Goal: Task Accomplishment & Management: Use online tool/utility

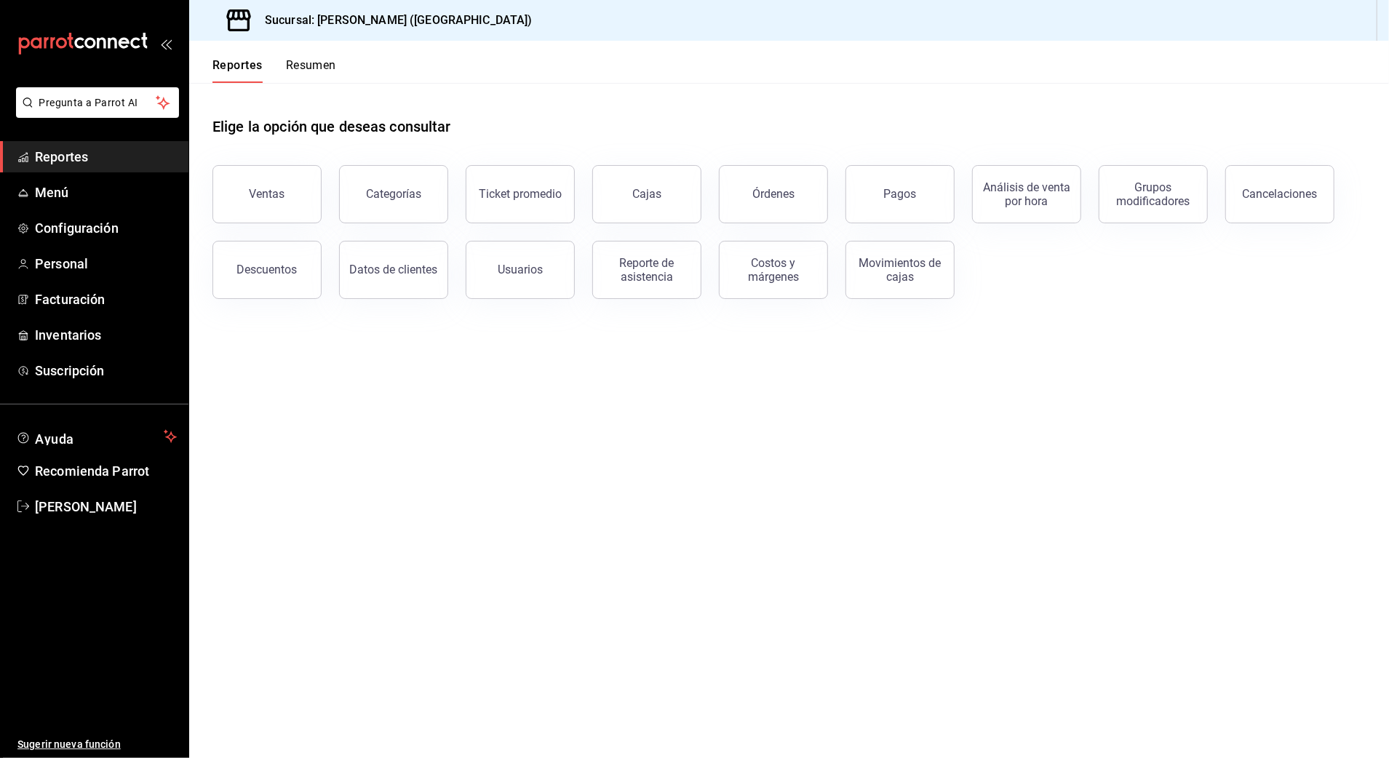
click at [79, 152] on span "Reportes" at bounding box center [106, 157] width 142 height 20
click at [47, 155] on span "Reportes" at bounding box center [106, 157] width 142 height 20
click at [265, 195] on div "Ventas" at bounding box center [268, 194] width 36 height 14
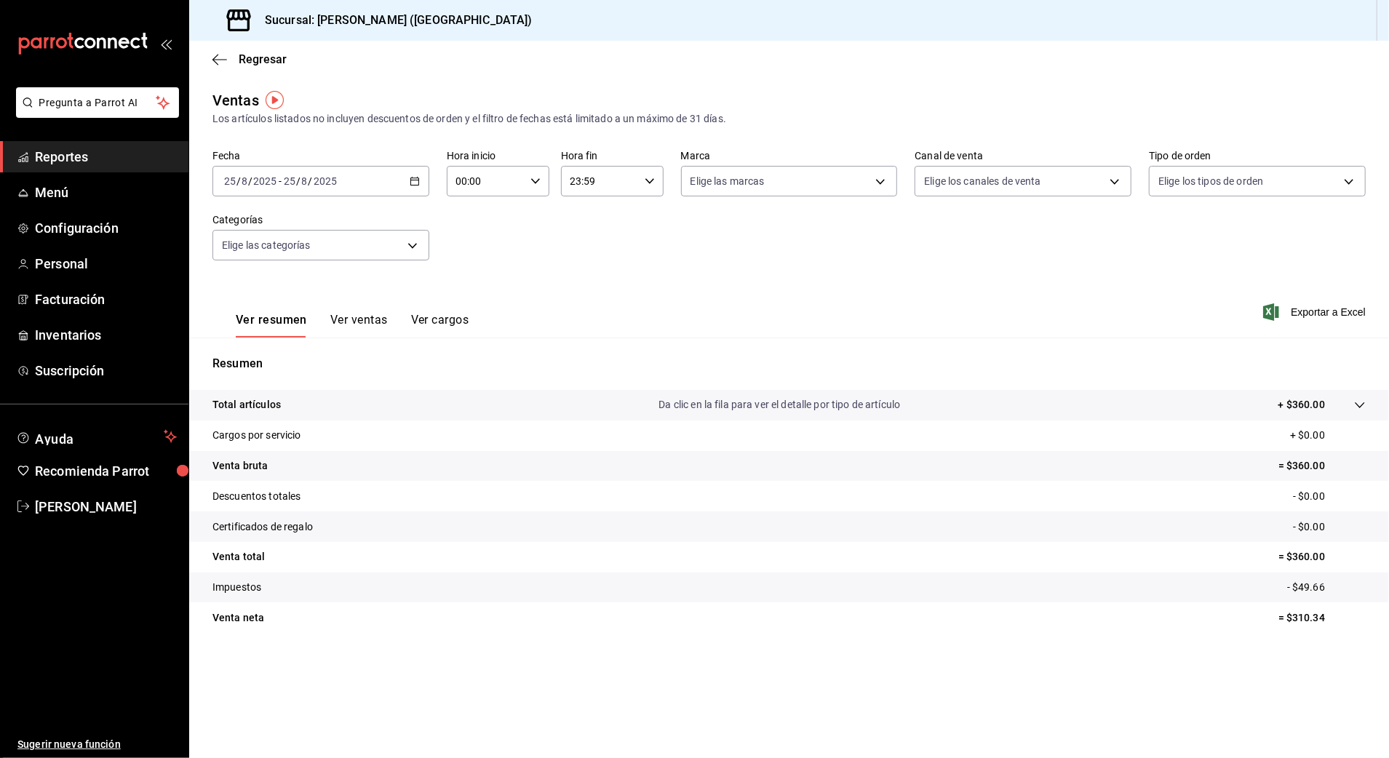
click at [410, 181] on icon "button" at bounding box center [415, 181] width 10 height 10
click at [255, 346] on li "Rango de fechas" at bounding box center [281, 356] width 136 height 33
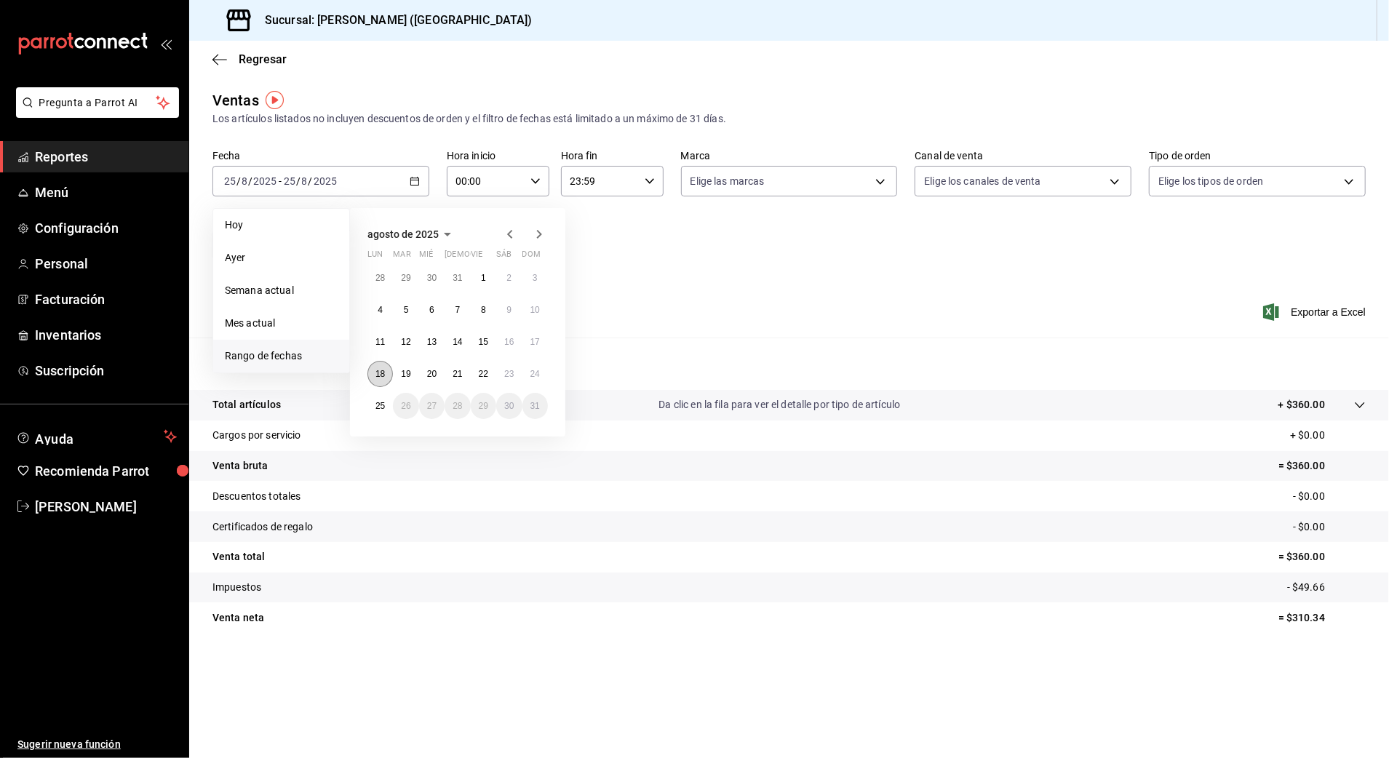
click at [373, 370] on button "18" at bounding box center [379, 374] width 25 height 26
click at [380, 405] on abbr "25" at bounding box center [380, 406] width 9 height 10
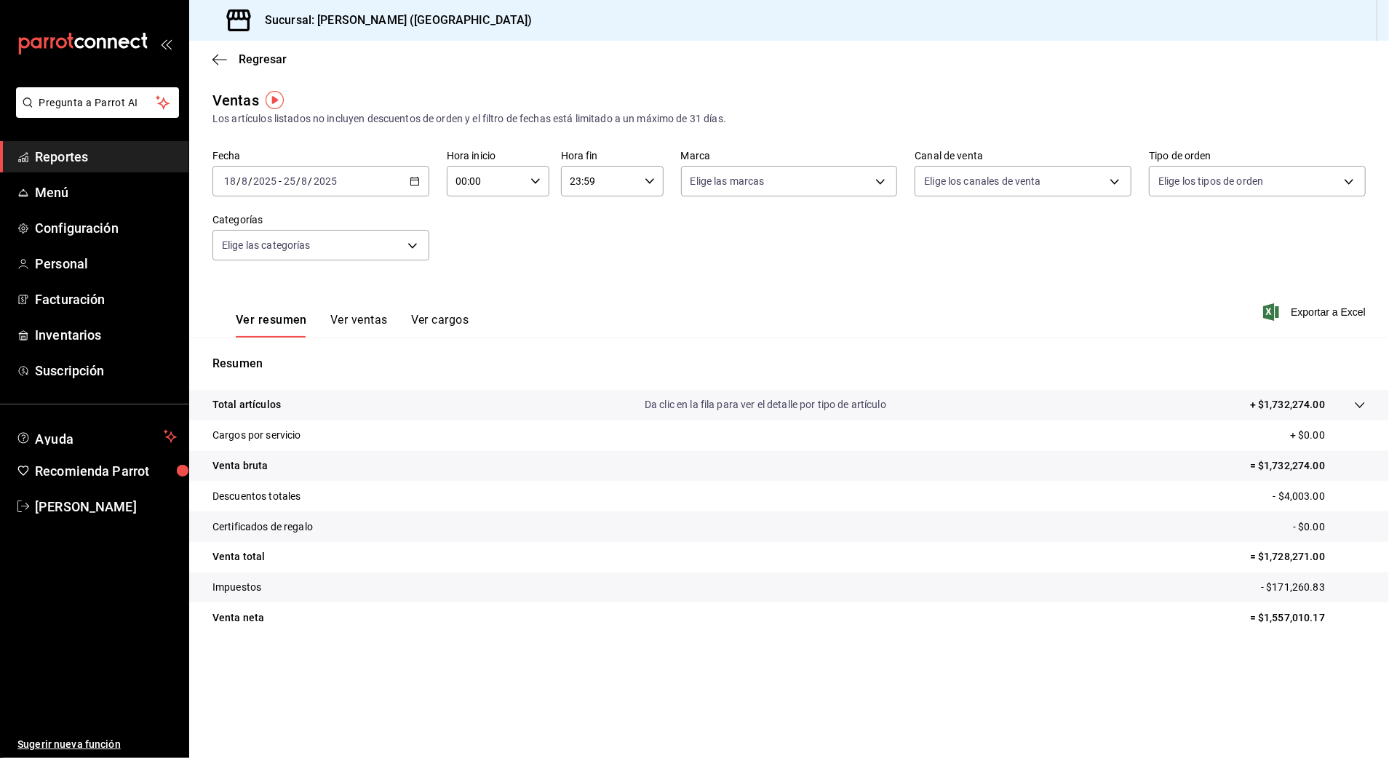
click at [536, 178] on icon "button" at bounding box center [536, 181] width 10 height 10
click at [480, 271] on span "10" at bounding box center [472, 277] width 28 height 12
type input "10:00"
click at [624, 180] on div at bounding box center [694, 379] width 1389 height 758
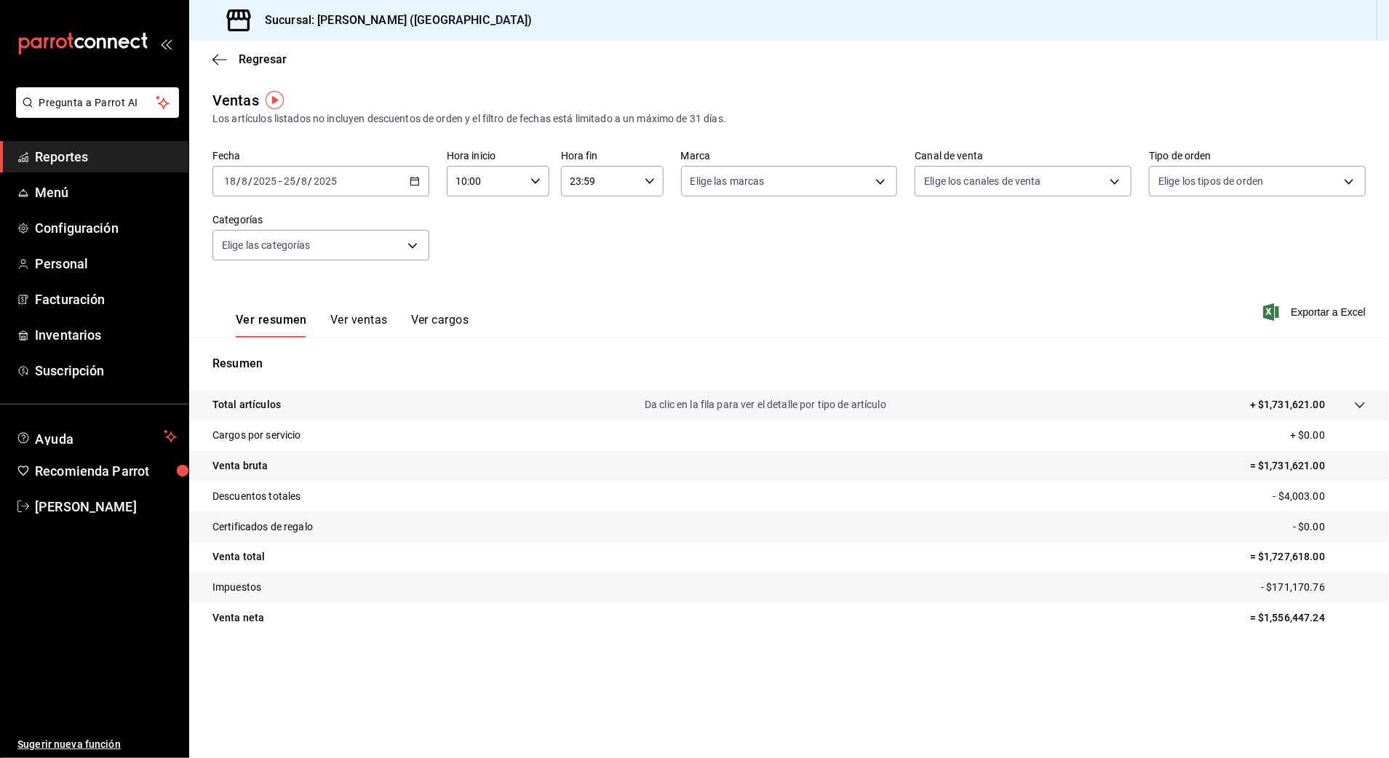
click at [624, 180] on input "23:59" at bounding box center [600, 181] width 78 height 29
click at [581, 277] on span "03" at bounding box center [587, 281] width 28 height 12
type input "03:59"
click at [373, 236] on div at bounding box center [694, 379] width 1389 height 758
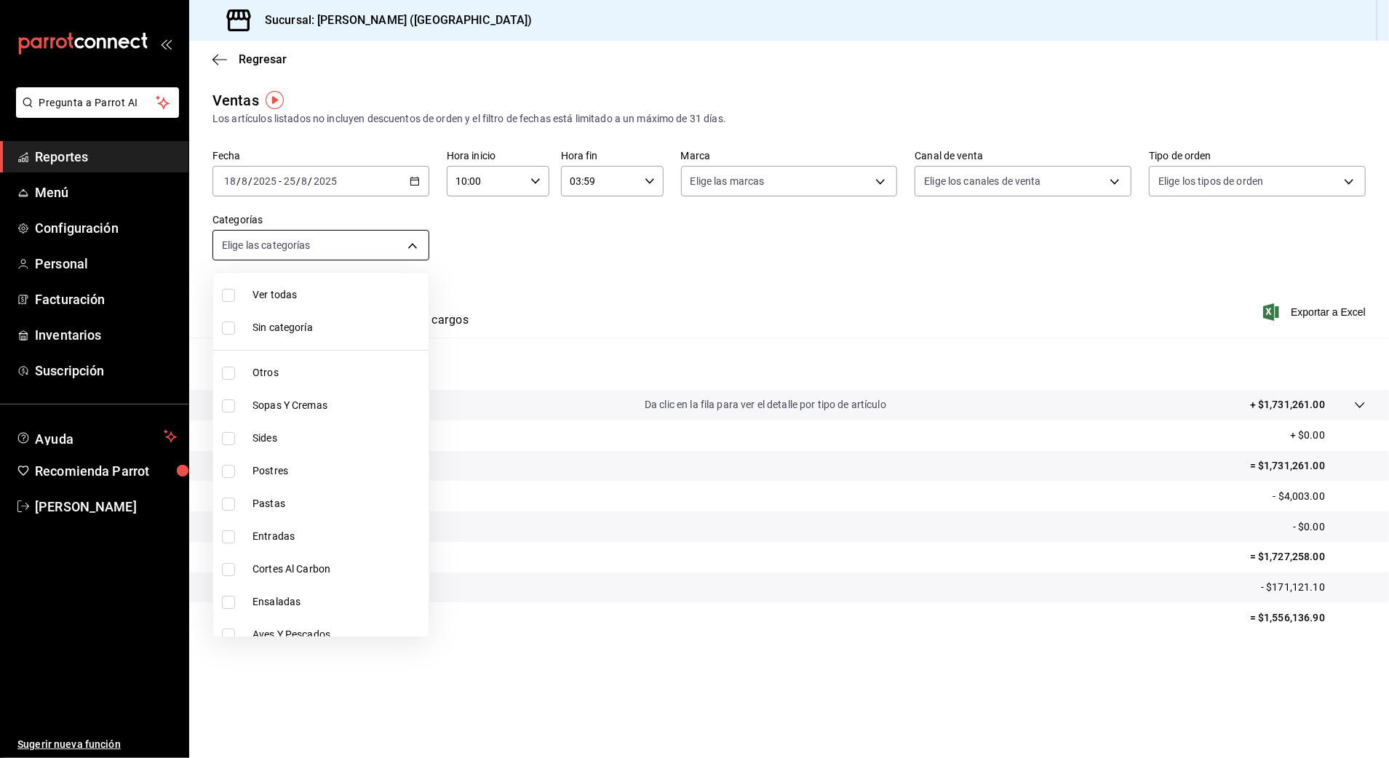
click at [382, 245] on body "Pregunta a Parrot AI Reportes Menú Configuración Personal Facturación Inventari…" at bounding box center [694, 379] width 1389 height 758
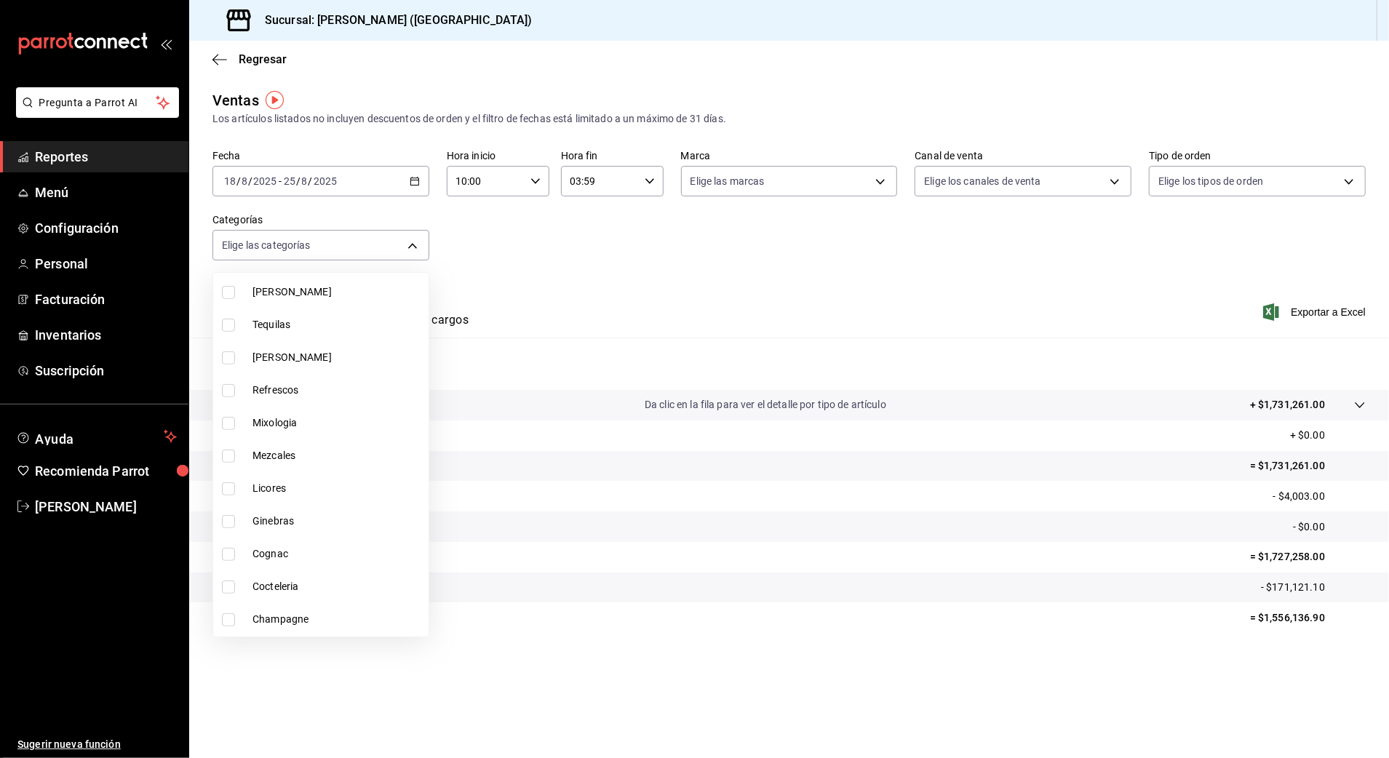
click at [266, 432] on li "Mixologia" at bounding box center [320, 423] width 215 height 33
type input "cbf77455-f044-4e88-b751-0d0c8555baeb"
checkbox input "true"
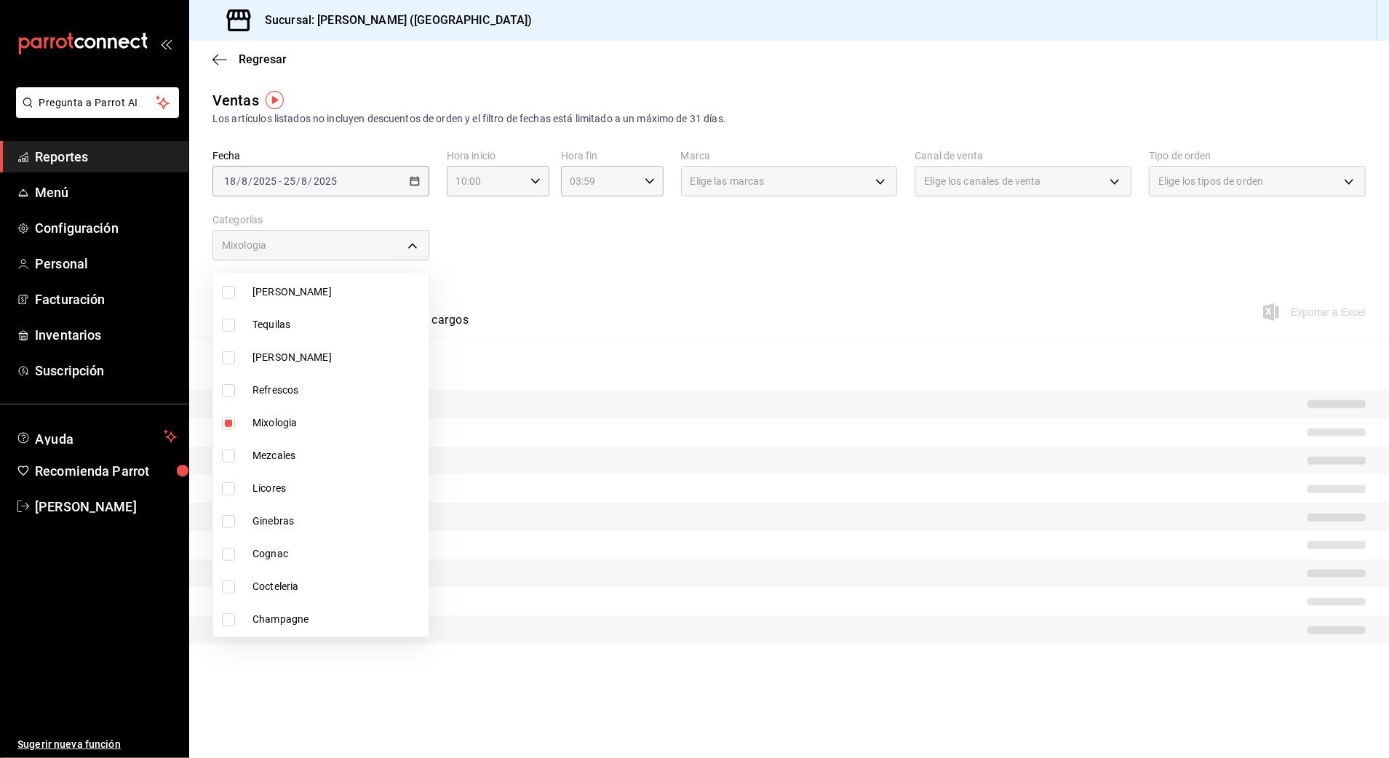
click at [539, 279] on div at bounding box center [694, 379] width 1389 height 758
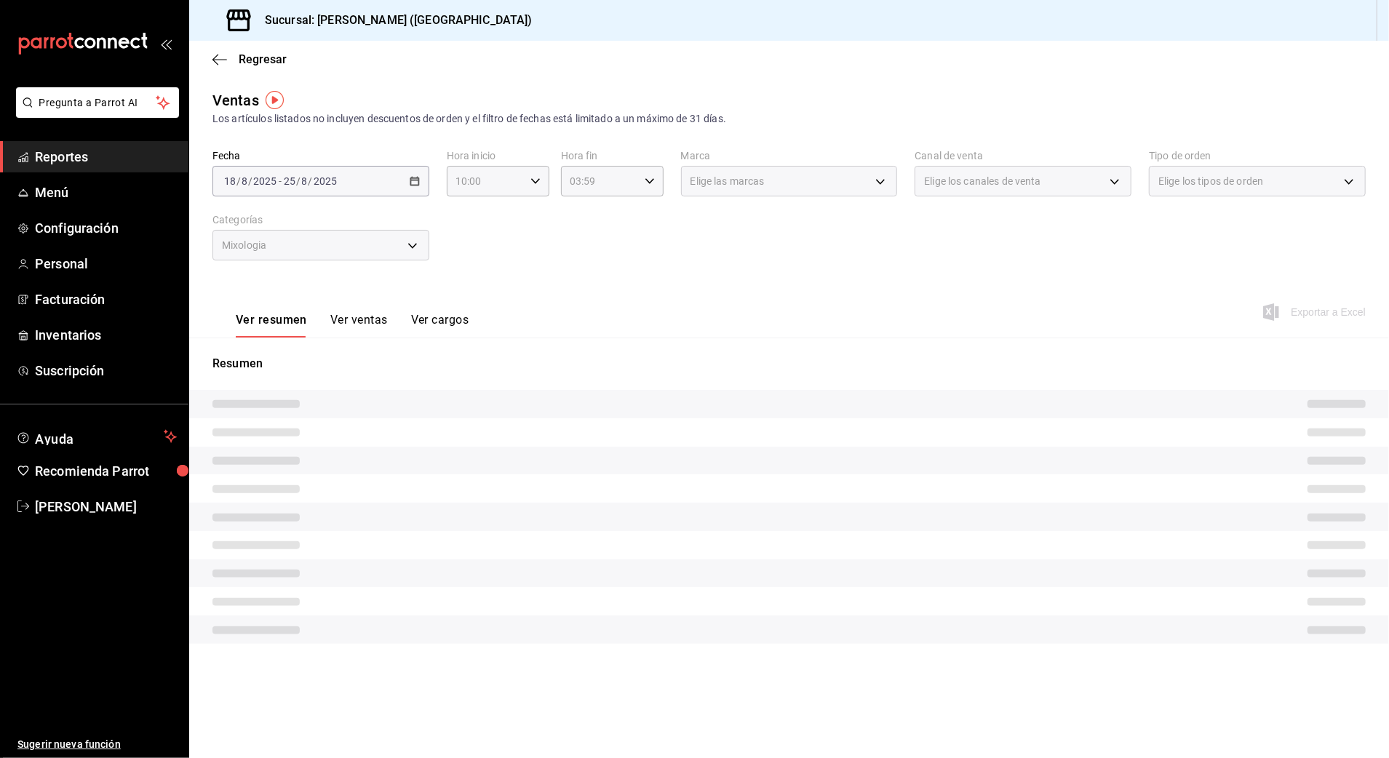
click at [362, 316] on button "Ver ventas" at bounding box center [358, 325] width 57 height 25
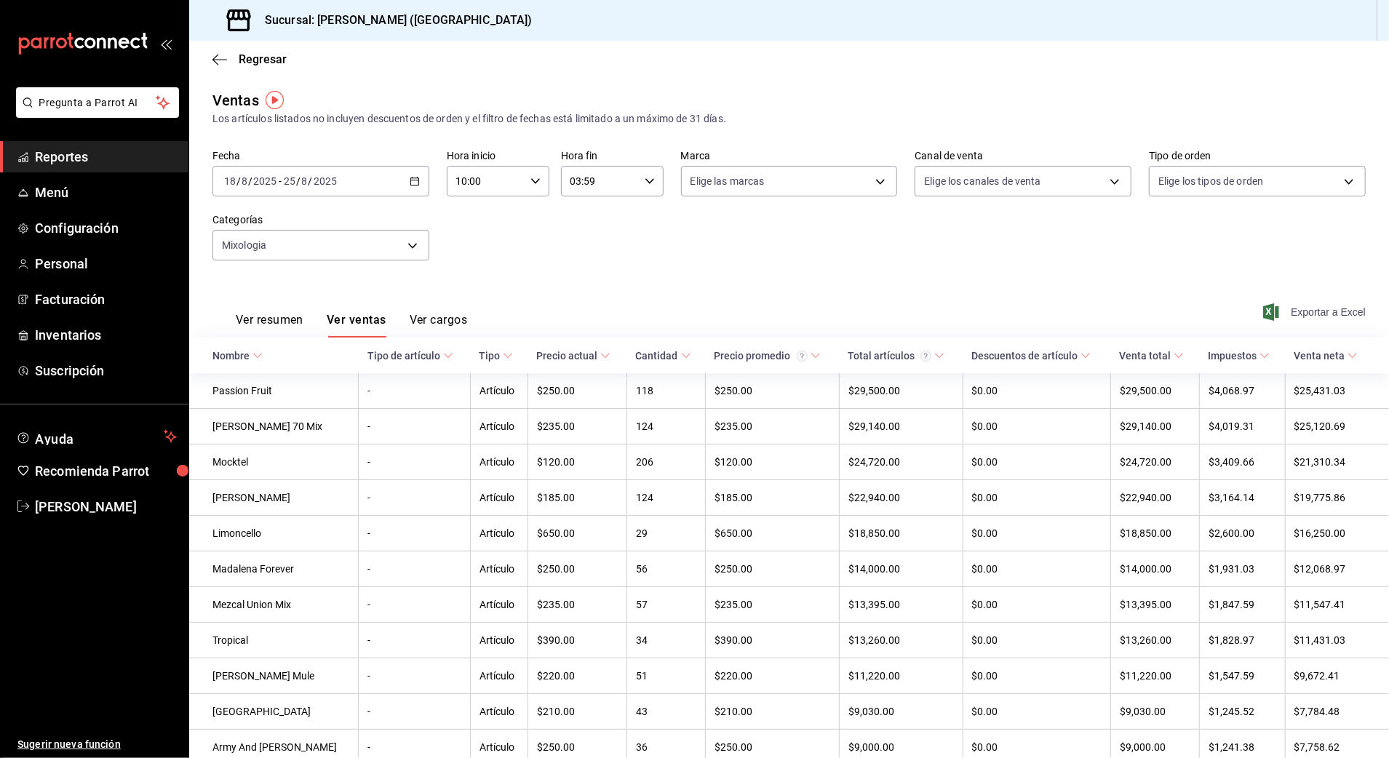
click at [1296, 316] on span "Exportar a Excel" at bounding box center [1316, 311] width 100 height 17
click at [254, 187] on div "2025-08-18 18 / 8 / 2025 - 2025-08-25 25 / 8 / 2025" at bounding box center [320, 181] width 217 height 31
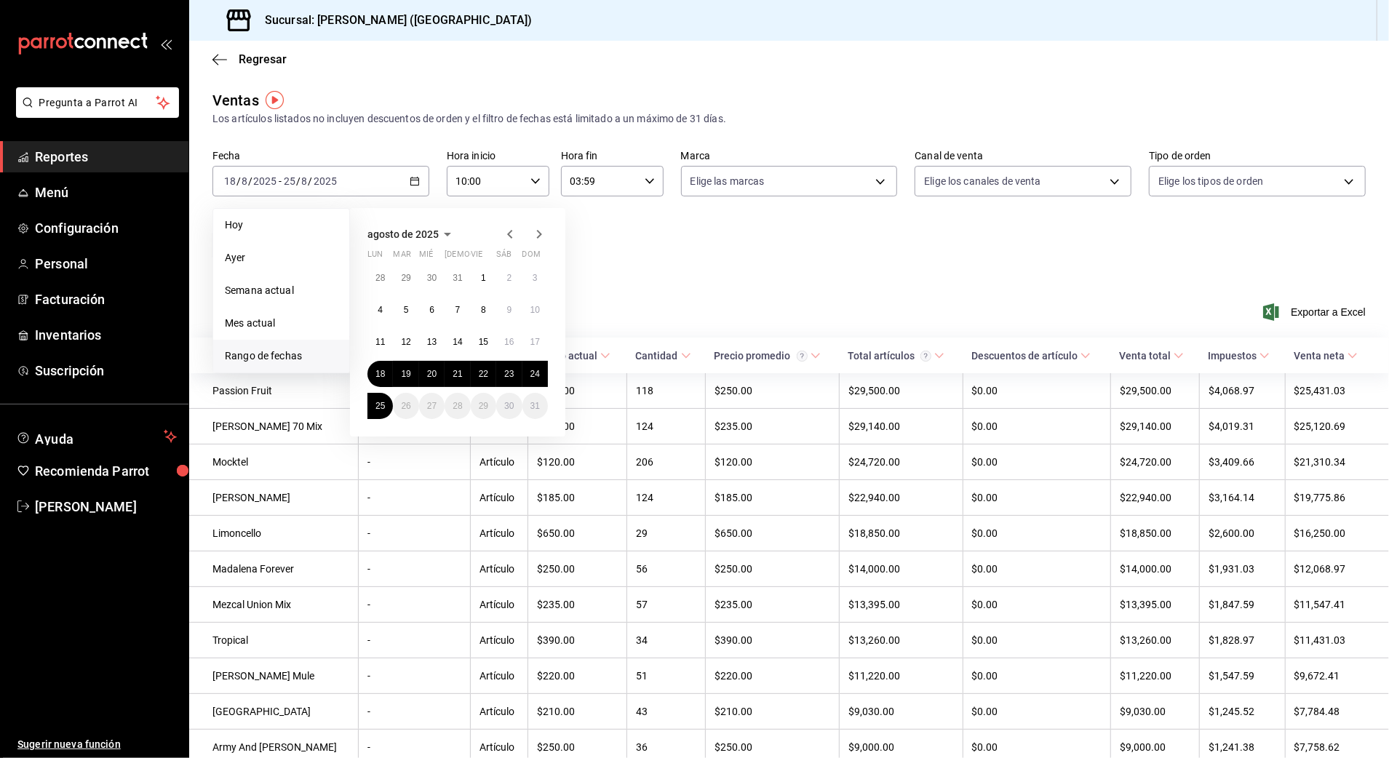
click at [283, 347] on li "Rango de fechas" at bounding box center [281, 356] width 136 height 33
click at [499, 367] on button "23" at bounding box center [508, 374] width 25 height 26
click at [527, 371] on button "24" at bounding box center [535, 374] width 25 height 26
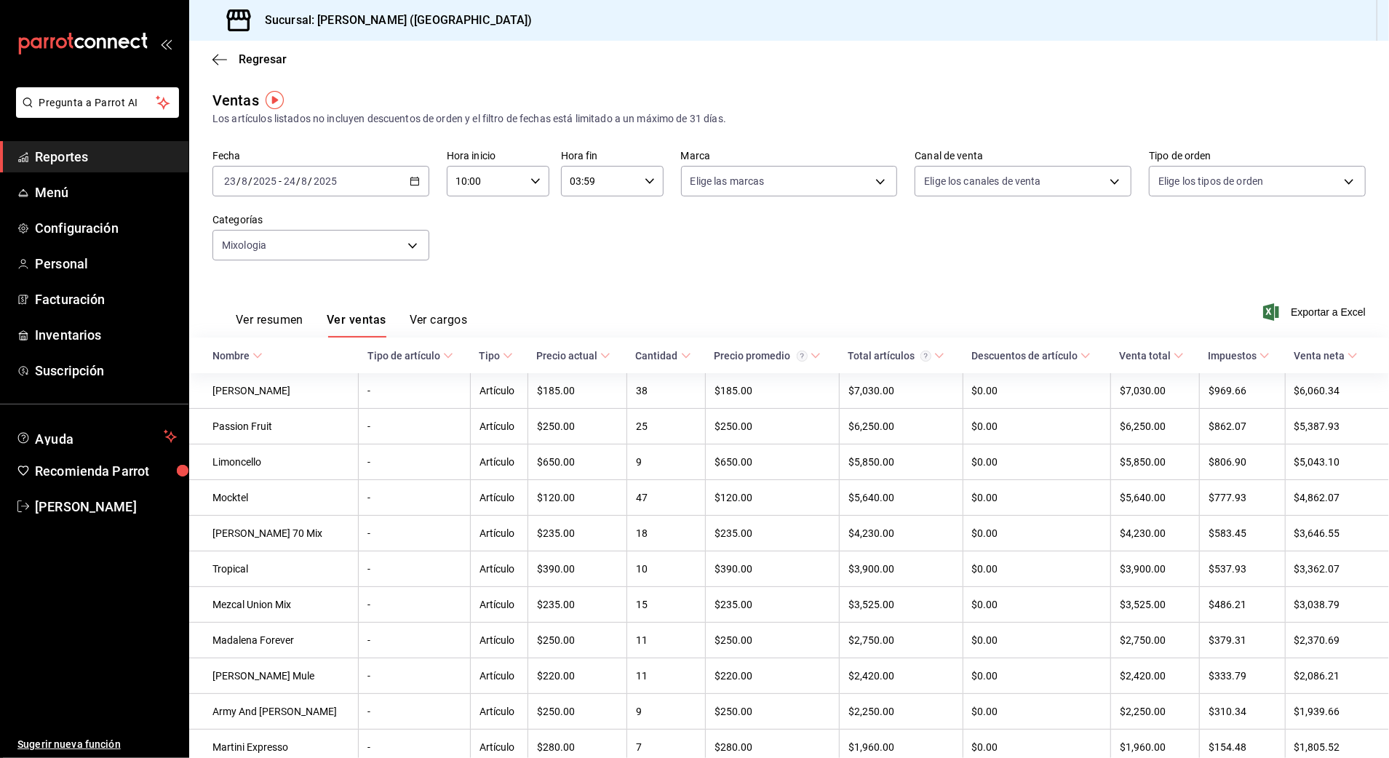
click at [504, 187] on input "10:00" at bounding box center [486, 181] width 78 height 29
click at [545, 178] on div at bounding box center [694, 379] width 1389 height 758
click at [402, 246] on body "Pregunta a Parrot AI Reportes Menú Configuración Personal Facturación Inventari…" at bounding box center [694, 379] width 1389 height 758
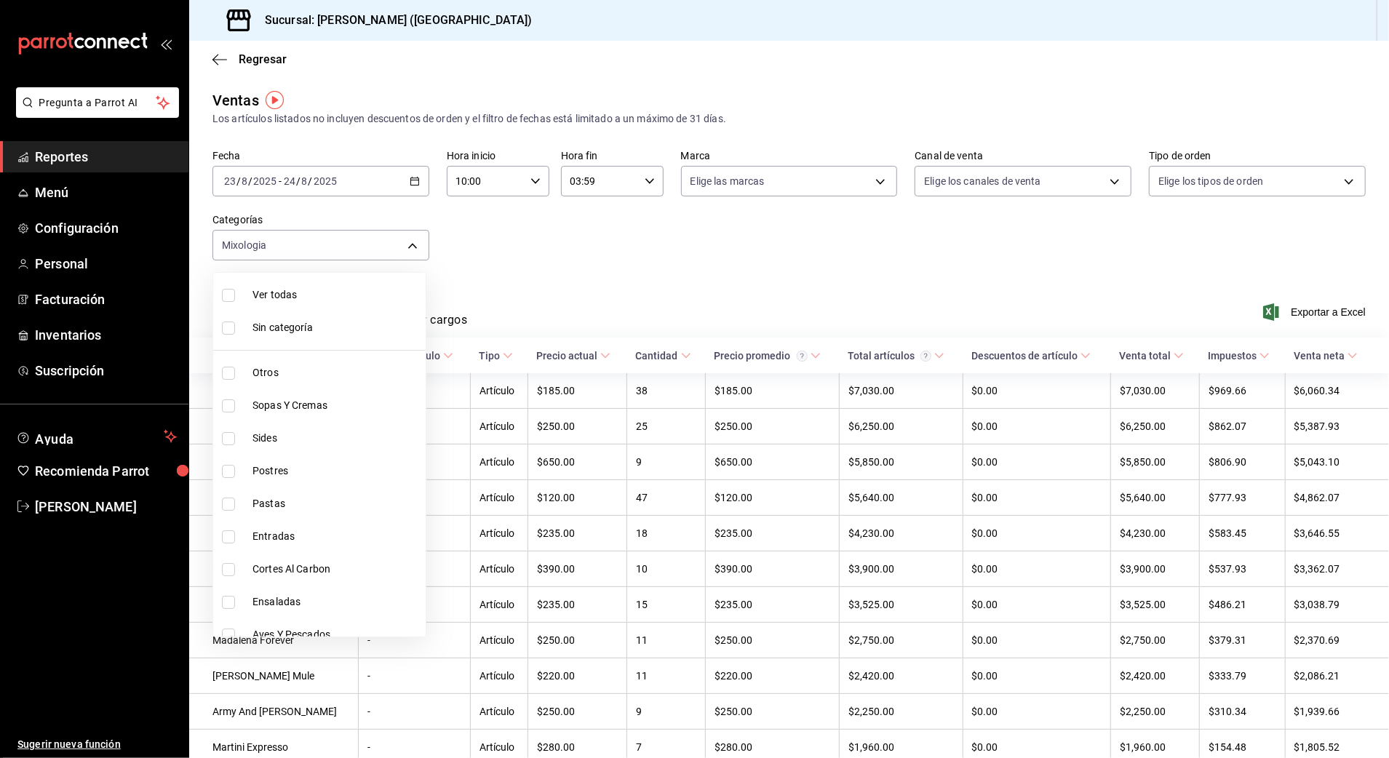
click at [284, 298] on span "Ver todas" at bounding box center [336, 294] width 167 height 15
type input "6b20b764-b508-441a-a765-8e38ab7d93aa,0a957a31-3fa4-4b00-9918-3fc3cef2e831,58681…"
checkbox input "true"
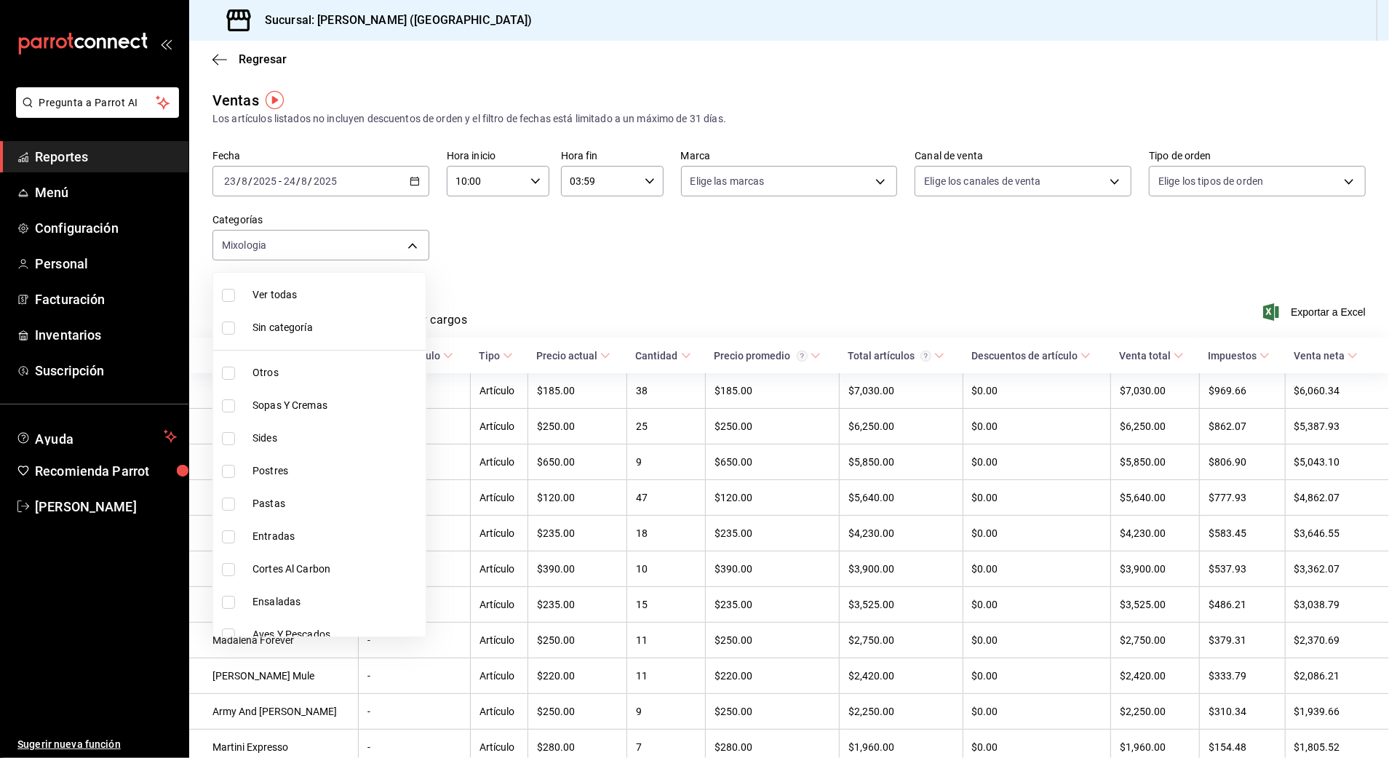
checkbox input "true"
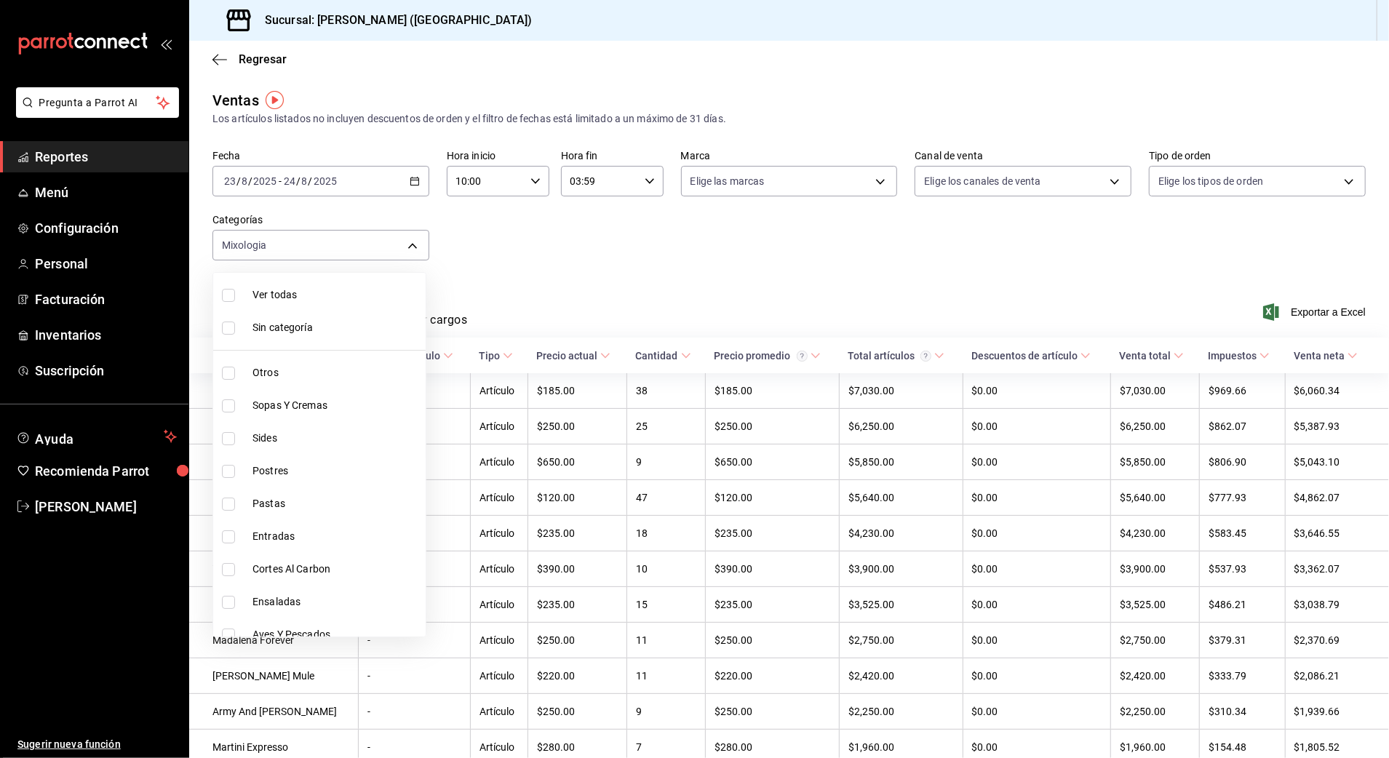
checkbox input "true"
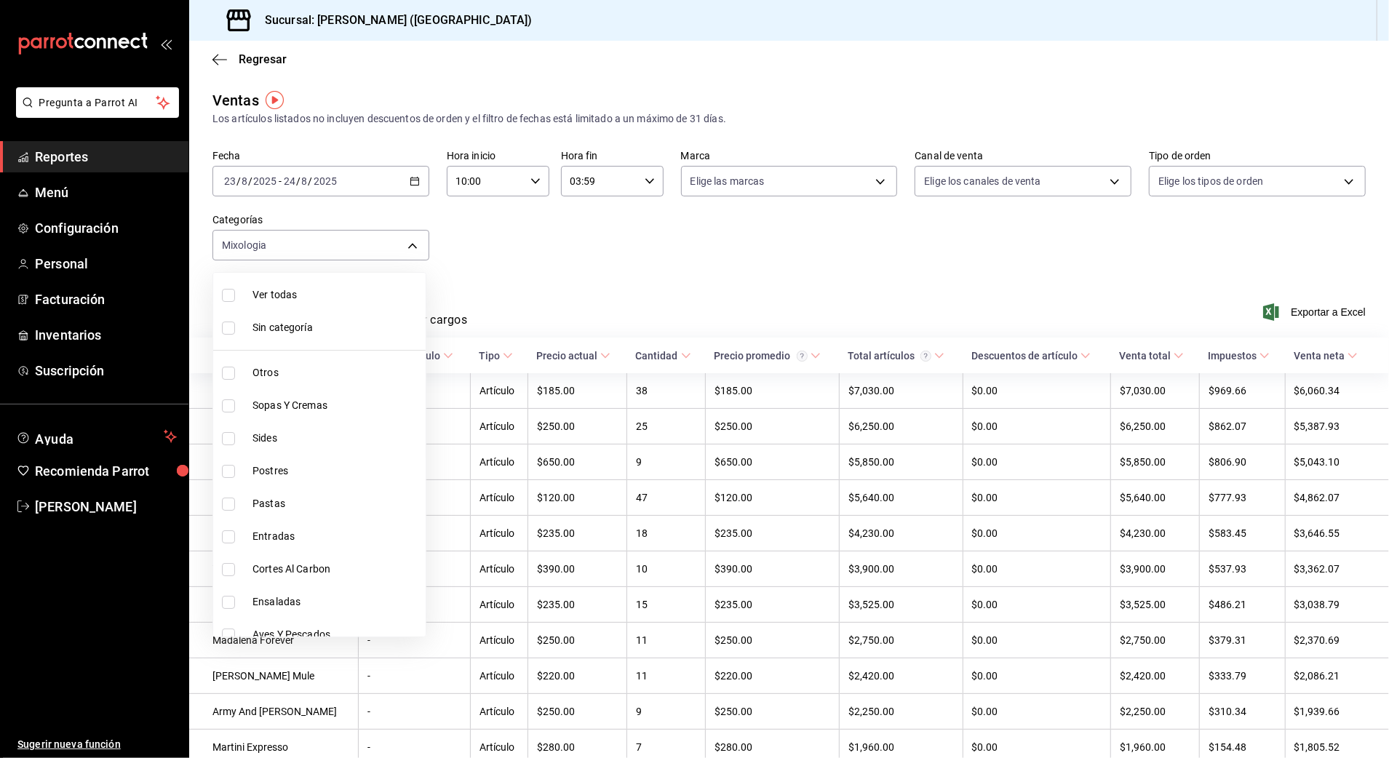
checkbox input "true"
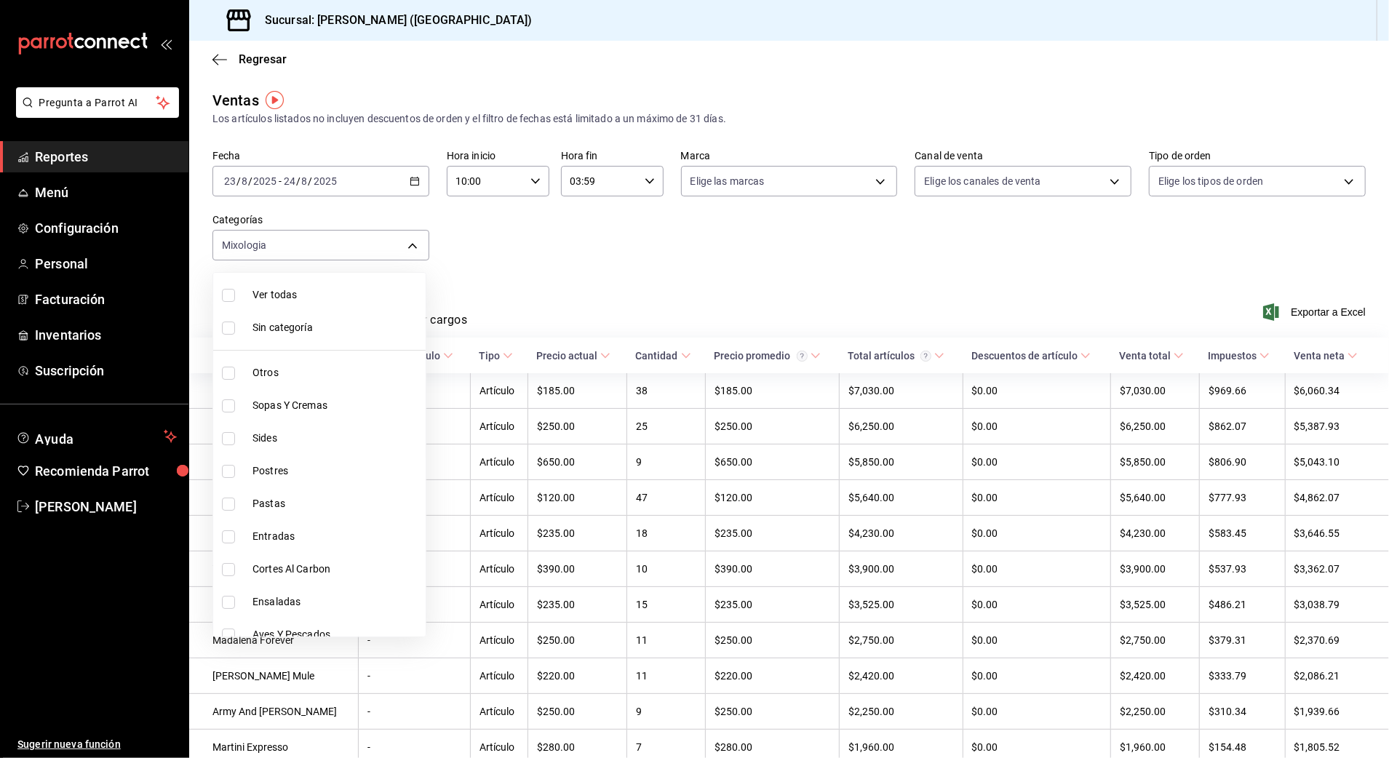
checkbox input "true"
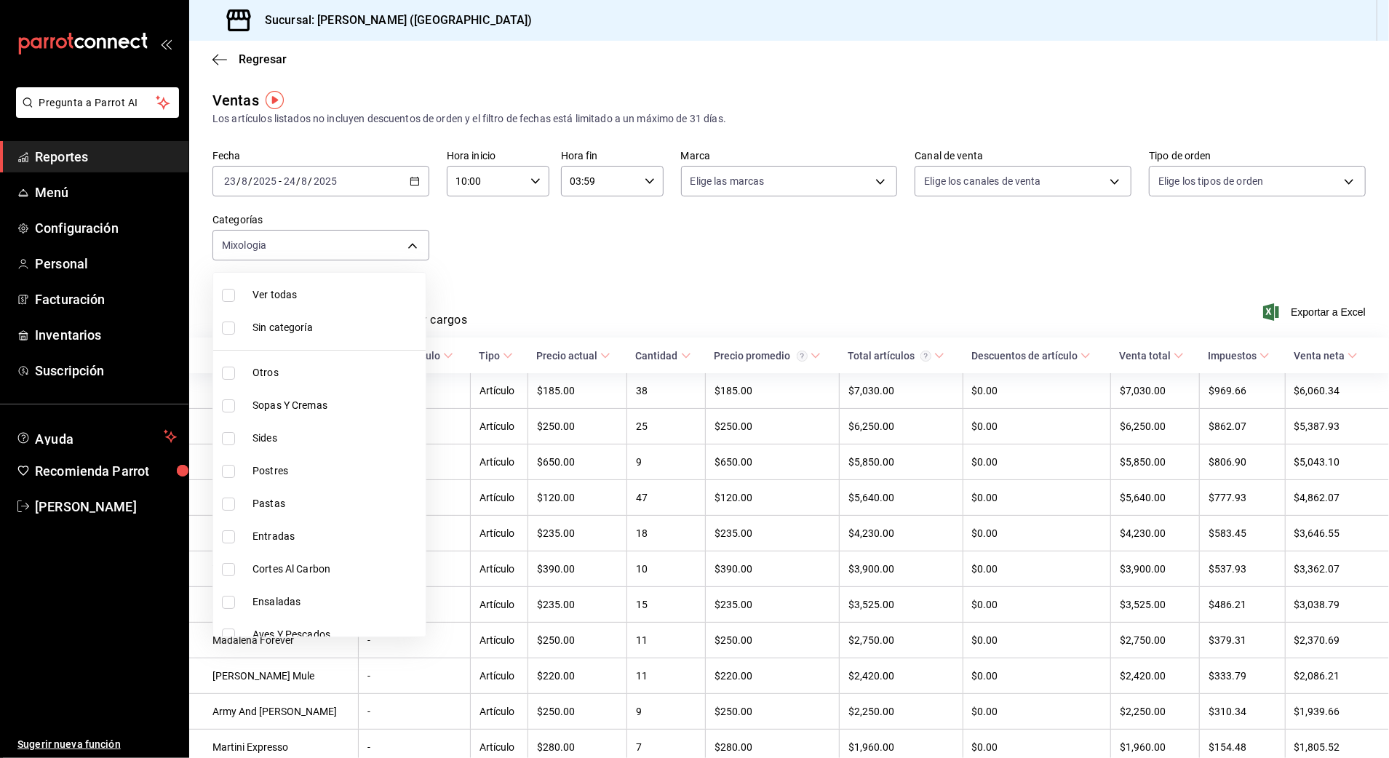
checkbox input "true"
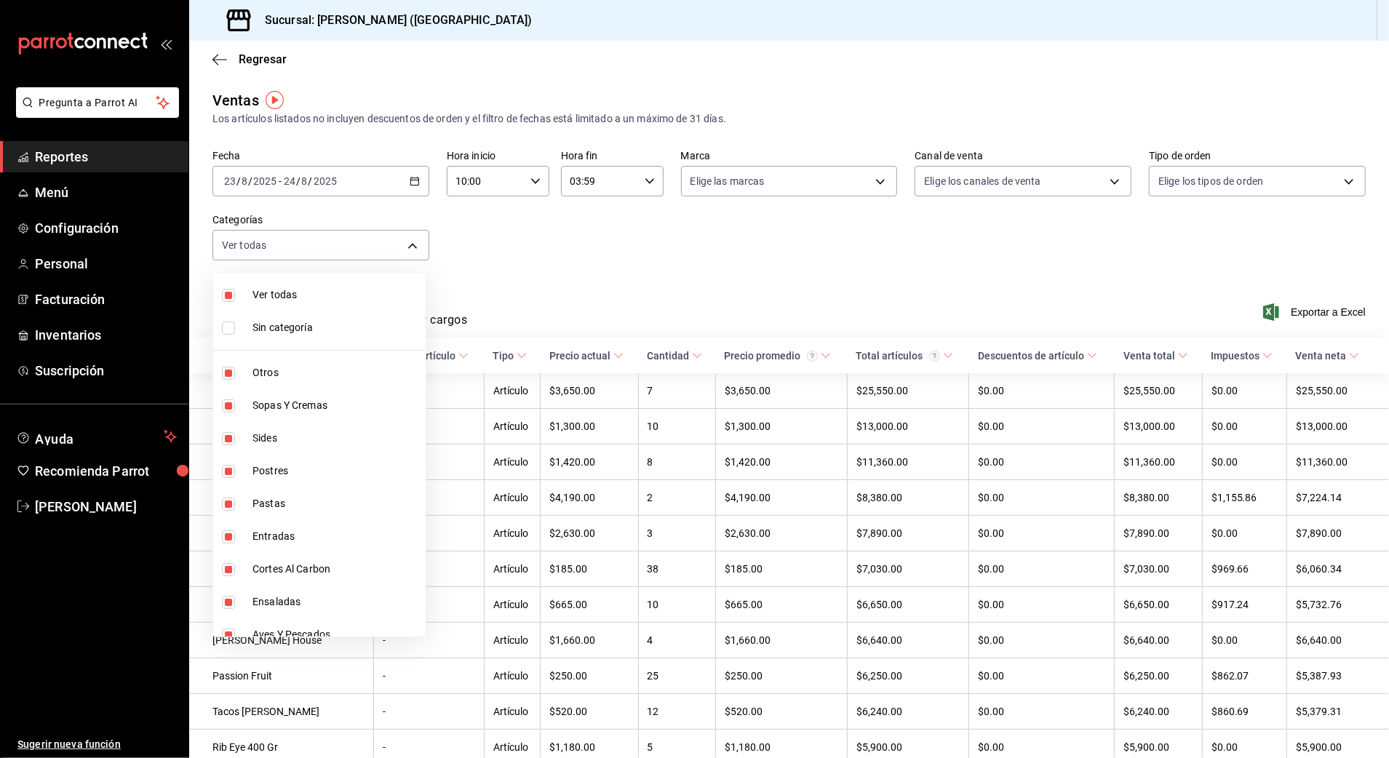
click at [664, 249] on div at bounding box center [694, 379] width 1389 height 758
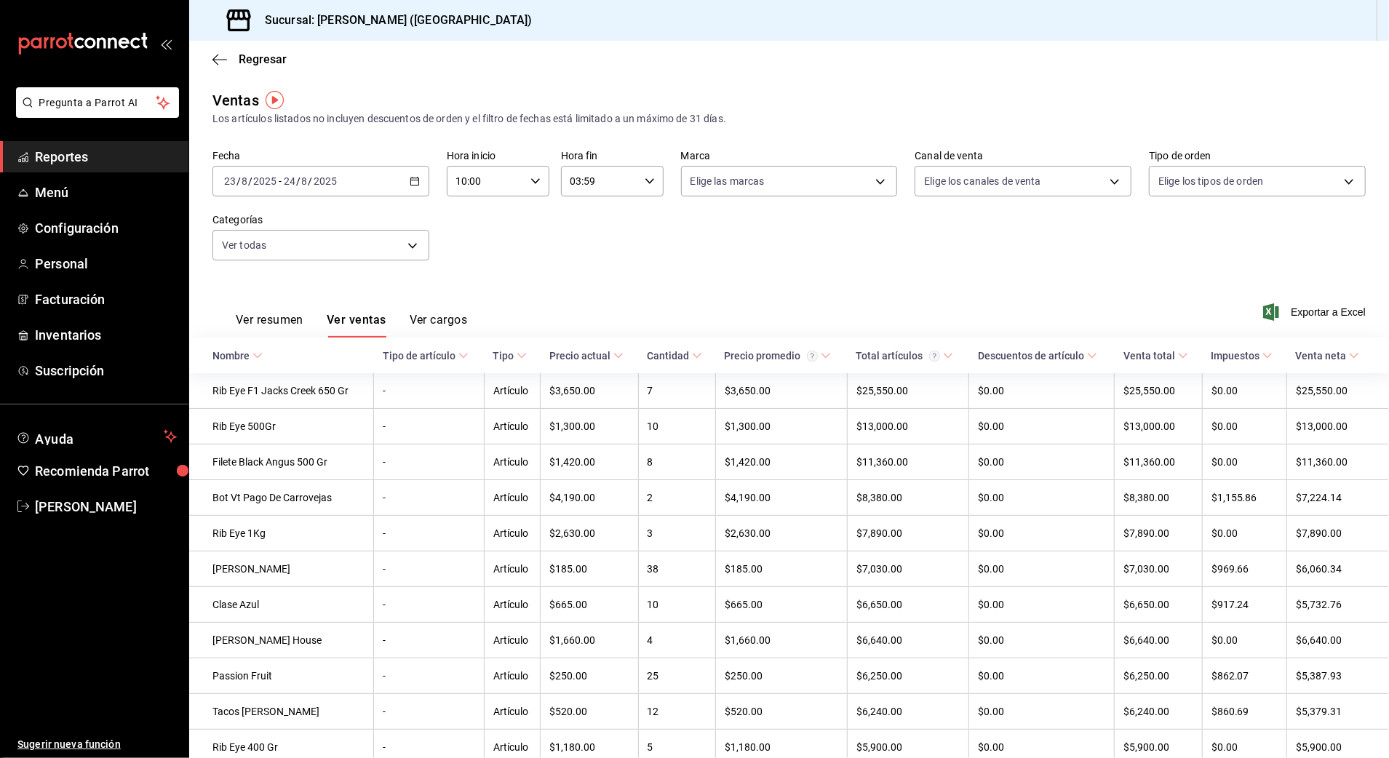
click at [258, 319] on button "Ver resumen" at bounding box center [270, 325] width 68 height 25
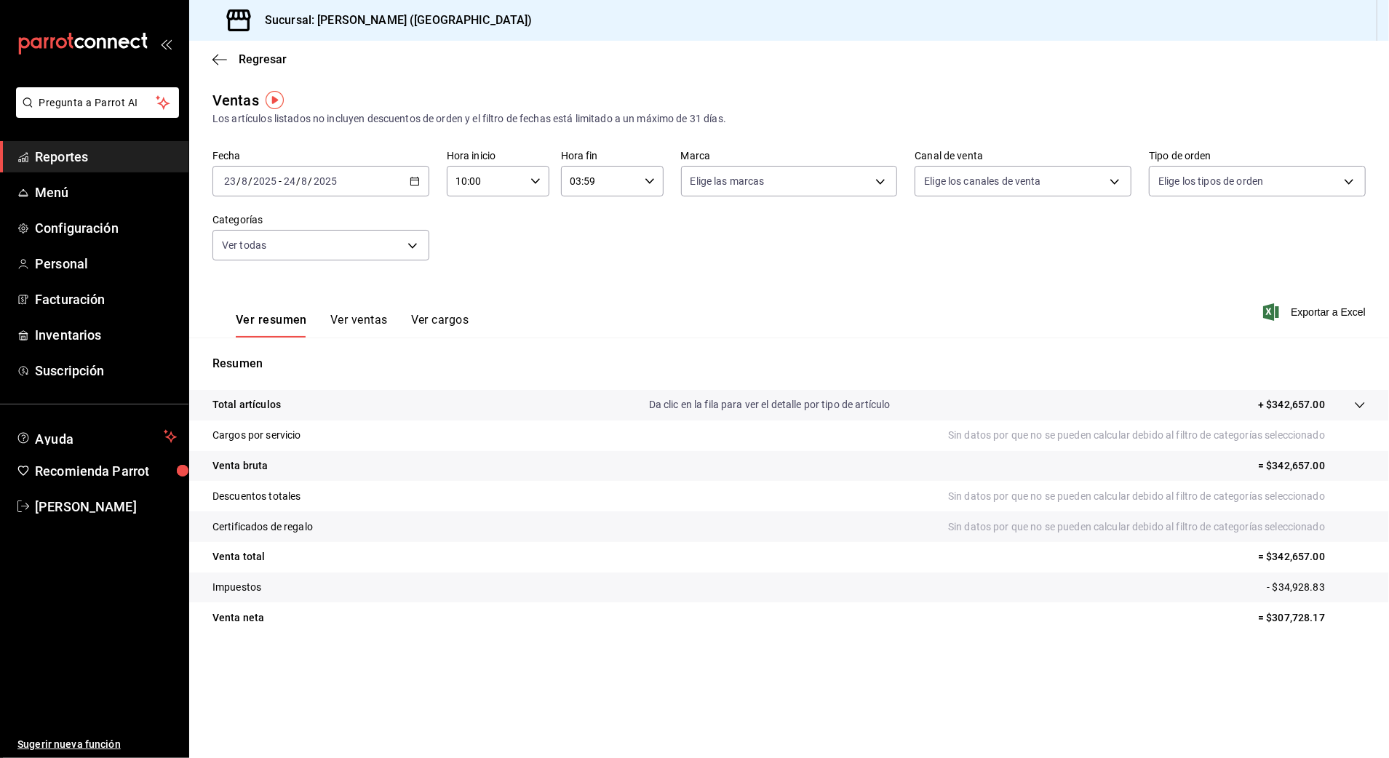
click at [772, 284] on div "Ver resumen Ver ventas Ver cargos Exportar a Excel" at bounding box center [789, 308] width 1200 height 60
click at [313, 182] on input "2025" at bounding box center [325, 181] width 25 height 12
click at [410, 180] on \(Stroke\) "button" at bounding box center [414, 182] width 9 height 8
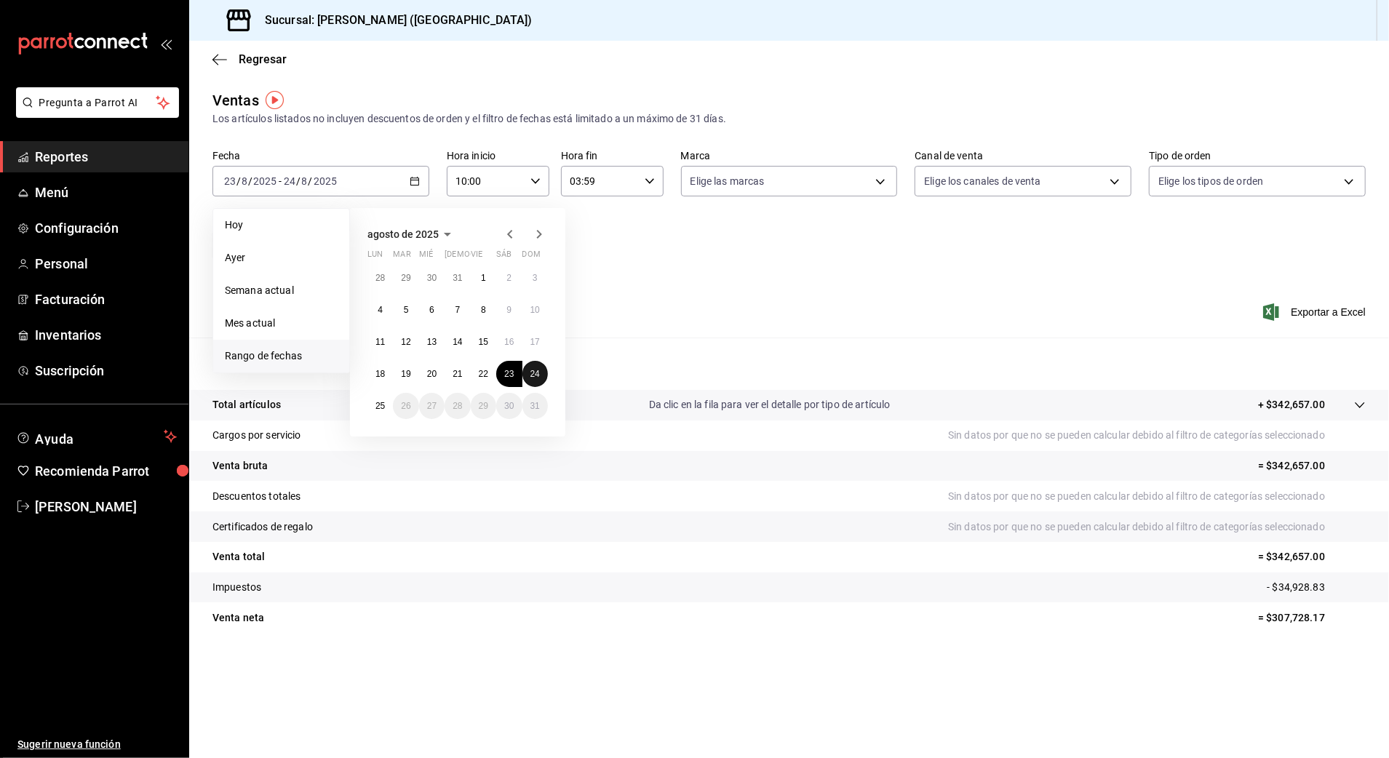
click at [533, 374] on abbr "24" at bounding box center [535, 374] width 9 height 10
click at [377, 405] on abbr "25" at bounding box center [380, 406] width 9 height 10
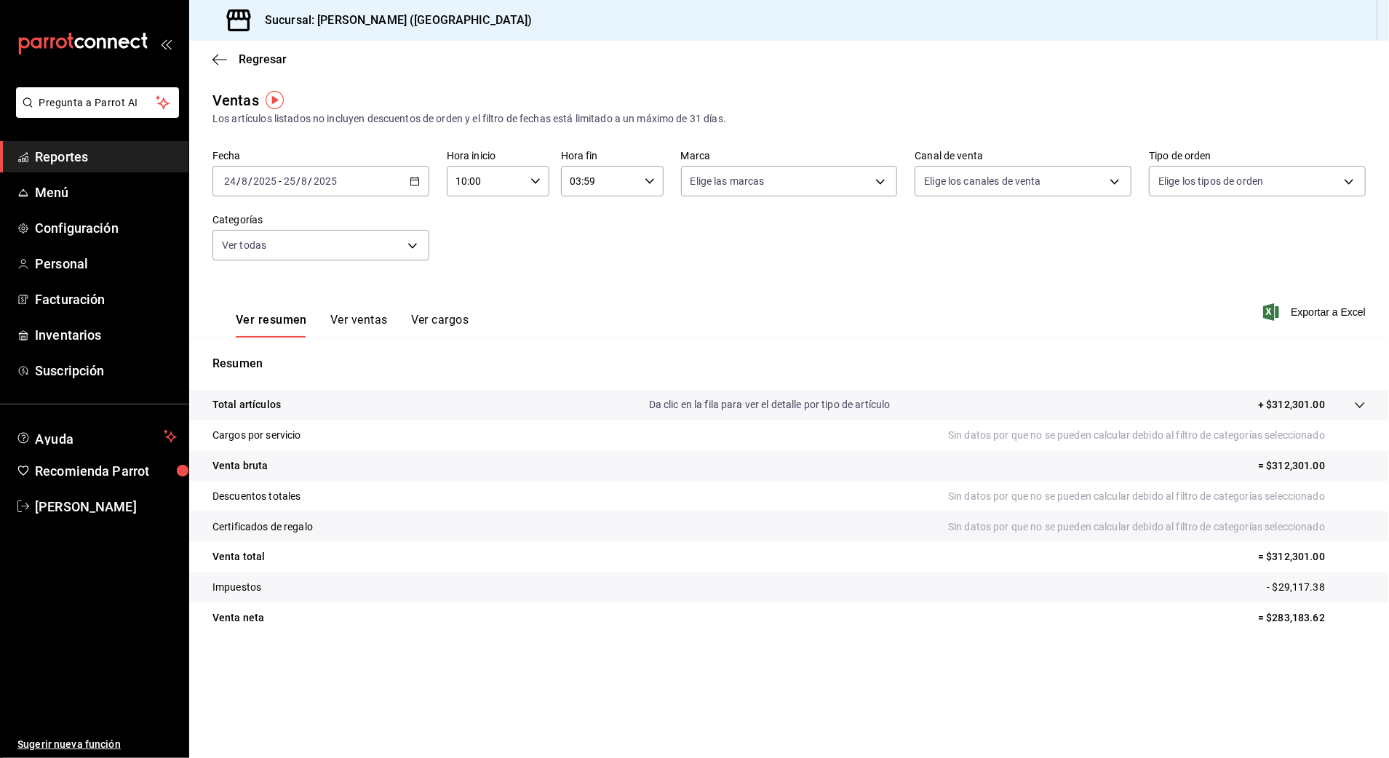
click at [595, 239] on div "Fecha 2025-08-24 24 / 8 / 2025 - 2025-08-25 25 / 8 / 2025 Hora inicio 10:00 Hor…" at bounding box center [788, 214] width 1153 height 128
click at [627, 265] on div "Fecha 2025-08-24 24 / 8 / 2025 - 2025-08-25 25 / 8 / 2025 Hora inicio 10:00 Hor…" at bounding box center [788, 214] width 1153 height 128
click at [341, 172] on div "2025-08-24 24 / 8 / 2025 - 2025-08-25 25 / 8 / 2025" at bounding box center [320, 181] width 217 height 31
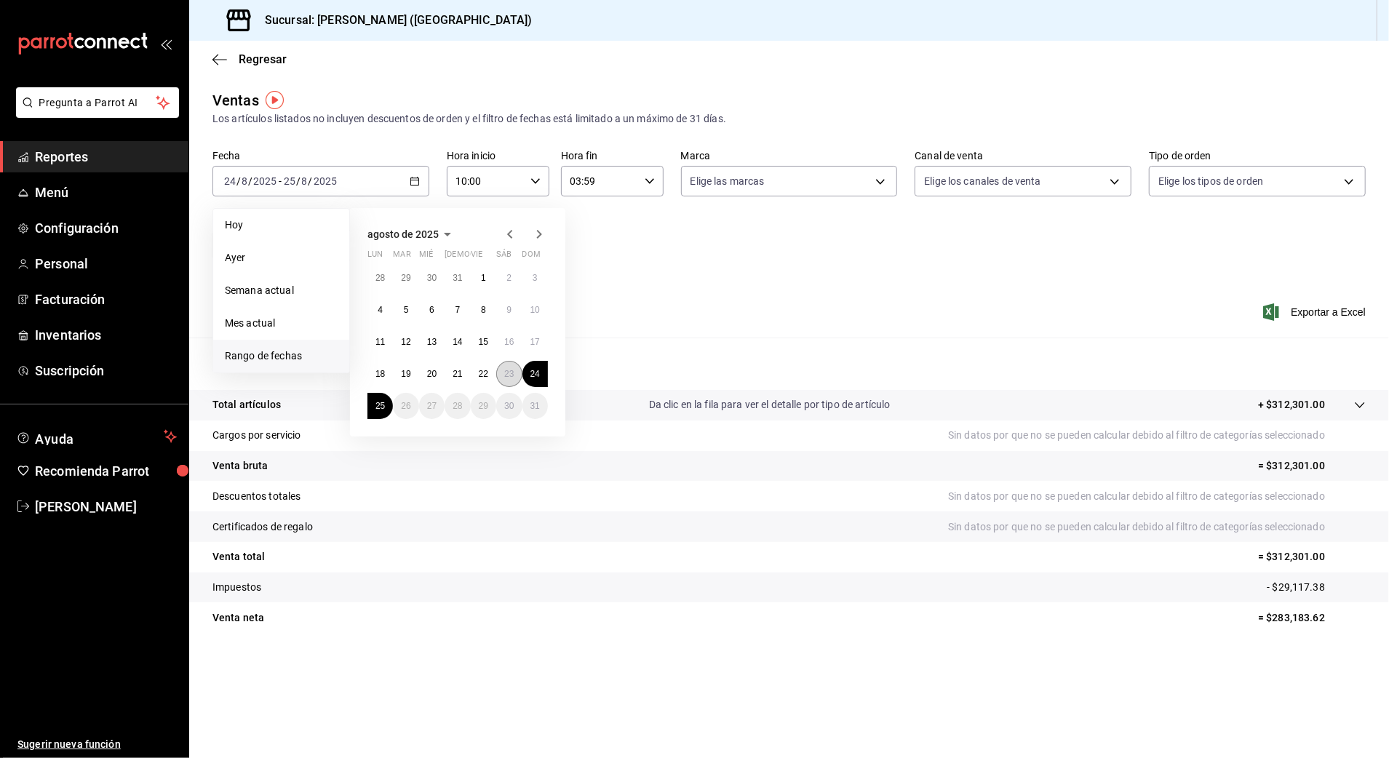
click at [502, 373] on button "23" at bounding box center [508, 374] width 25 height 26
click at [525, 373] on button "24" at bounding box center [535, 374] width 25 height 26
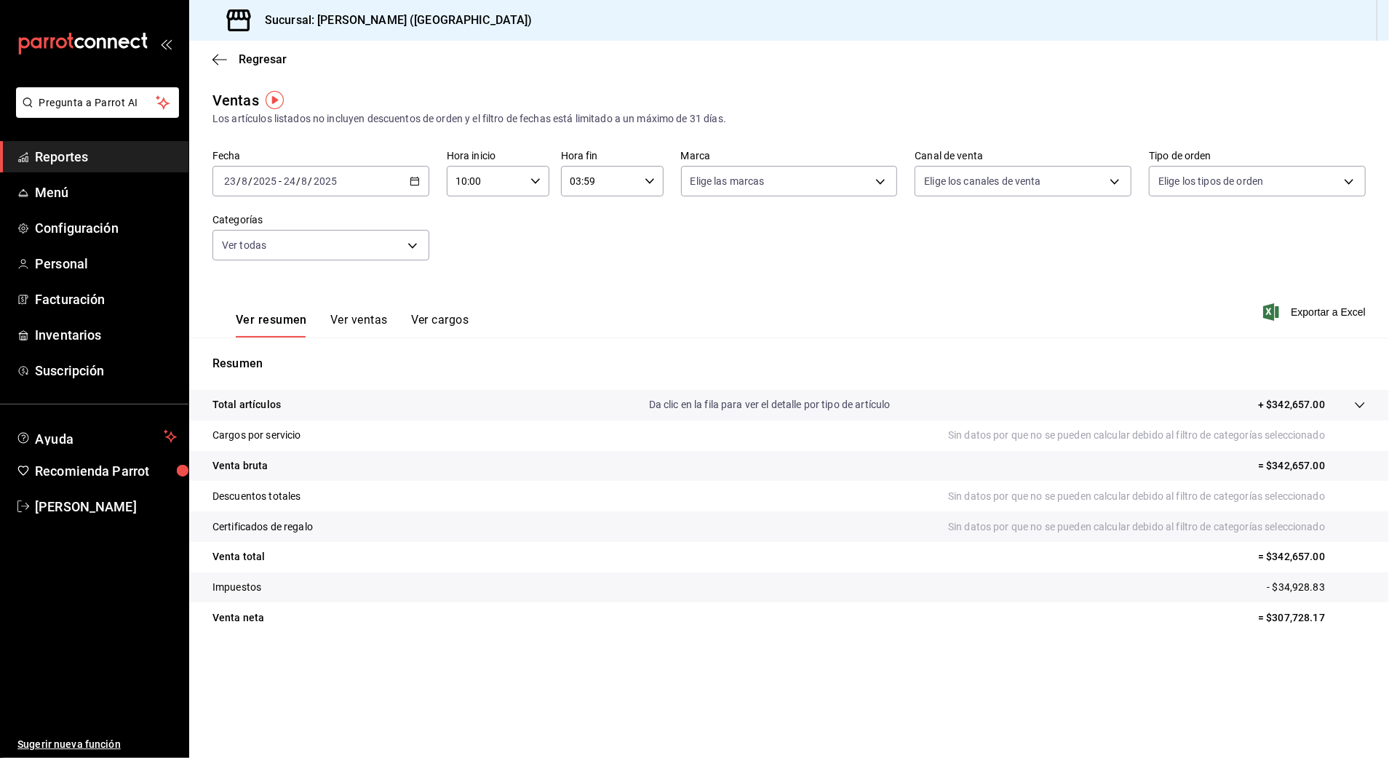
click at [525, 234] on div "Fecha 2025-08-23 23 / 8 / 2025 - 2025-08-24 24 / 8 / 2025 Hora inicio 10:00 Hor…" at bounding box center [788, 214] width 1153 height 128
click at [221, 56] on icon "button" at bounding box center [219, 59] width 15 height 13
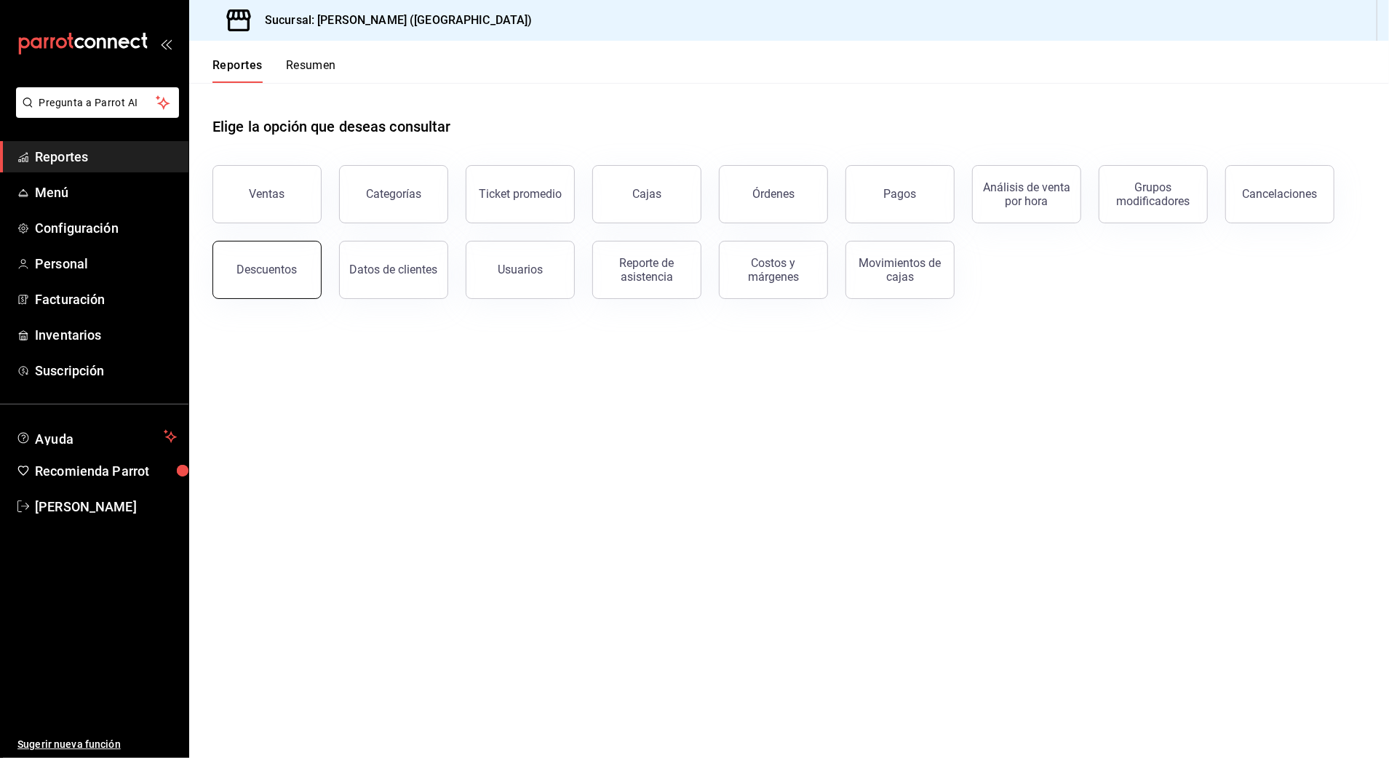
click at [255, 291] on button "Descuentos" at bounding box center [266, 270] width 109 height 58
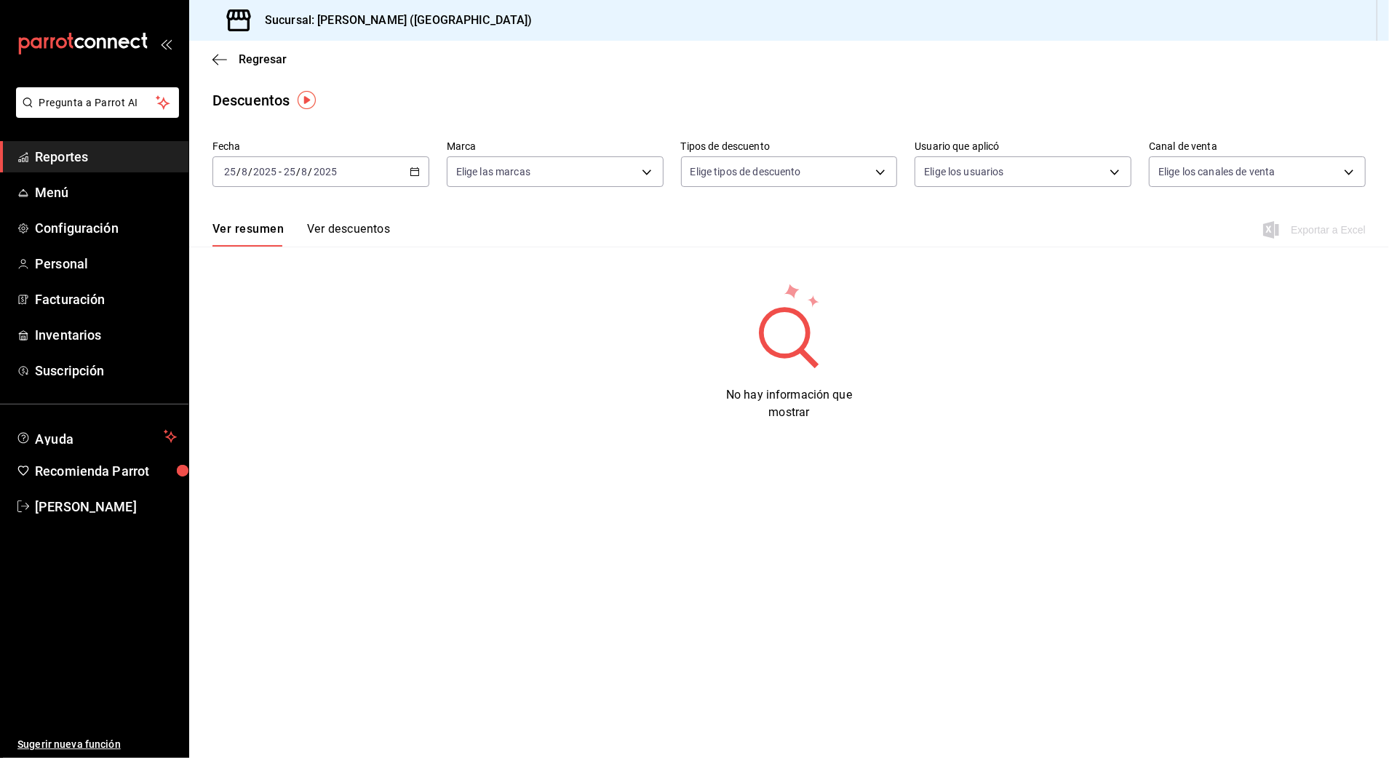
click at [388, 169] on div "2025-08-25 25 / 8 / 2025 - 2025-08-25 25 / 8 / 2025" at bounding box center [320, 171] width 217 height 31
click at [277, 377] on span "Rango de fechas" at bounding box center [281, 379] width 113 height 15
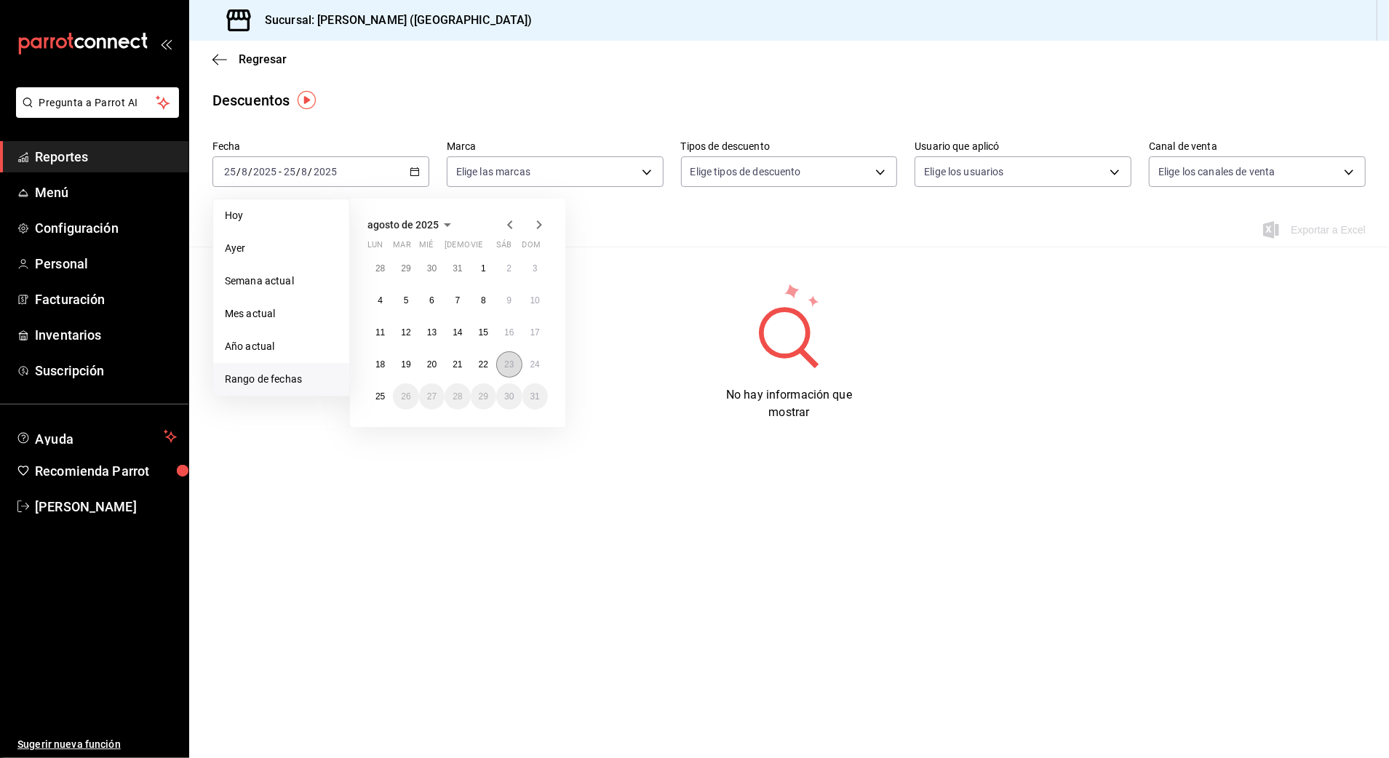
click at [518, 365] on button "23" at bounding box center [508, 364] width 25 height 26
click at [528, 362] on button "24" at bounding box center [535, 364] width 25 height 26
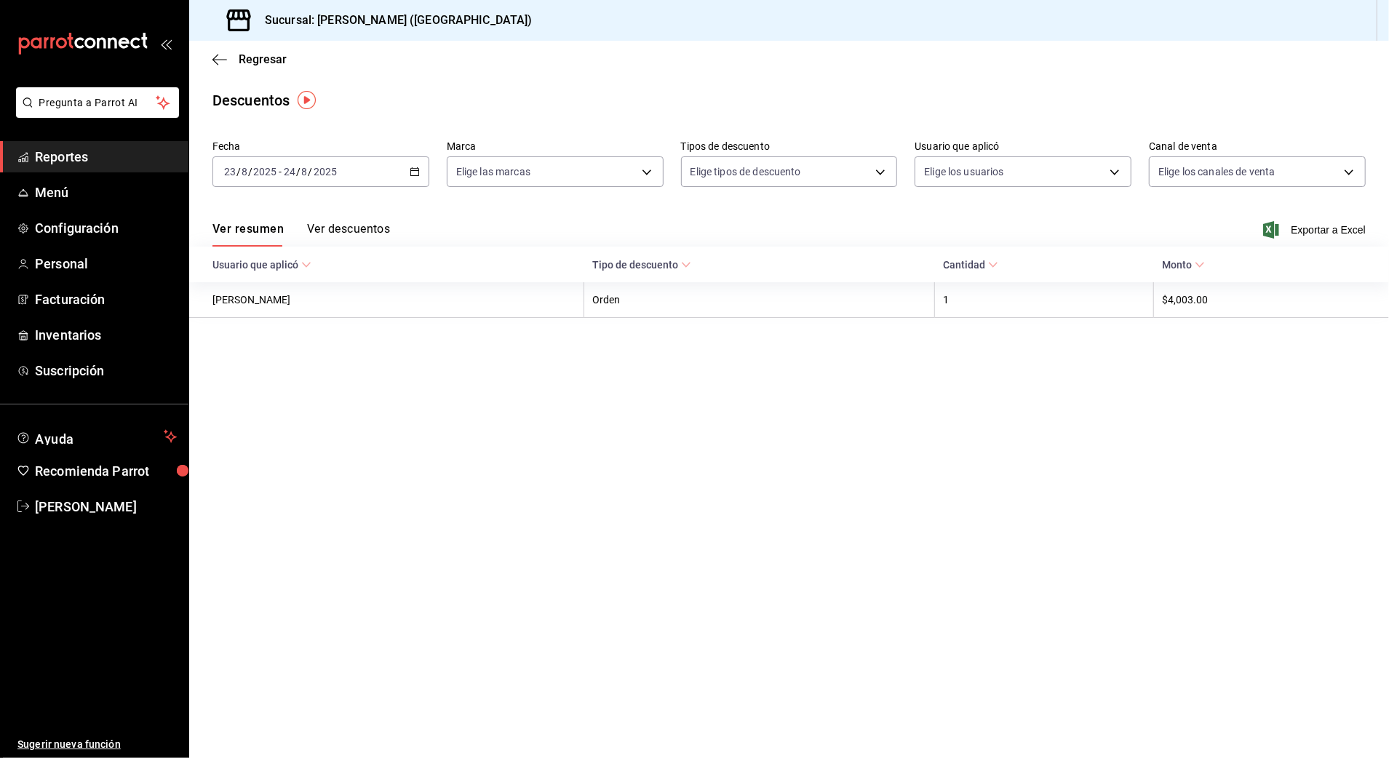
click at [327, 230] on button "Ver descuentos" at bounding box center [348, 234] width 83 height 25
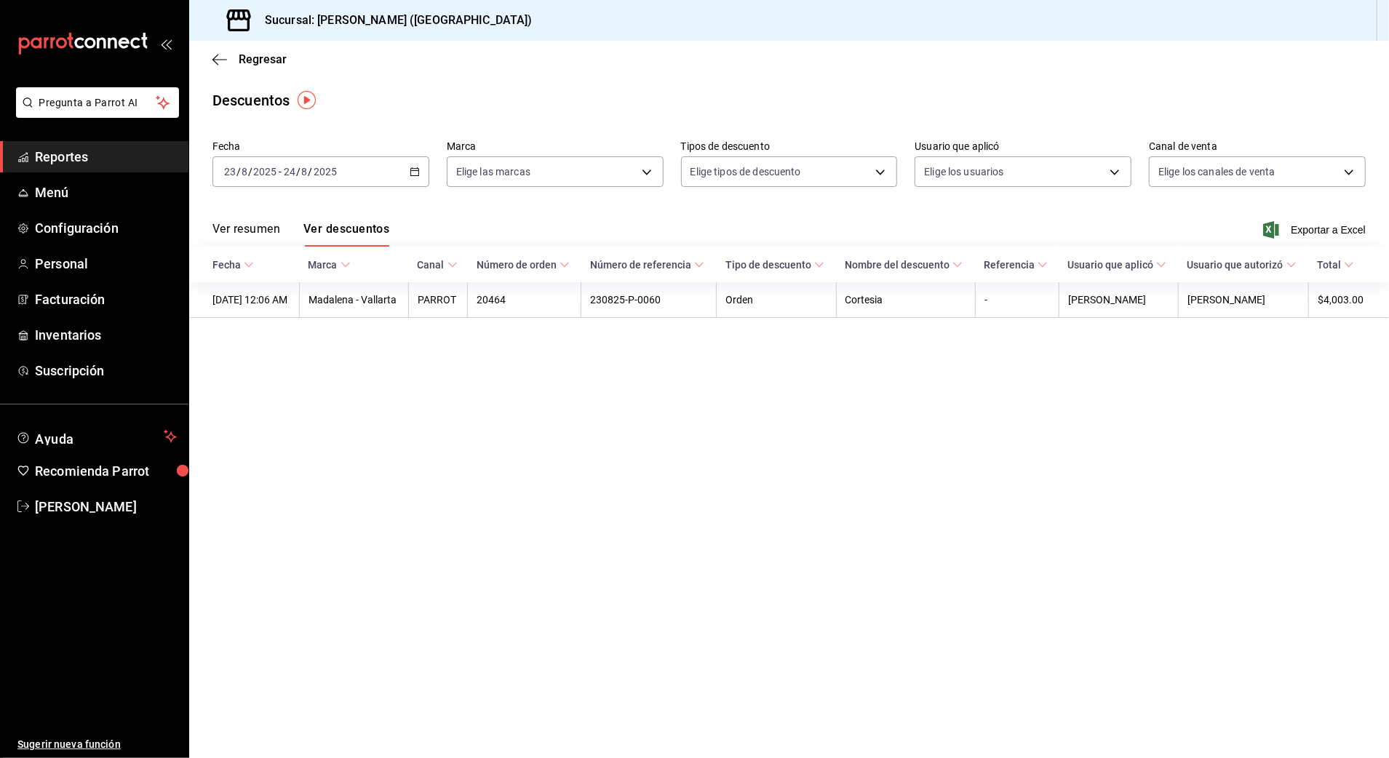
click at [376, 178] on div "2025-08-23 23 / 8 / 2025 - 2025-08-24 24 / 8 / 2025" at bounding box center [320, 171] width 217 height 31
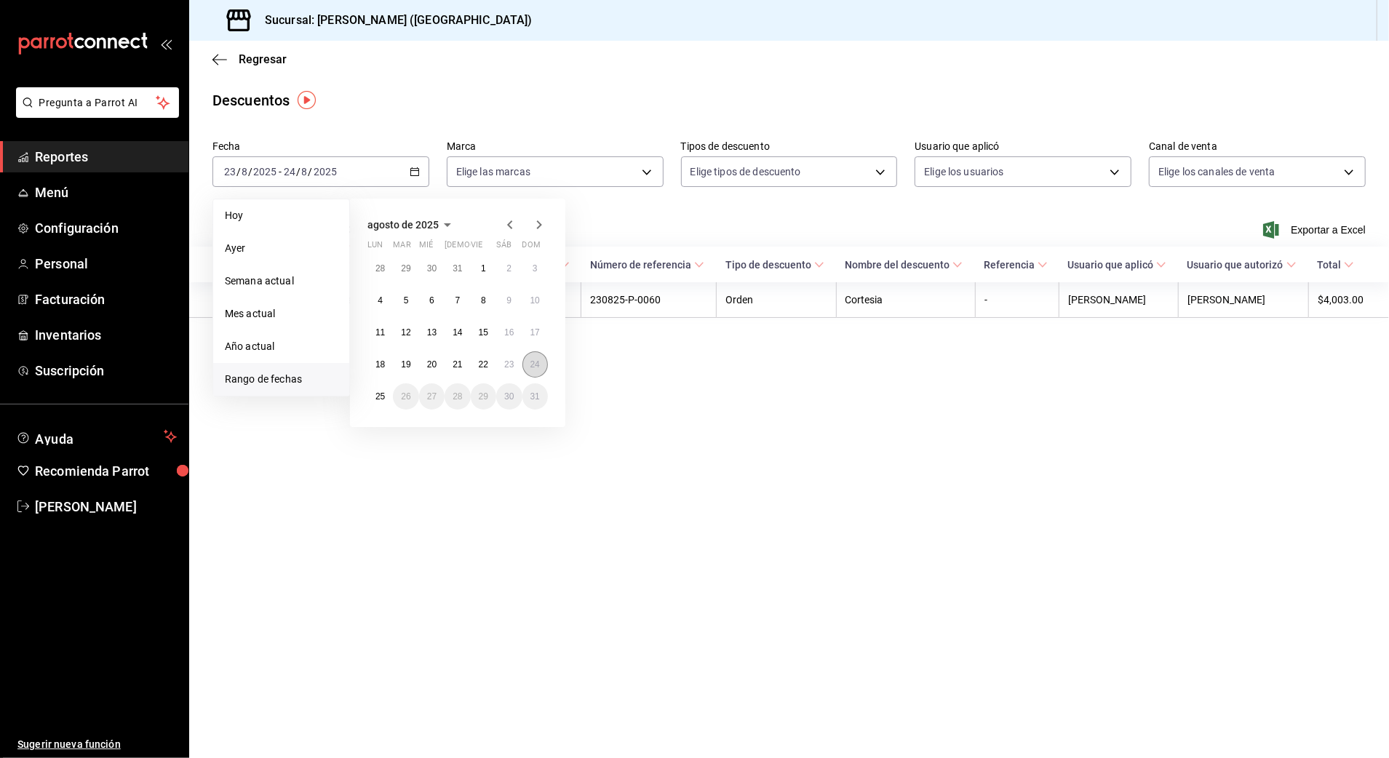
click at [534, 373] on button "24" at bounding box center [535, 364] width 25 height 26
click at [392, 397] on button "25" at bounding box center [379, 397] width 25 height 26
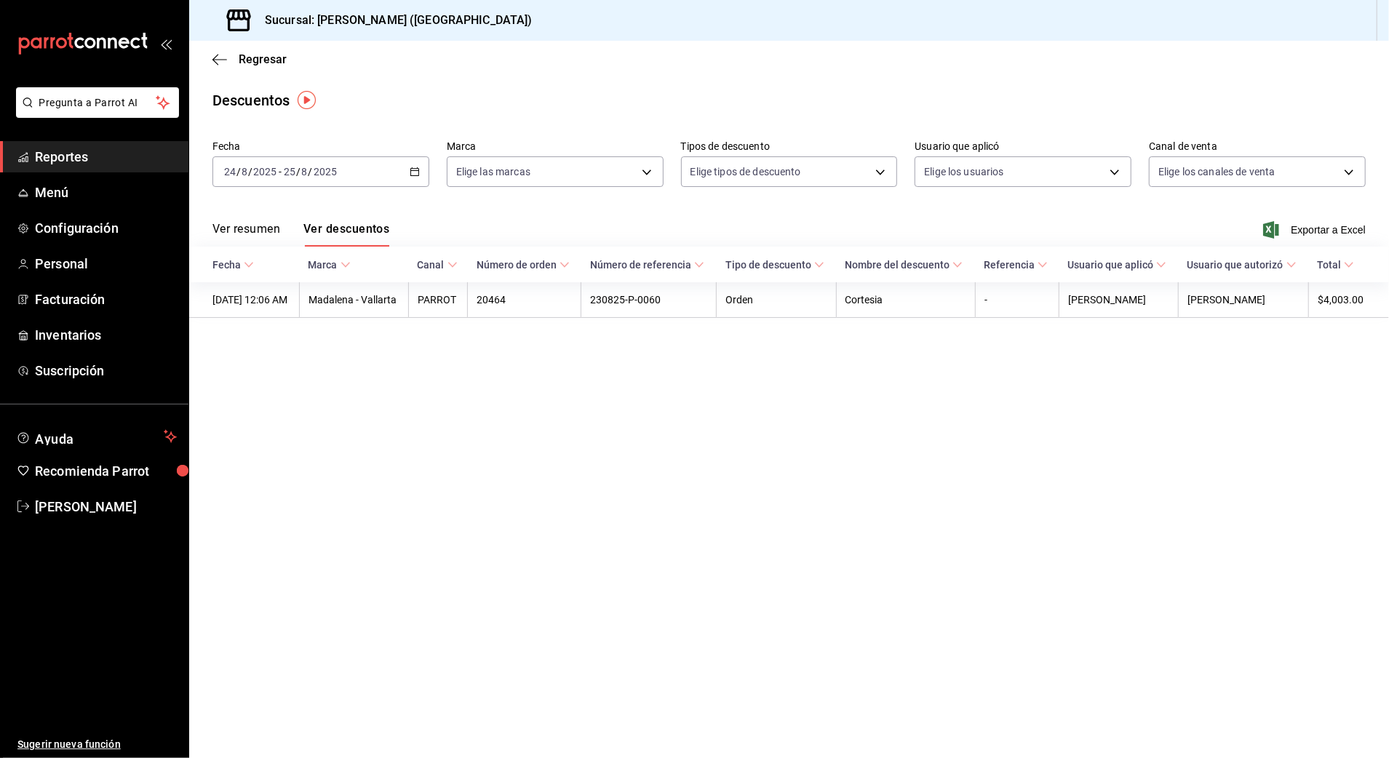
click at [274, 230] on button "Ver resumen" at bounding box center [246, 234] width 68 height 25
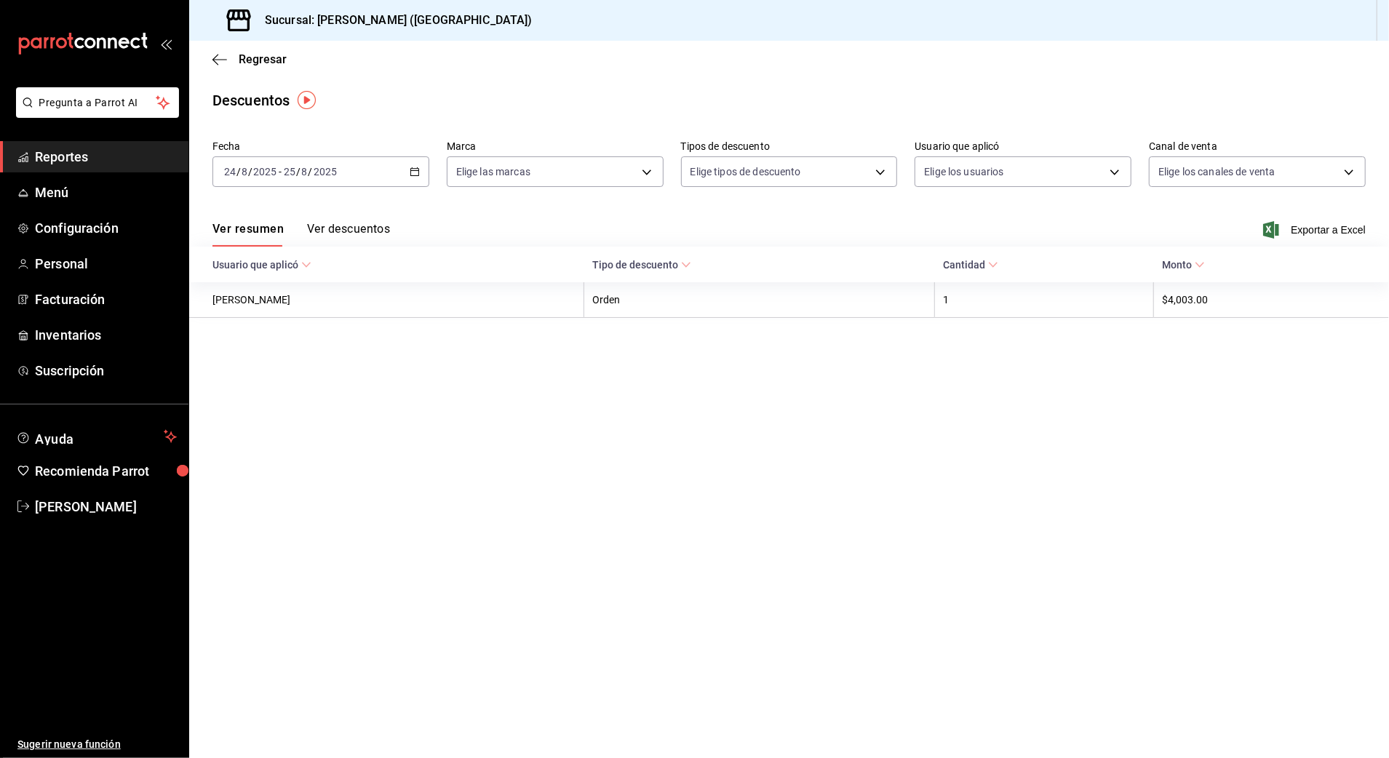
click at [921, 214] on div "Ver resumen Ver descuentos Exportar a Excel" at bounding box center [789, 225] width 1200 height 42
click at [396, 170] on div "2025-08-24 24 / 8 / 2025 - 2025-08-25 25 / 8 / 2025" at bounding box center [320, 171] width 217 height 31
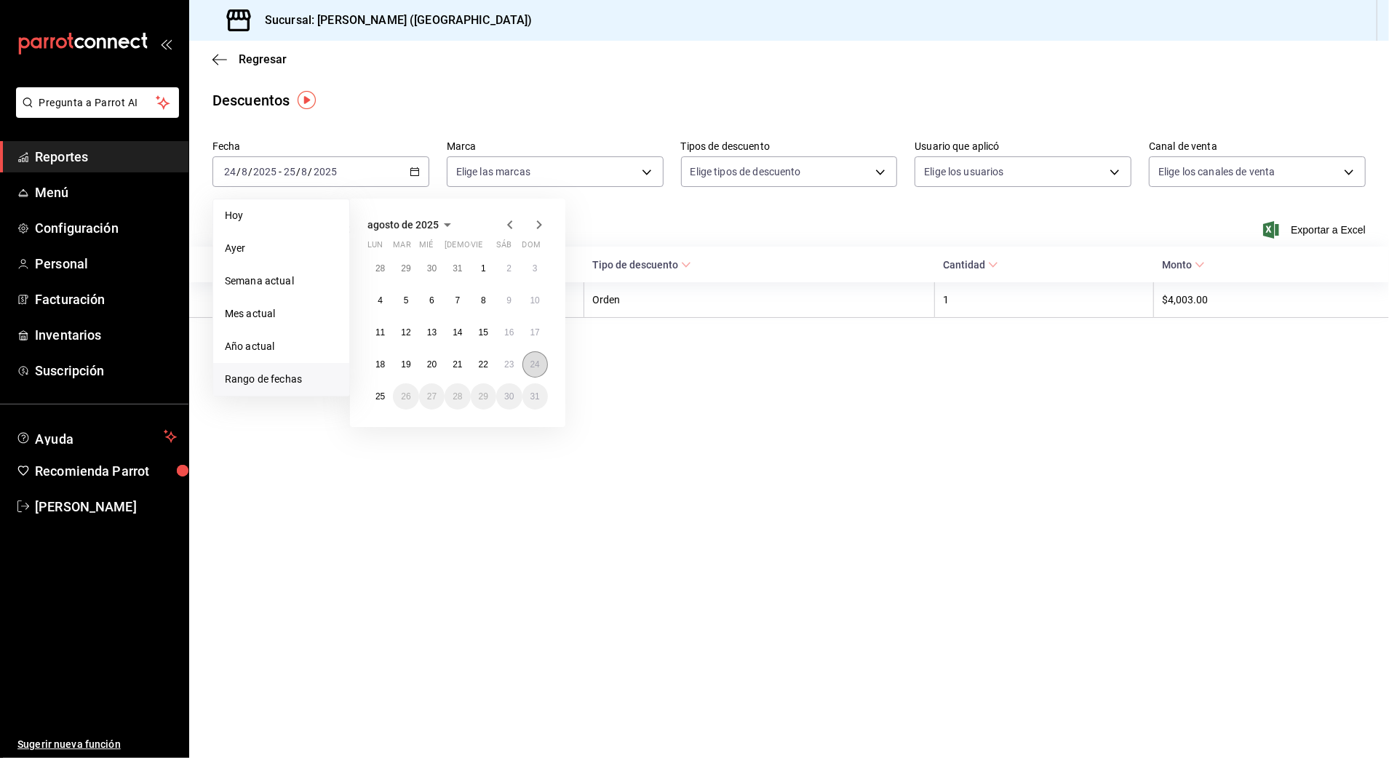
click at [523, 368] on button "24" at bounding box center [535, 364] width 25 height 26
click at [384, 400] on abbr "25" at bounding box center [380, 397] width 9 height 10
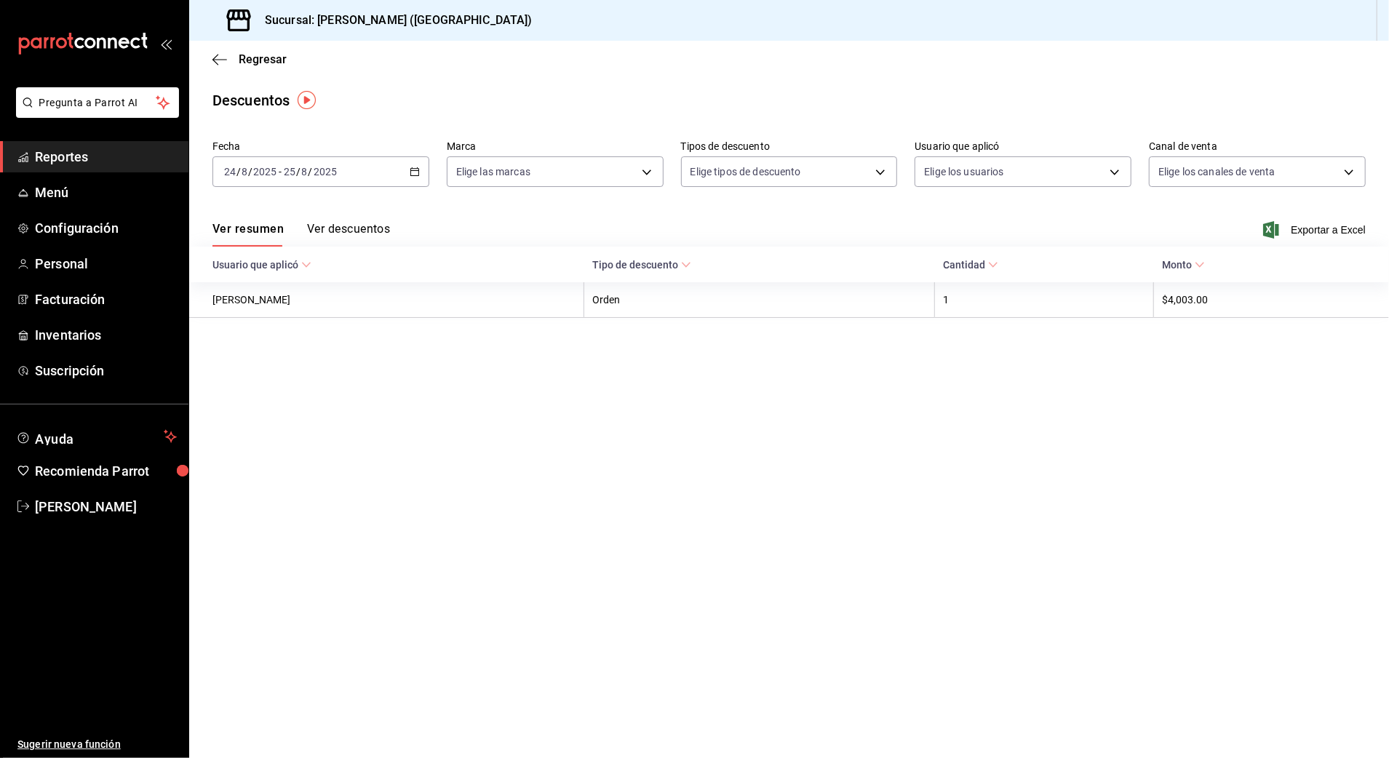
click at [338, 237] on button "Ver descuentos" at bounding box center [348, 234] width 83 height 25
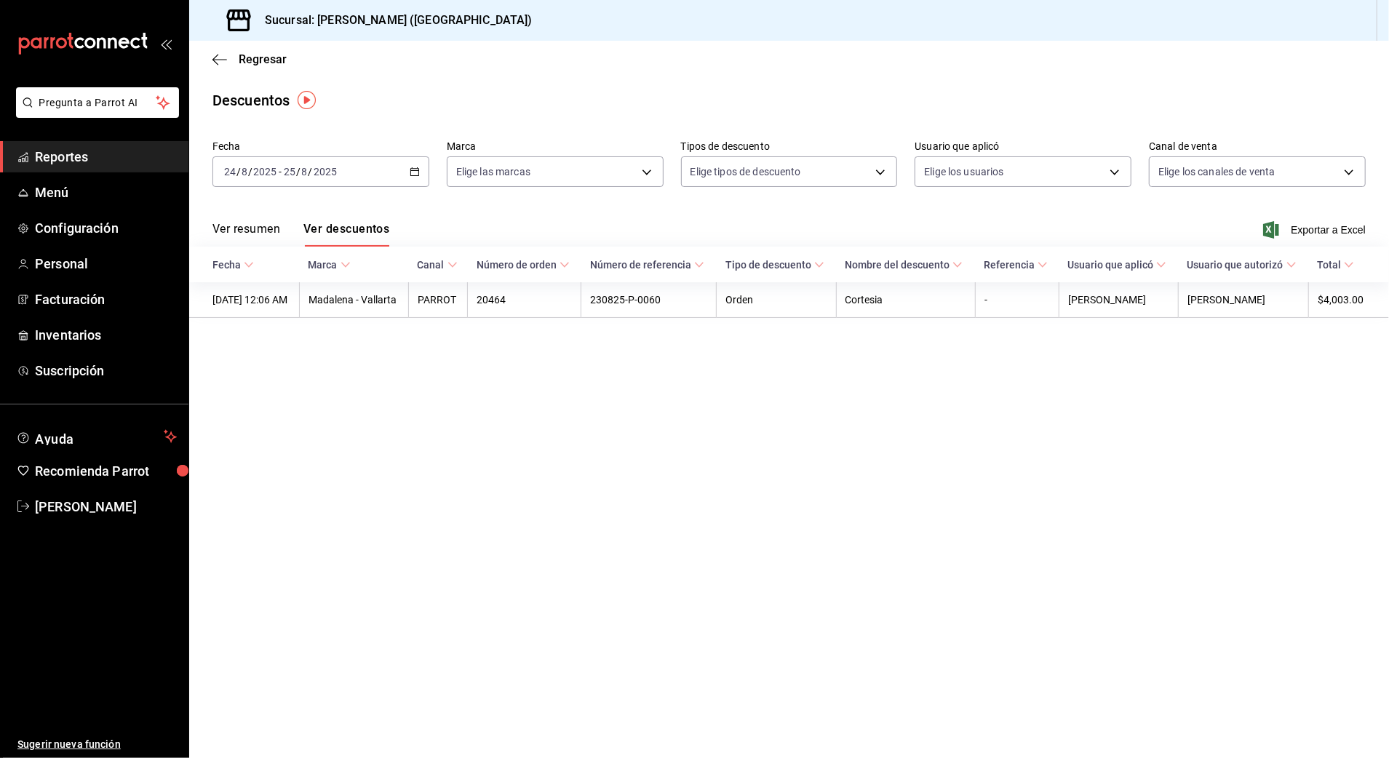
click at [426, 167] on div "2025-08-24 24 / 8 / 2025 - 2025-08-25 25 / 8 / 2025" at bounding box center [320, 171] width 217 height 31
click at [411, 164] on div "2025-08-24 24 / 8 / 2025 - 2025-08-25 25 / 8 / 2025" at bounding box center [320, 171] width 217 height 31
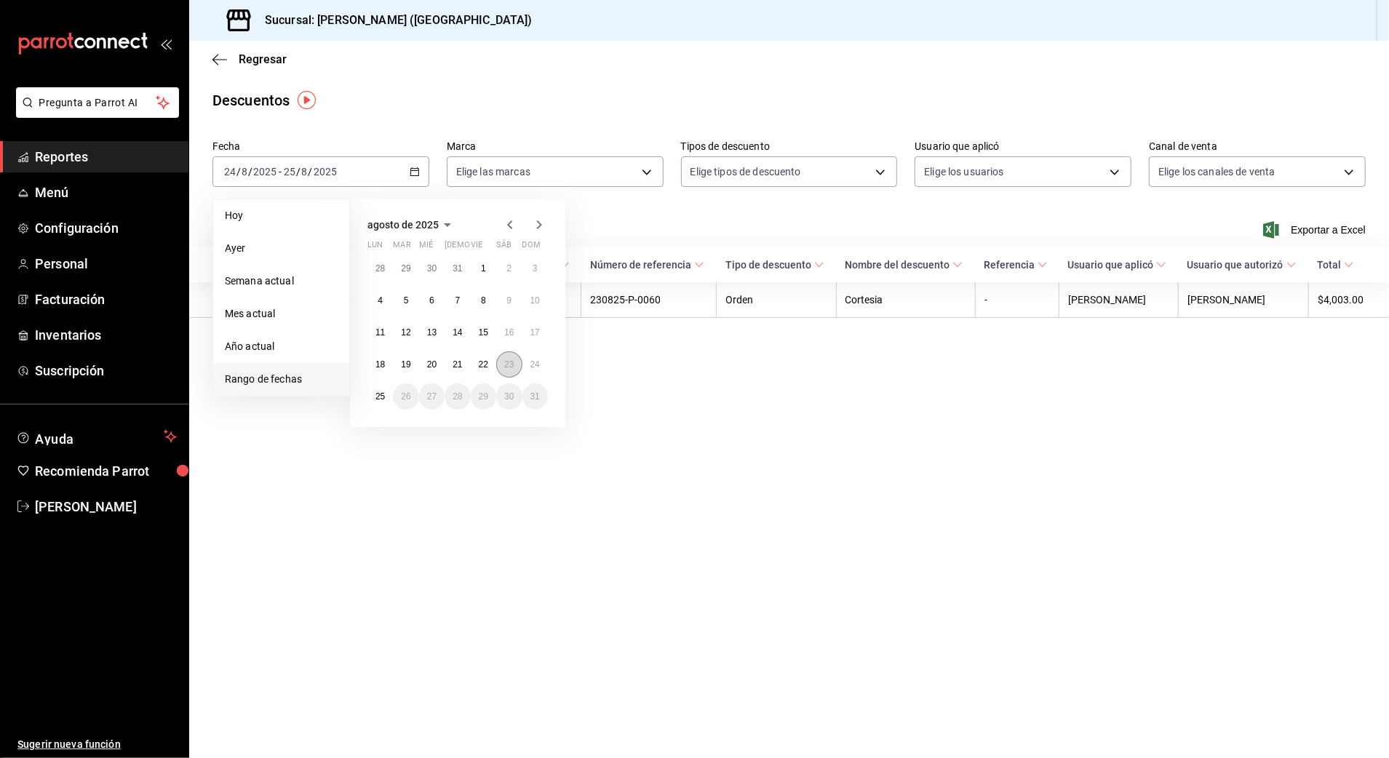
click at [505, 359] on abbr "23" at bounding box center [508, 364] width 9 height 10
click at [518, 365] on button "23" at bounding box center [508, 364] width 25 height 26
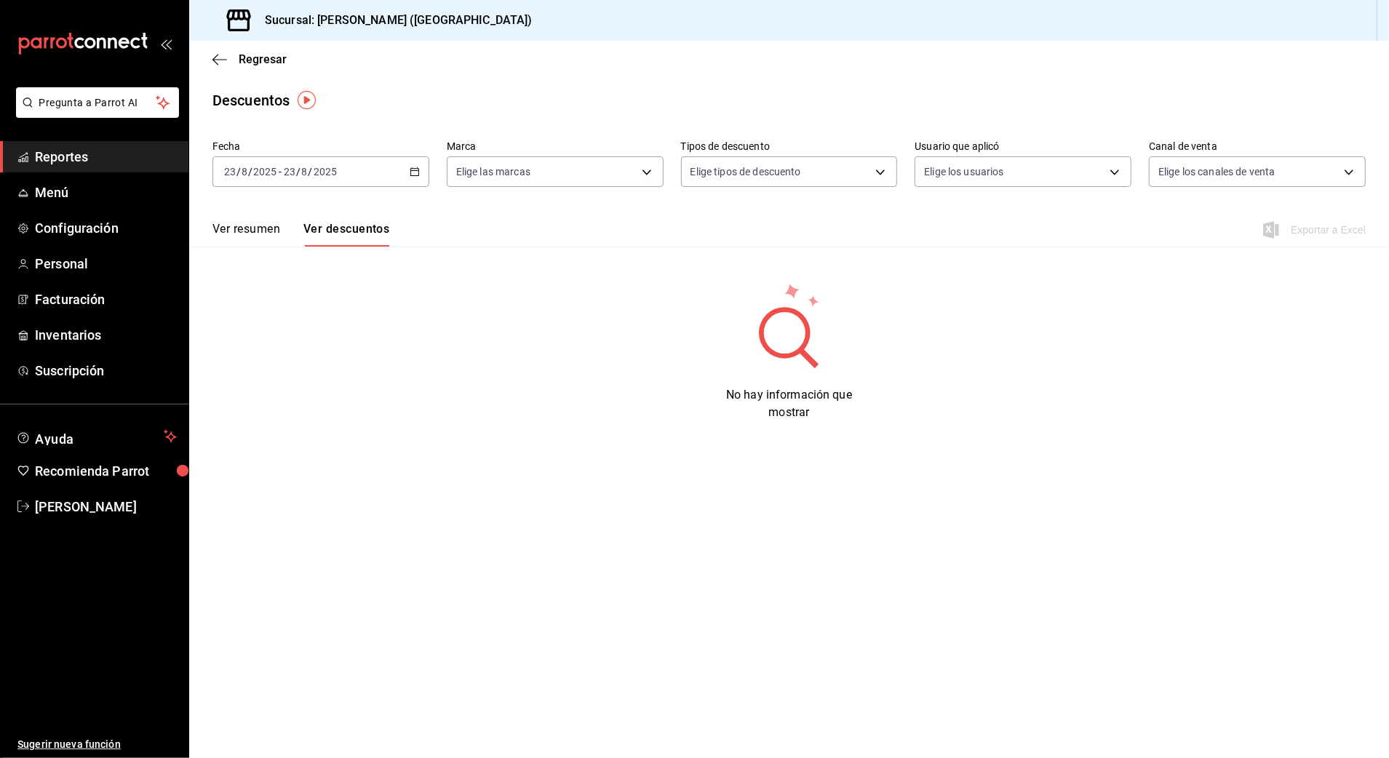
click at [419, 169] on icon "button" at bounding box center [415, 172] width 10 height 10
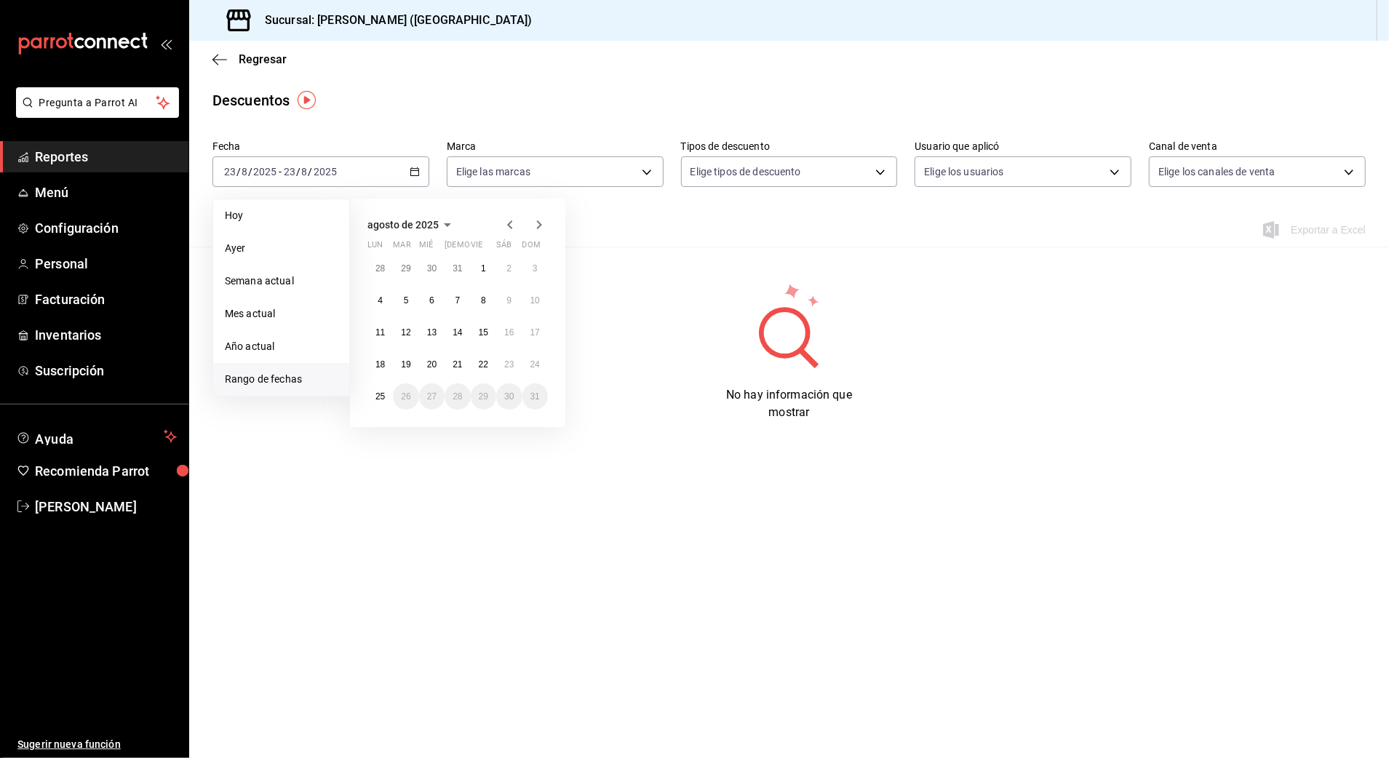
click at [409, 79] on main "Regresar Descuentos Fecha 2025-08-23 23 / 8 / 2025 - 2025-08-23 23 / 8 / 2025 H…" at bounding box center [789, 400] width 1200 height 718
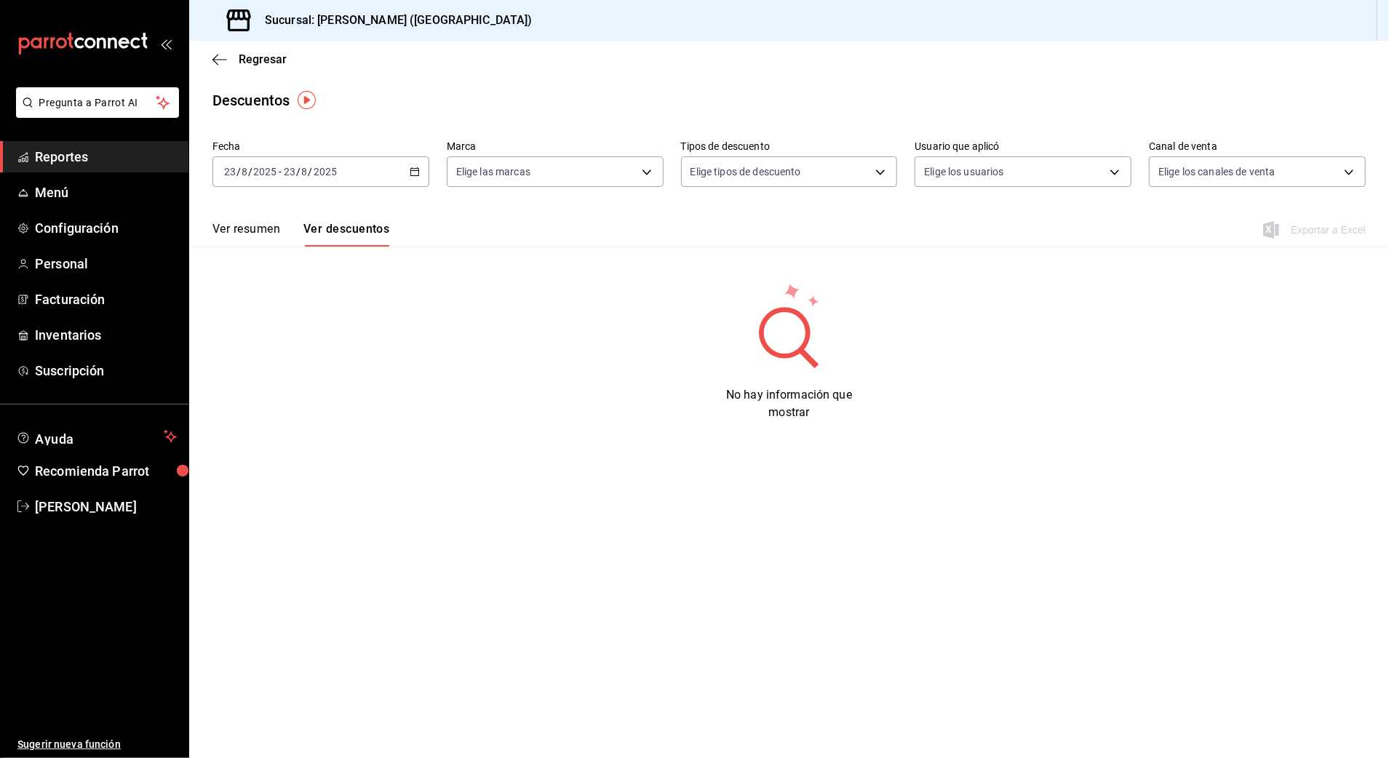
click at [410, 180] on div "2025-08-23 23 / 8 / 2025 - 2025-08-23 23 / 8 / 2025" at bounding box center [320, 171] width 217 height 31
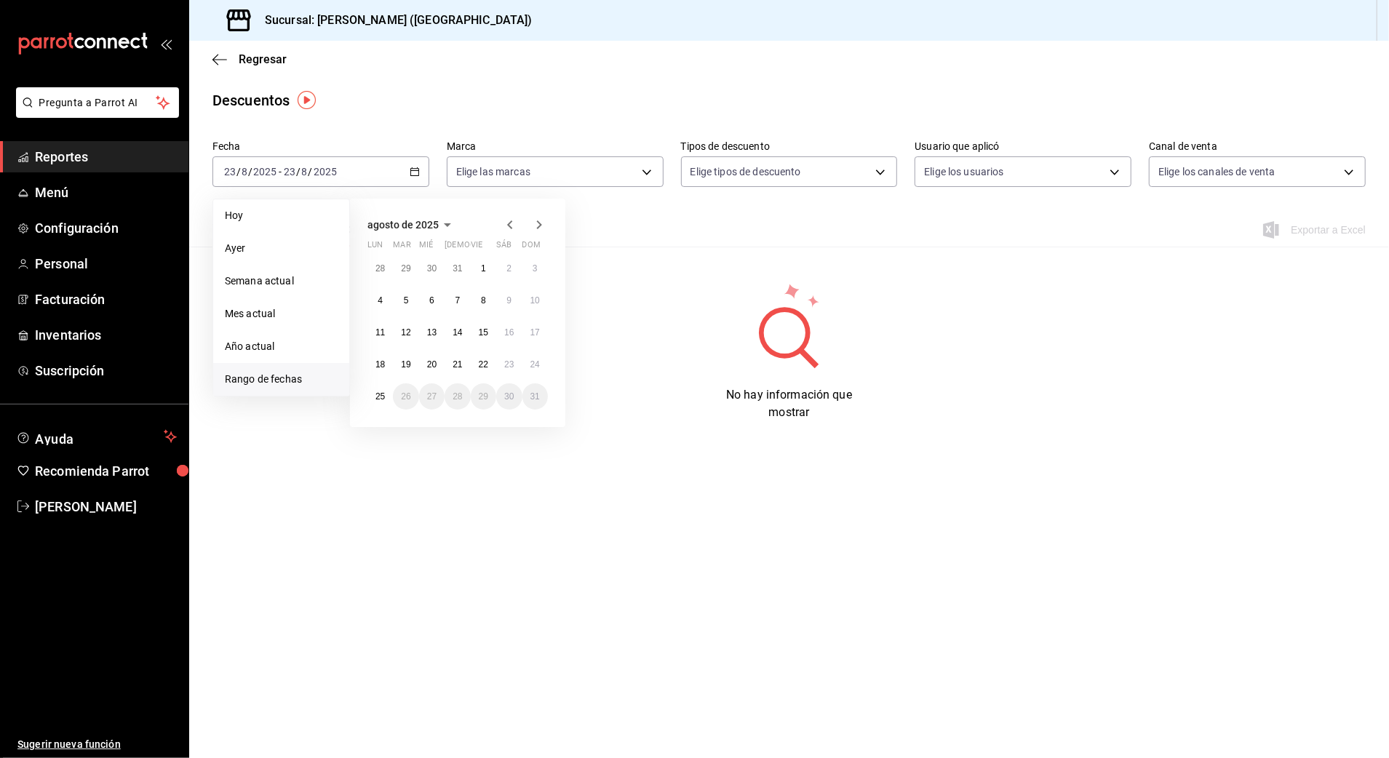
click at [380, 117] on main "Regresar Descuentos Fecha 2025-08-23 23 / 8 / 2025 - 2025-08-23 23 / 8 / 2025 H…" at bounding box center [789, 400] width 1200 height 718
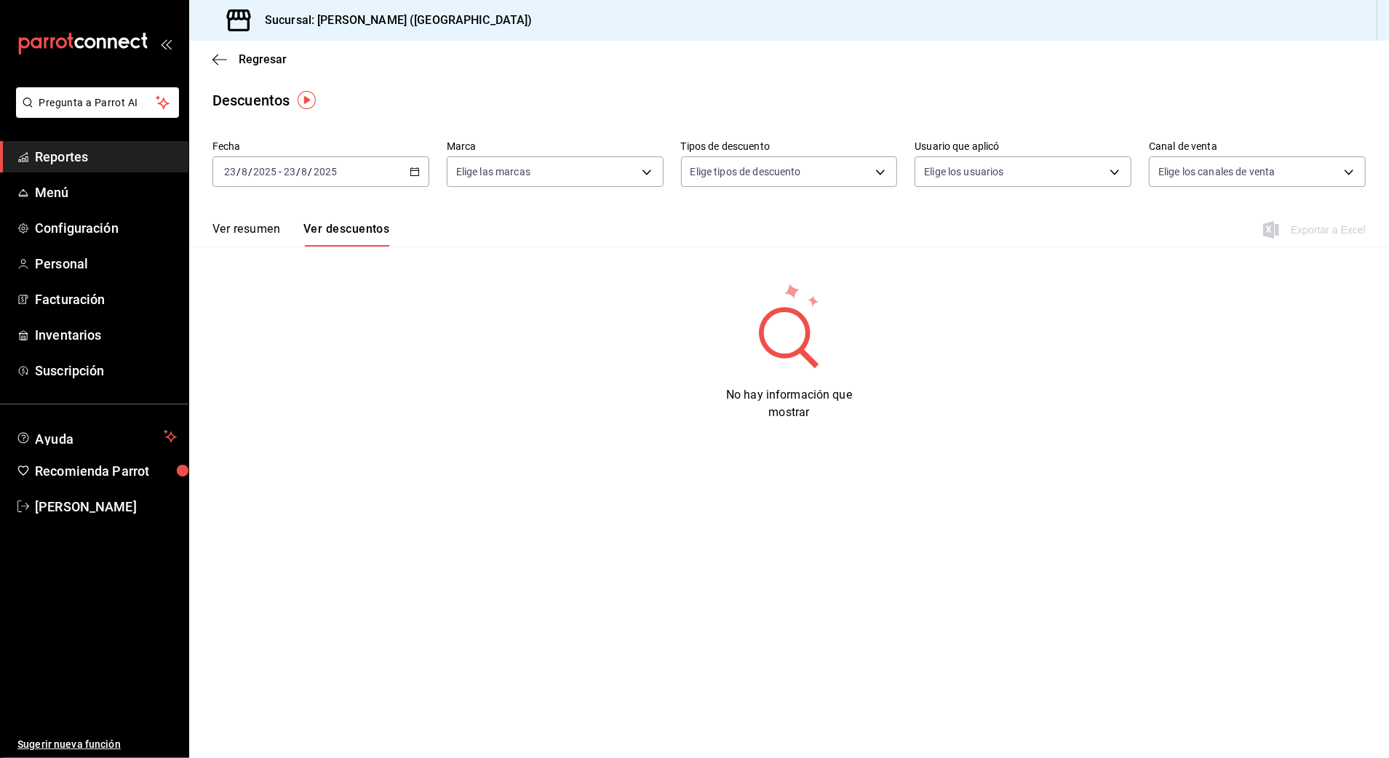
click at [306, 176] on input "8" at bounding box center [304, 172] width 7 height 12
click at [417, 167] on \(Stroke\) "button" at bounding box center [417, 167] width 1 height 1
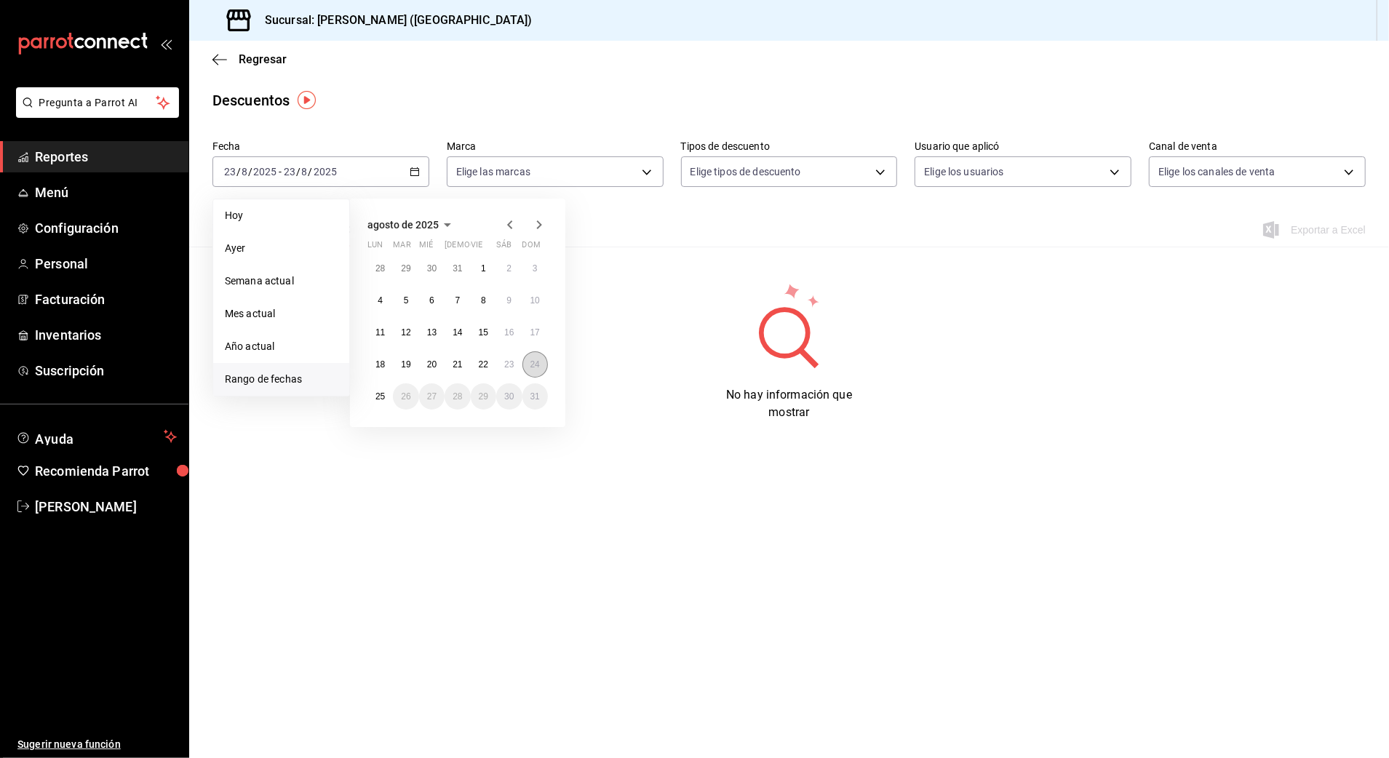
click at [533, 359] on abbr "24" at bounding box center [535, 364] width 9 height 10
click at [528, 367] on button "24" at bounding box center [535, 364] width 25 height 26
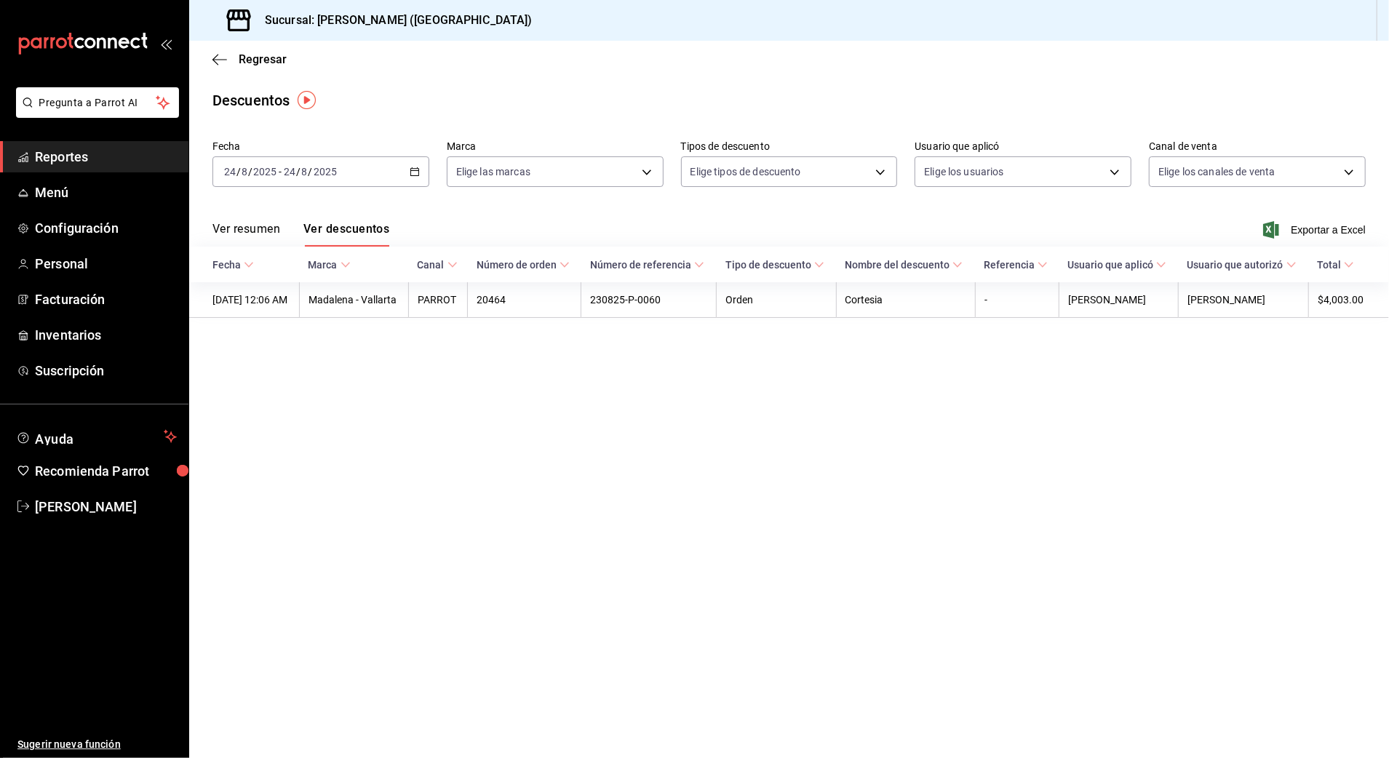
click at [1244, 94] on div "Descuentos" at bounding box center [789, 101] width 1200 height 22
click at [214, 65] on div "Regresar" at bounding box center [789, 59] width 1200 height 37
click at [216, 61] on icon "button" at bounding box center [219, 59] width 15 height 13
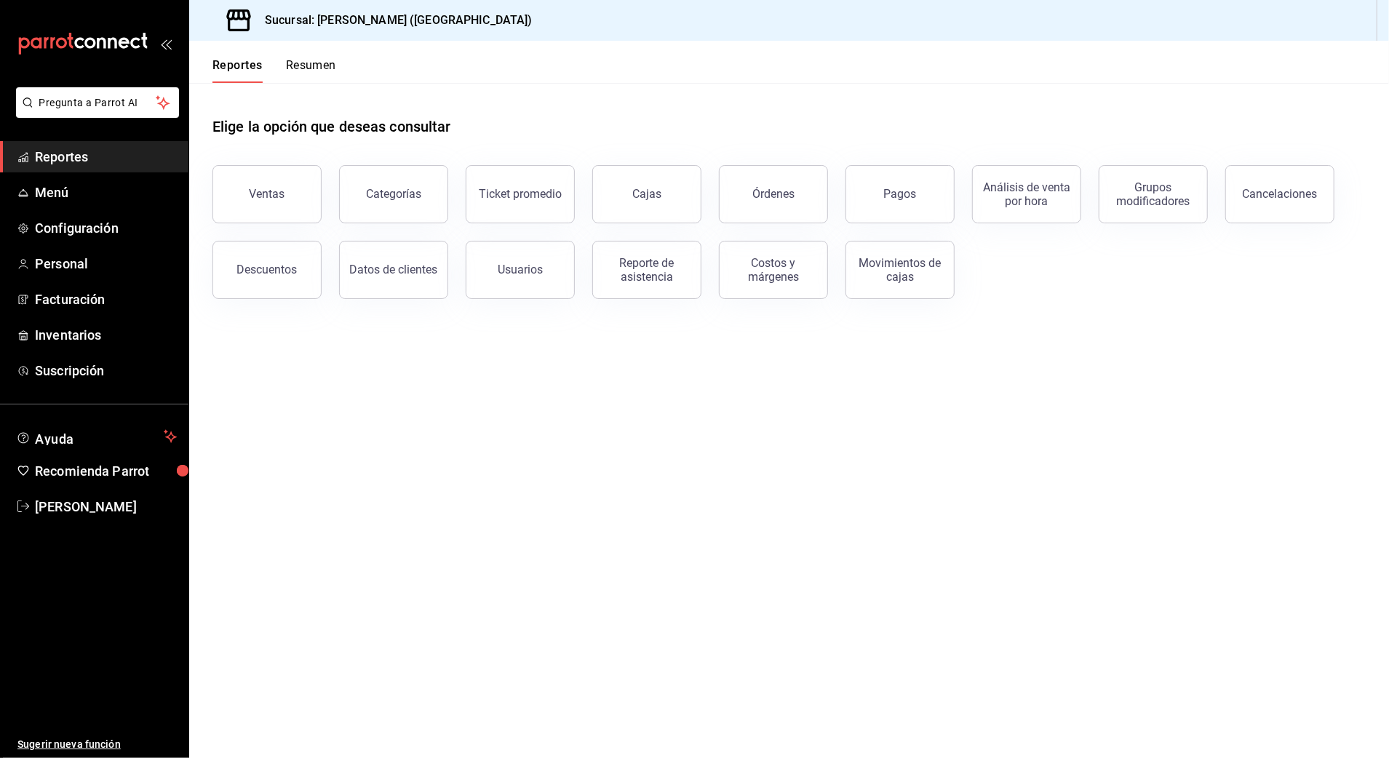
click at [65, 167] on link "Reportes" at bounding box center [94, 156] width 188 height 31
click at [56, 149] on span "Reportes" at bounding box center [106, 157] width 142 height 20
click at [676, 211] on button "Cajas" at bounding box center [646, 194] width 109 height 58
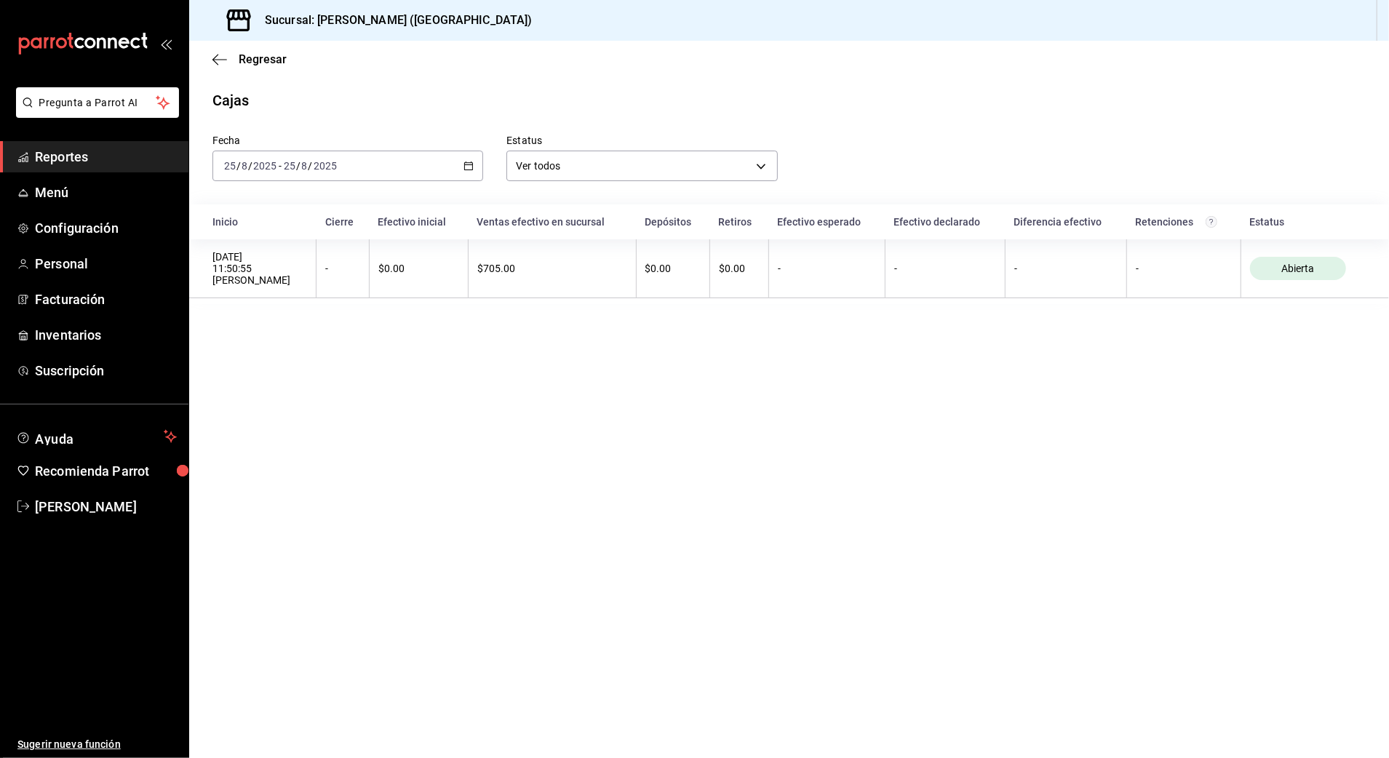
click at [211, 57] on div "Regresar" at bounding box center [789, 59] width 1200 height 37
click at [212, 58] on icon "button" at bounding box center [219, 59] width 15 height 13
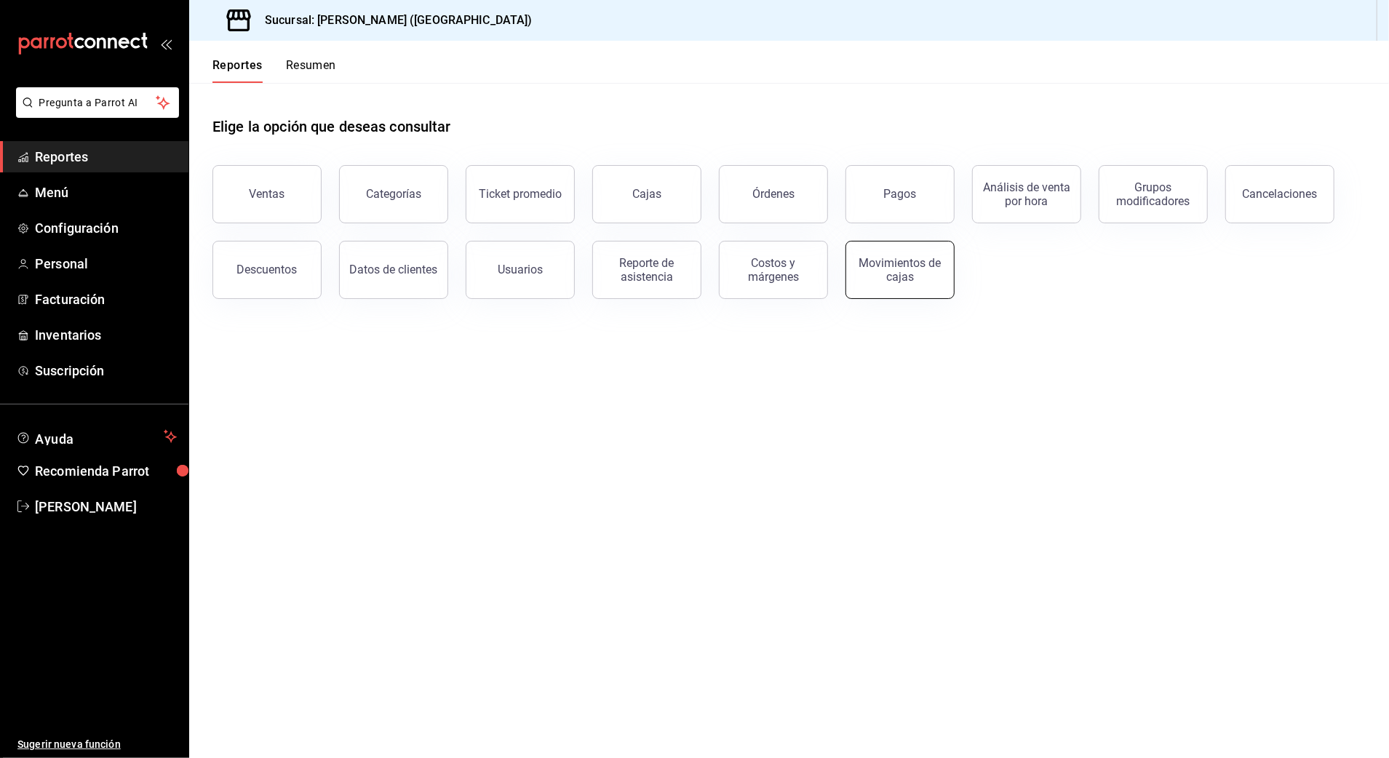
click at [921, 275] on div "Movimientos de cajas" at bounding box center [900, 270] width 90 height 28
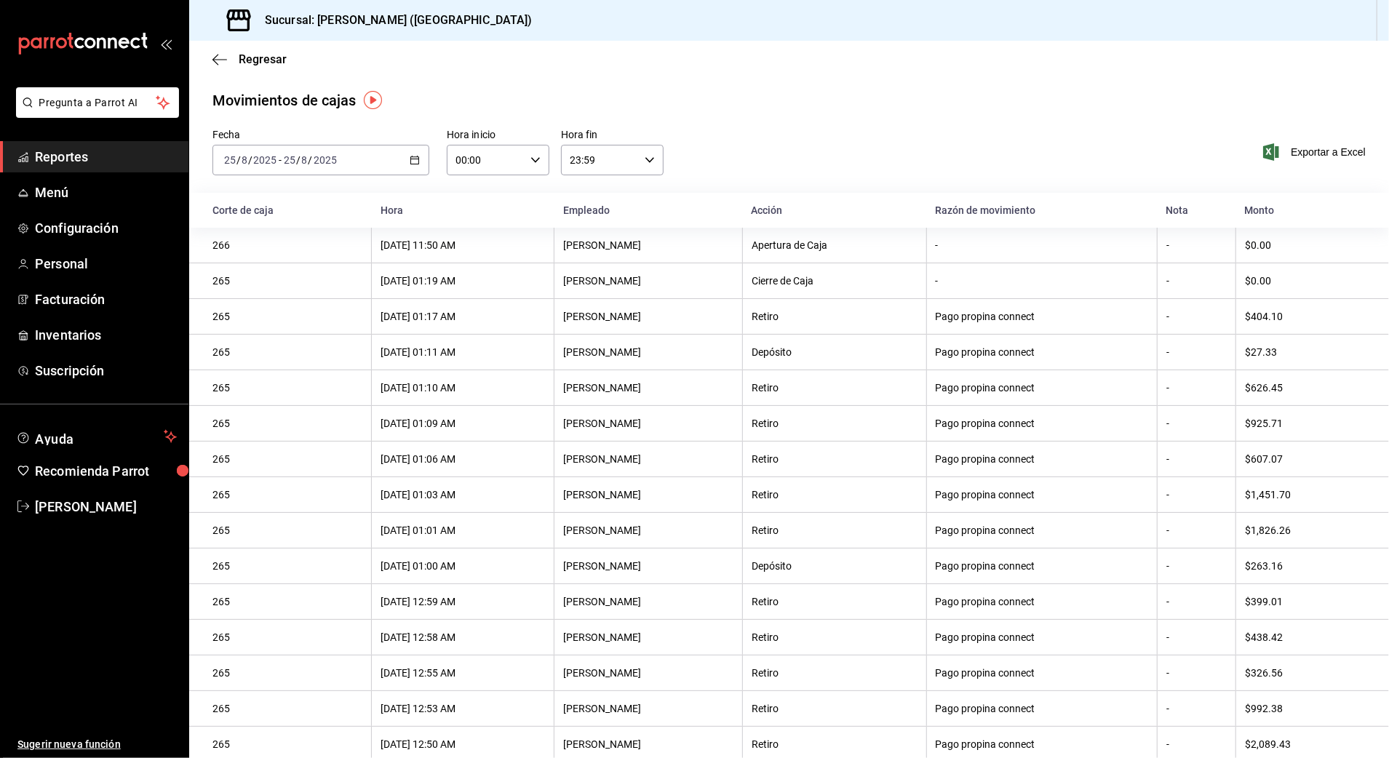
click at [410, 155] on icon "button" at bounding box center [415, 160] width 10 height 10
click at [298, 354] on li "Rango de fechas" at bounding box center [281, 367] width 136 height 33
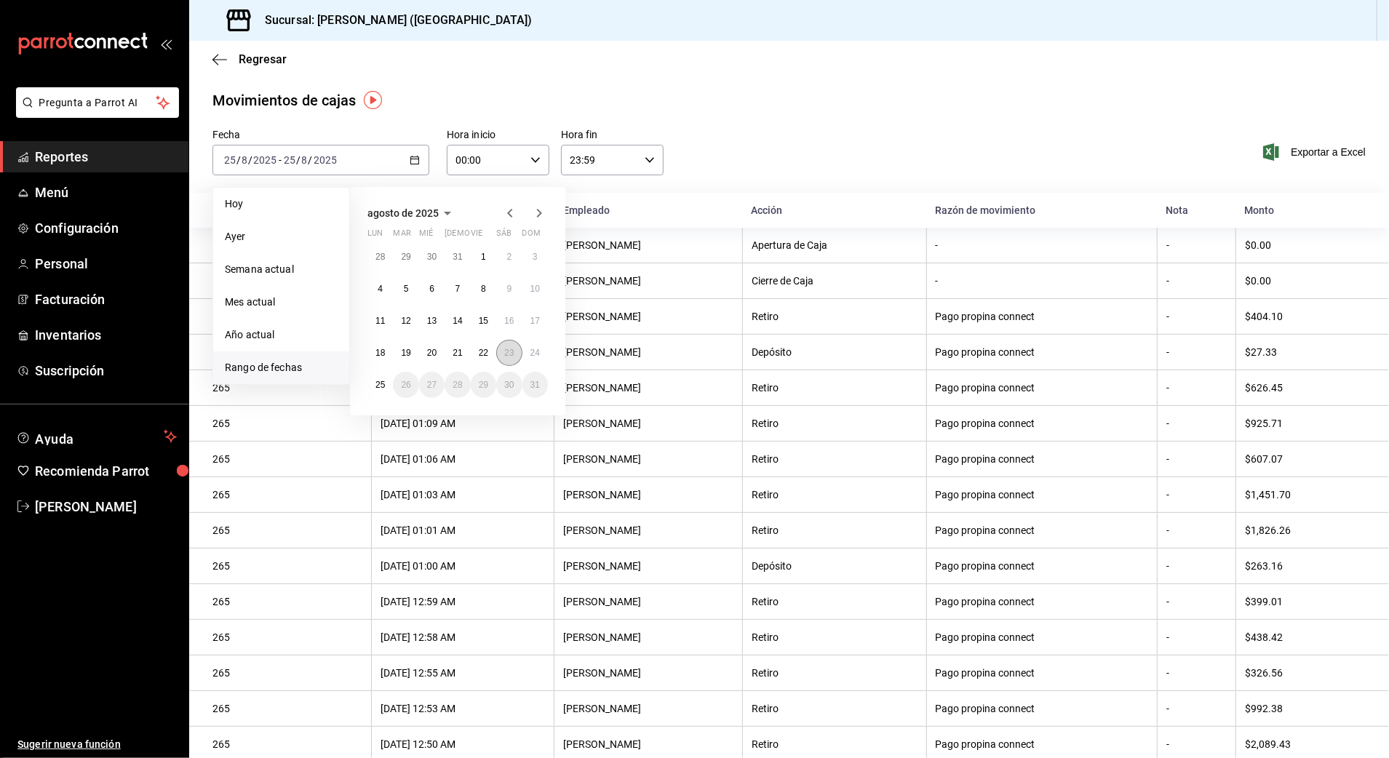
click at [509, 348] on abbr "23" at bounding box center [508, 353] width 9 height 10
click at [531, 346] on button "24" at bounding box center [535, 353] width 25 height 26
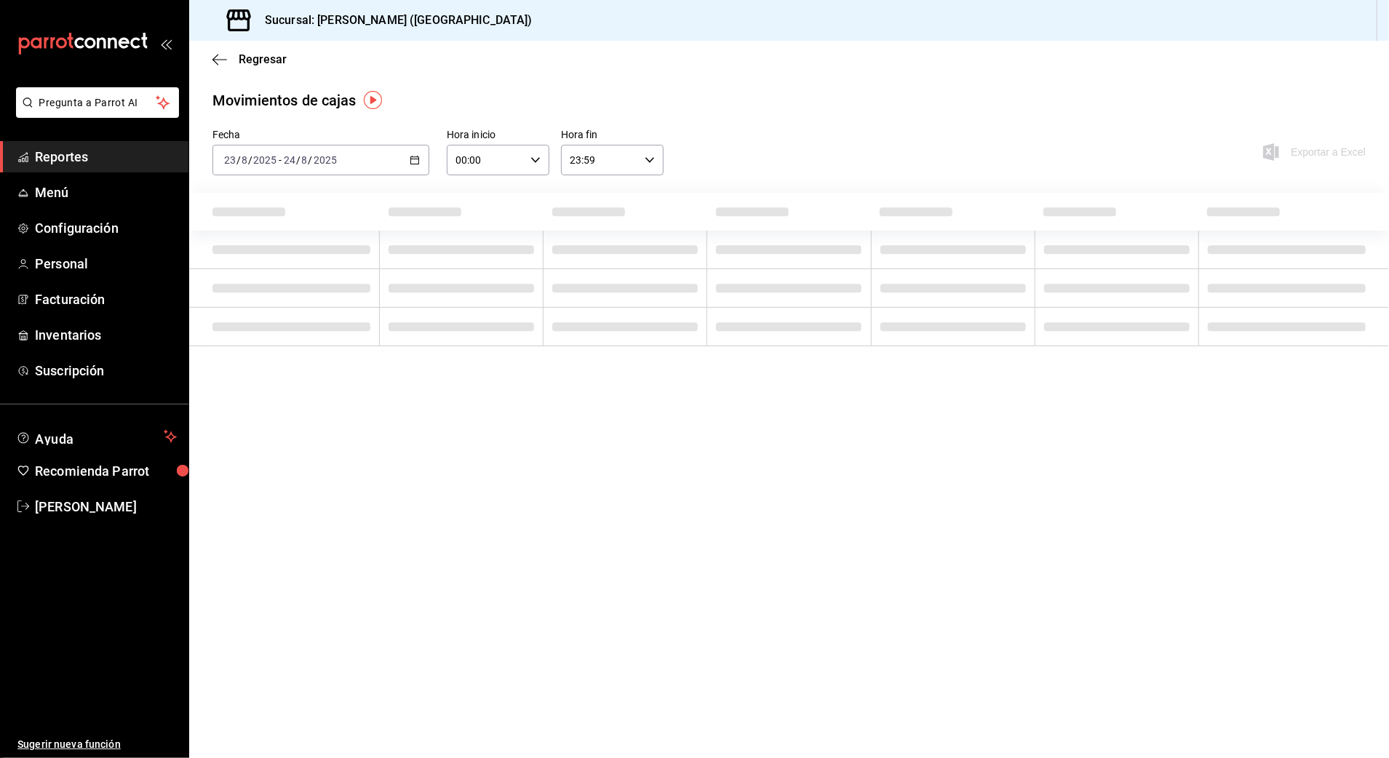
click at [516, 146] on input "00:00" at bounding box center [486, 160] width 78 height 29
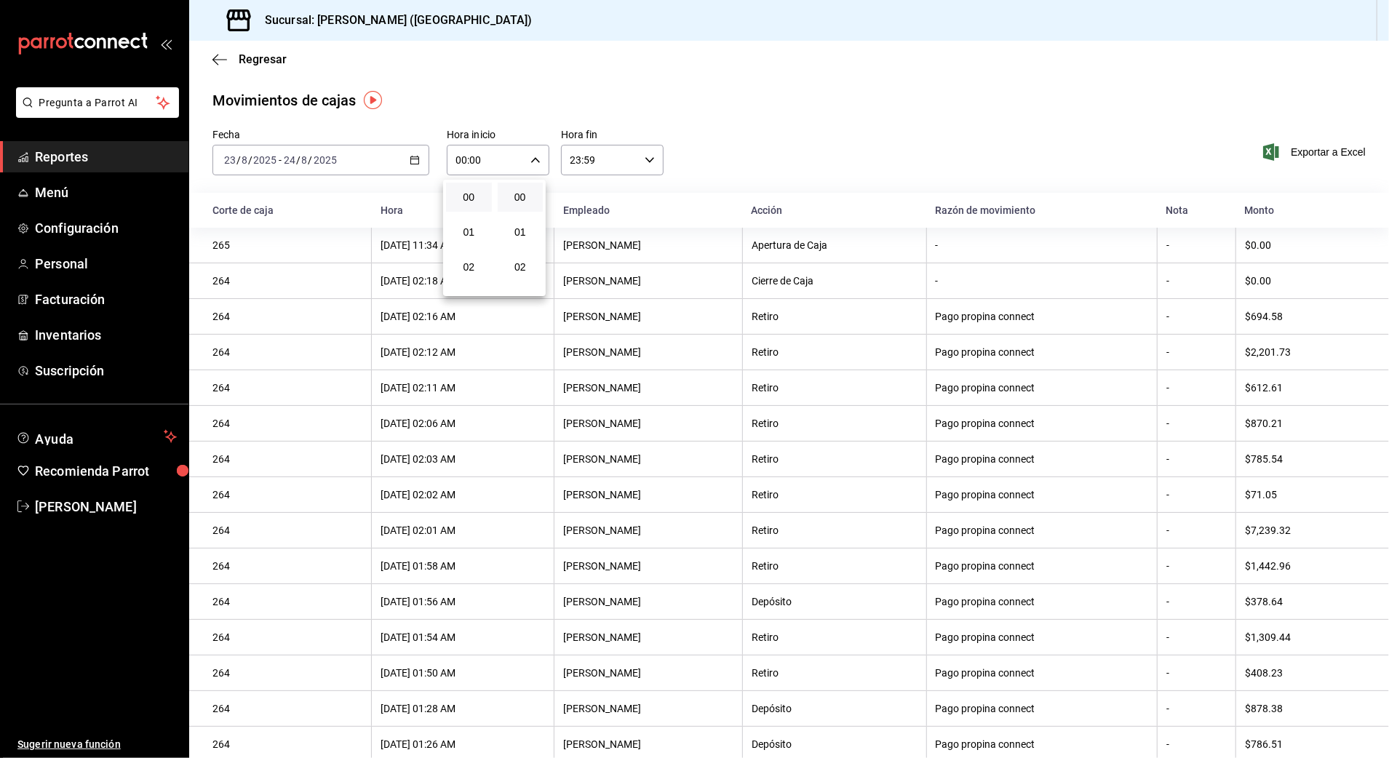
click at [533, 158] on div at bounding box center [694, 379] width 1389 height 758
click at [493, 178] on div "Fecha 2025-08-23 23 / 8 / 2025 - 2025-08-24 24 / 8 / 2025 Hora inicio 00:00 Hor…" at bounding box center [789, 161] width 1200 height 64
click at [495, 170] on input "00:00" at bounding box center [486, 160] width 78 height 29
click at [470, 245] on button "10" at bounding box center [469, 255] width 45 height 29
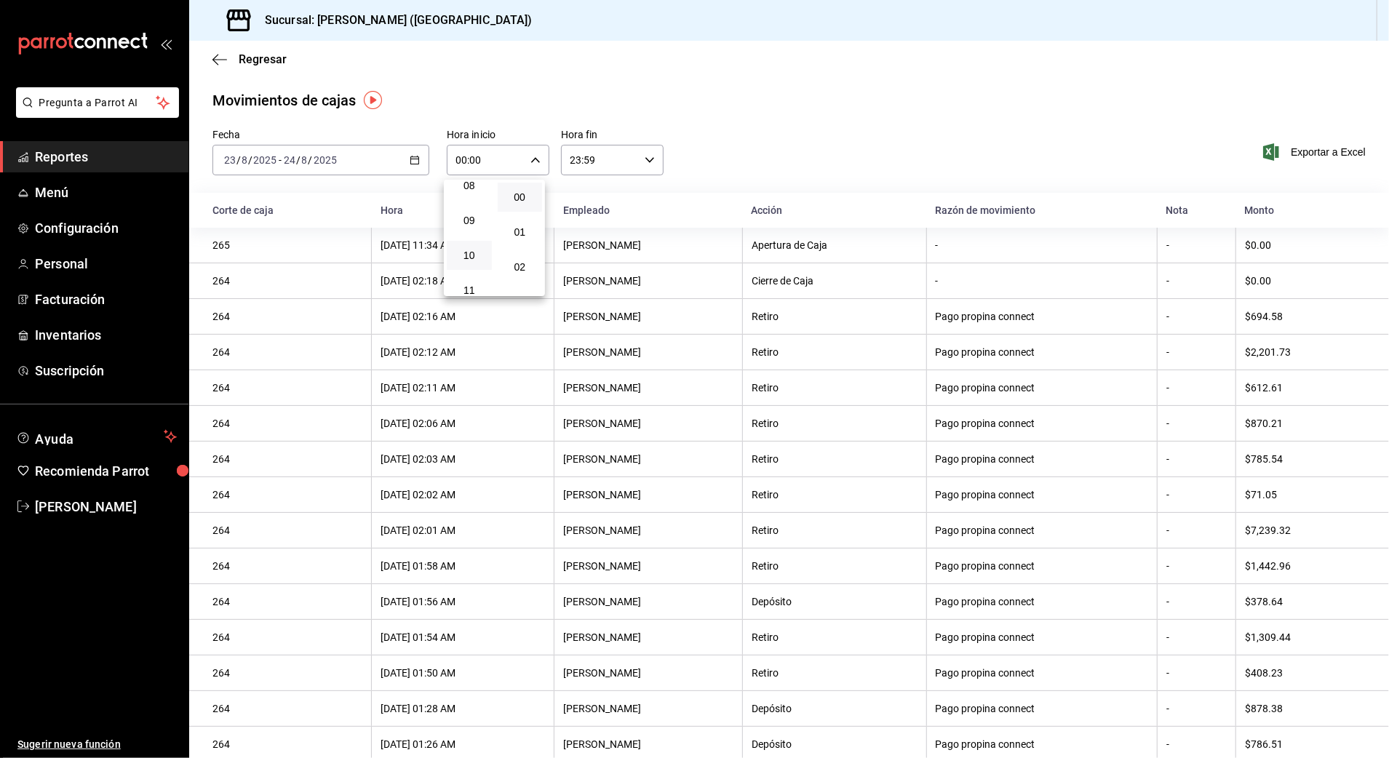
type input "10:00"
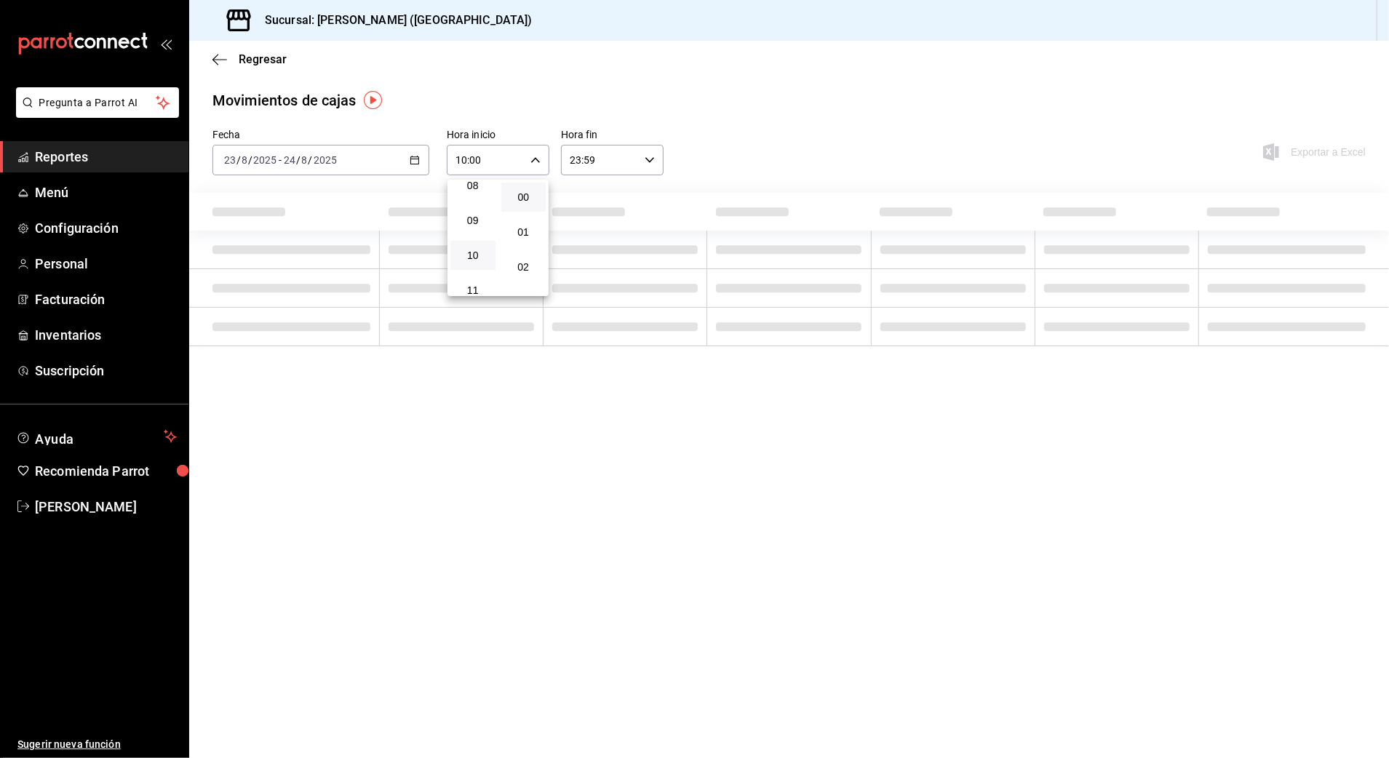
click at [618, 159] on div at bounding box center [694, 379] width 1389 height 758
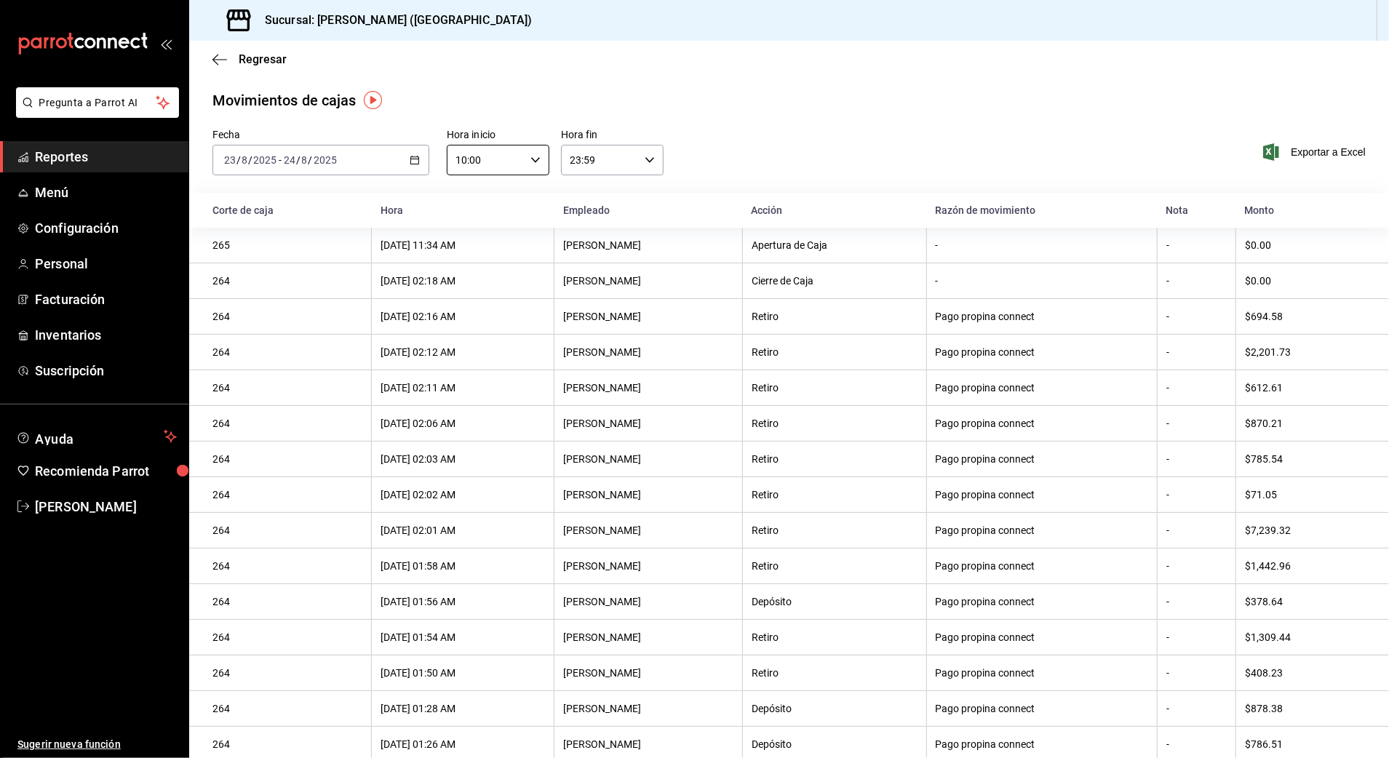
click at [632, 157] on input "23:59" at bounding box center [600, 160] width 78 height 29
click at [581, 212] on button "03" at bounding box center [582, 205] width 45 height 29
type input "03:59"
click at [817, 103] on div at bounding box center [694, 379] width 1389 height 758
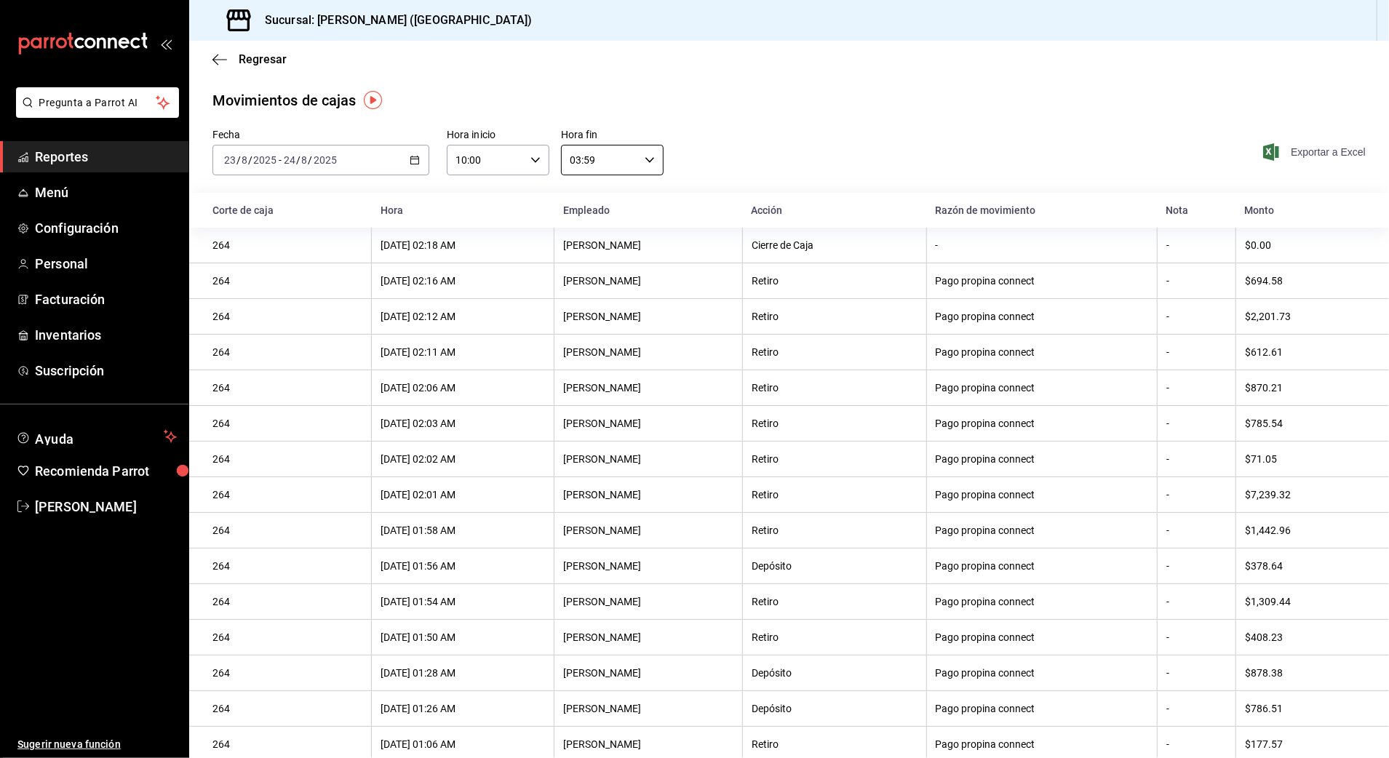
click at [1282, 146] on span "Exportar a Excel" at bounding box center [1316, 151] width 100 height 17
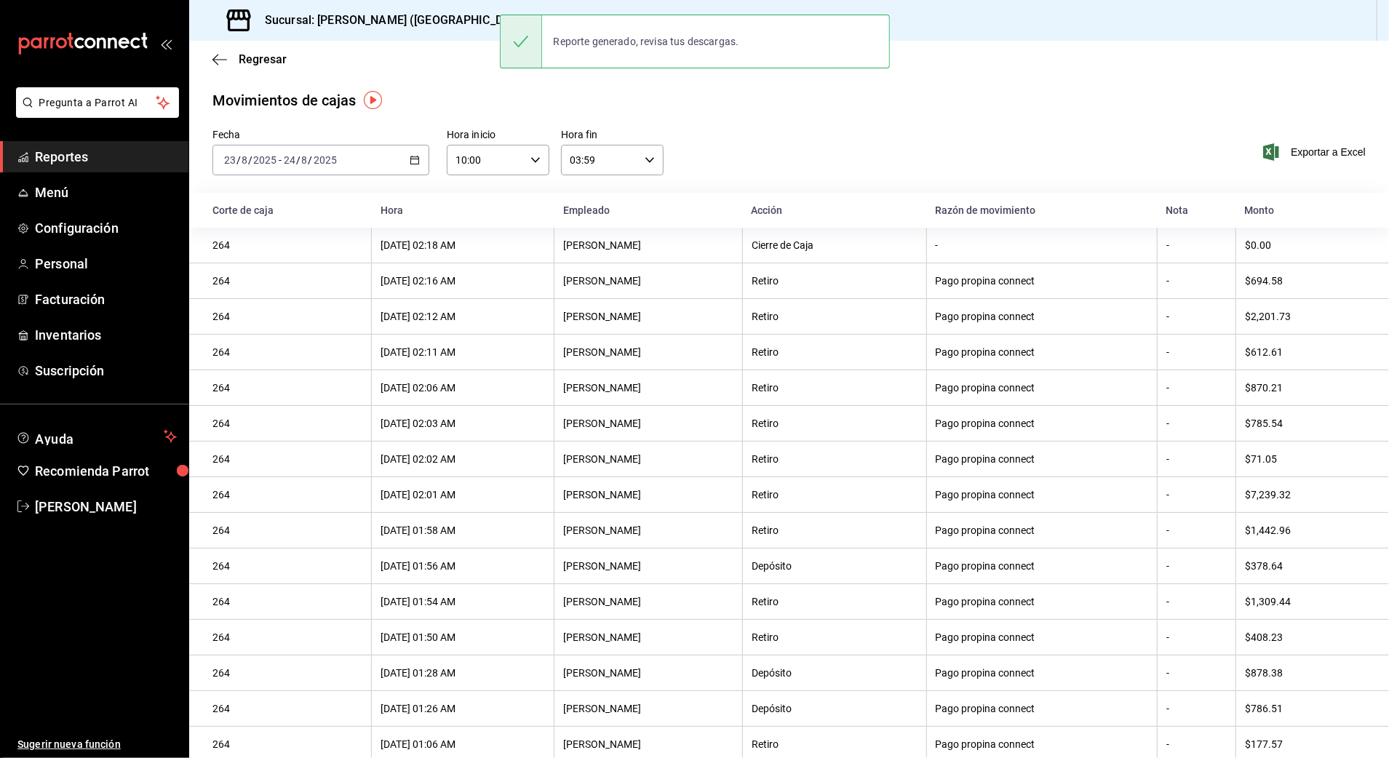
click at [410, 160] on icon "button" at bounding box center [415, 160] width 10 height 10
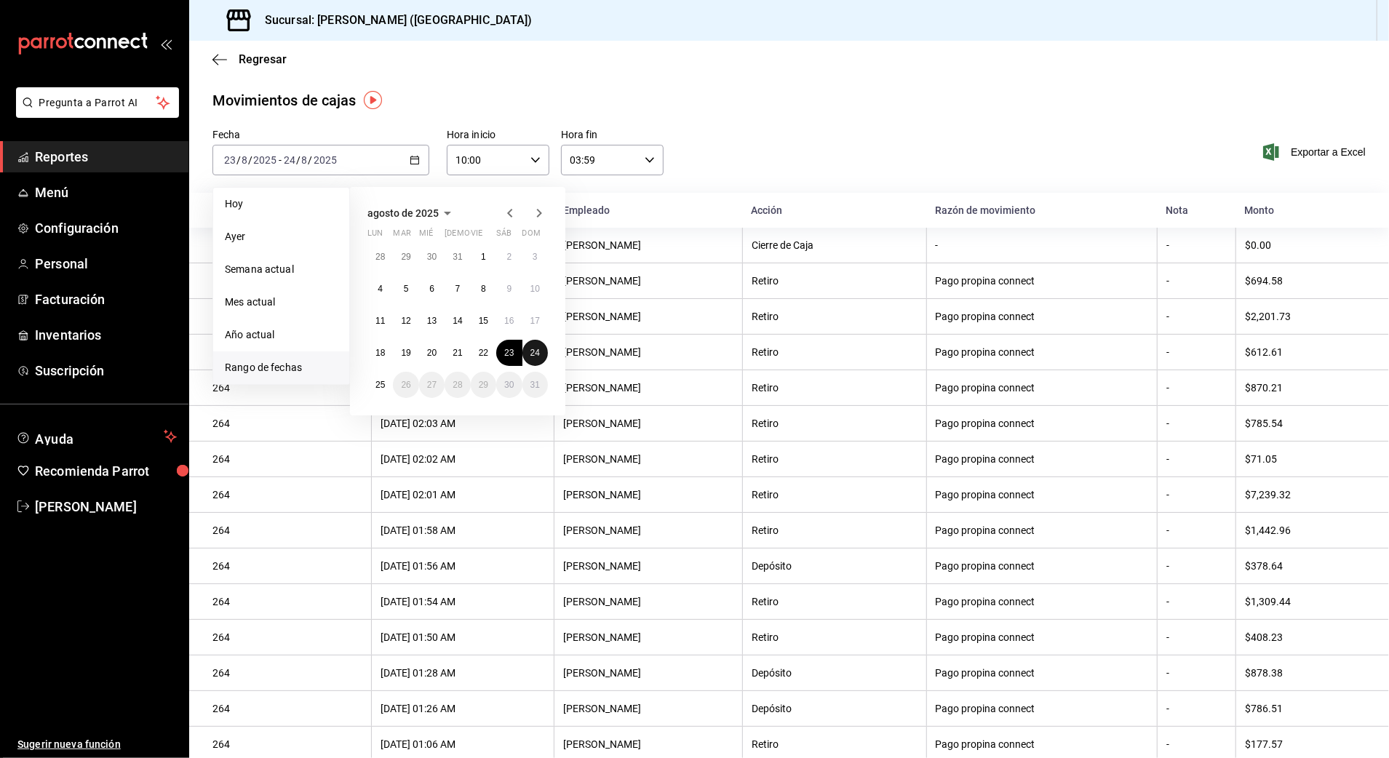
click at [533, 358] on button "24" at bounding box center [535, 353] width 25 height 26
click at [370, 386] on button "25" at bounding box center [379, 385] width 25 height 26
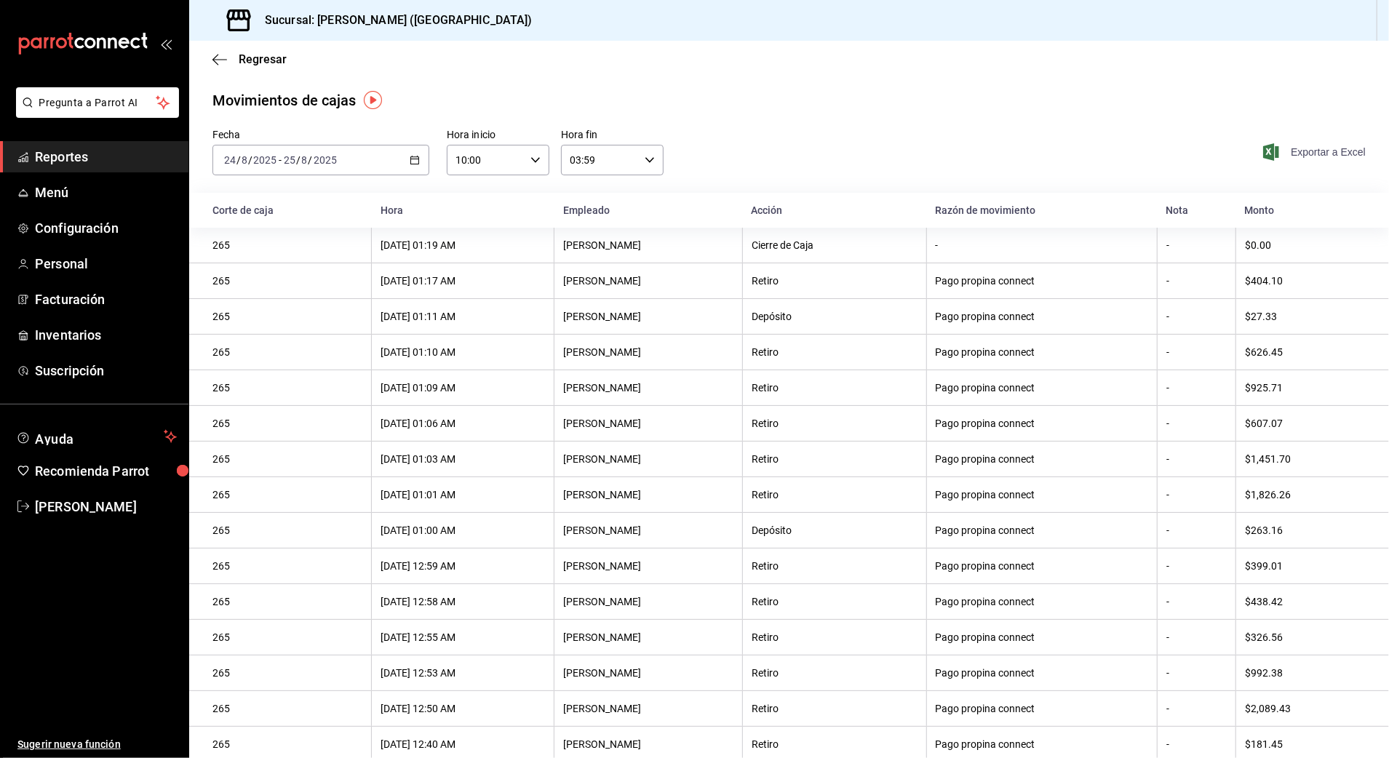
click at [1279, 154] on span "Exportar a Excel" at bounding box center [1316, 151] width 100 height 17
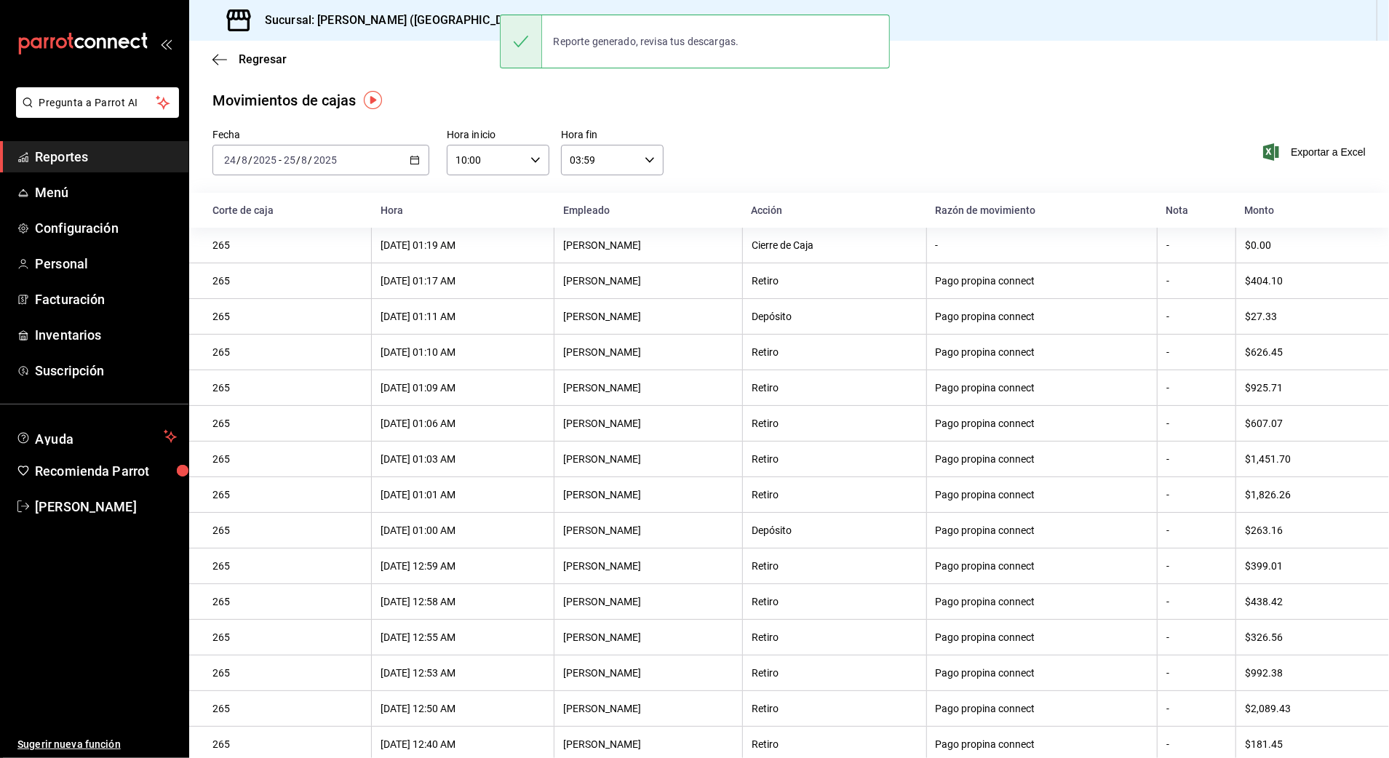
drag, startPoint x: 806, startPoint y: 116, endPoint x: 645, endPoint y: 89, distance: 163.9
click at [806, 116] on div "Movimientos de cajas Fecha 2025-08-24 24 / 8 / 2025 - 2025-08-25 25 / 8 / 2025 …" at bounding box center [789, 465] width 1200 height 750
click at [217, 62] on icon "button" at bounding box center [219, 59] width 15 height 13
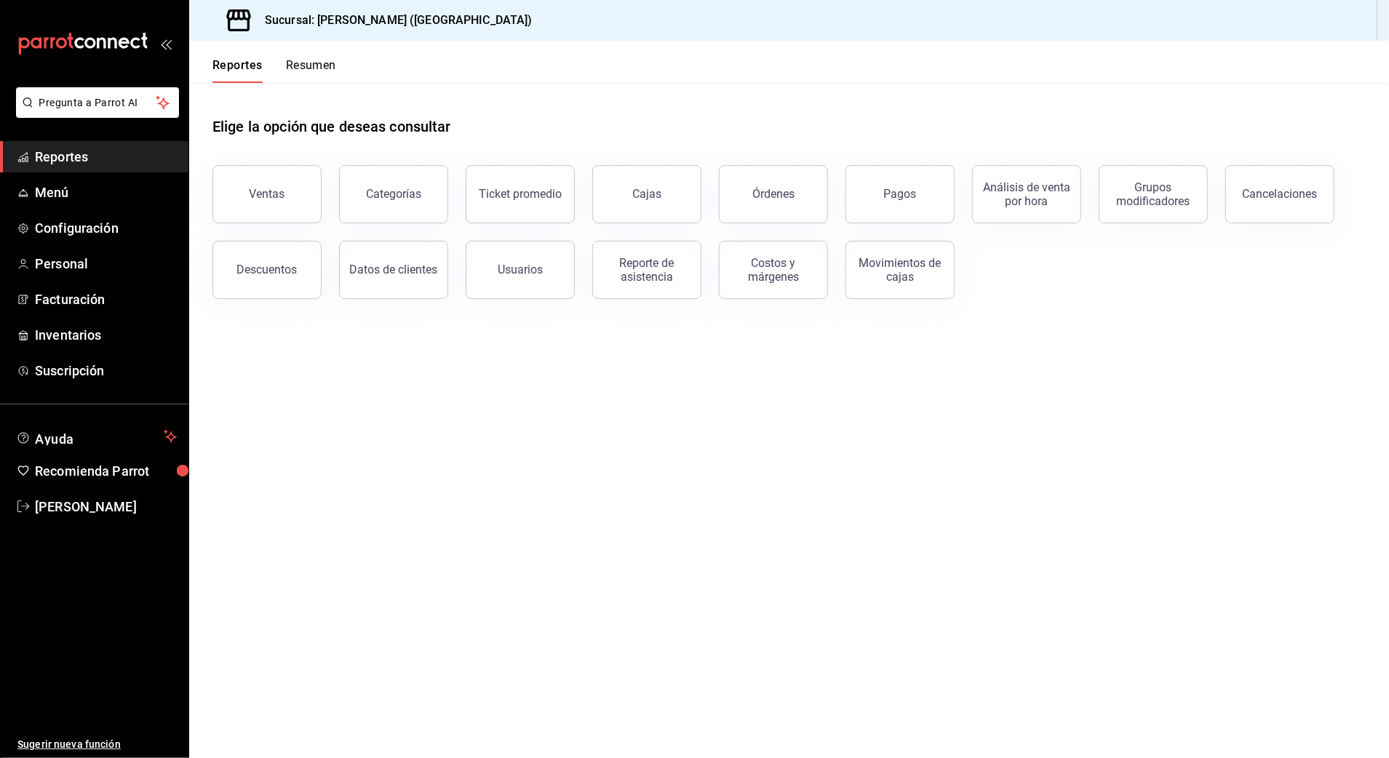
click at [755, 117] on div "Elige la opción que deseas consultar" at bounding box center [788, 115] width 1153 height 65
click at [501, 93] on div "Elige la opción que deseas consultar" at bounding box center [788, 115] width 1153 height 65
click at [555, 106] on div "Elige la opción que deseas consultar" at bounding box center [788, 115] width 1153 height 65
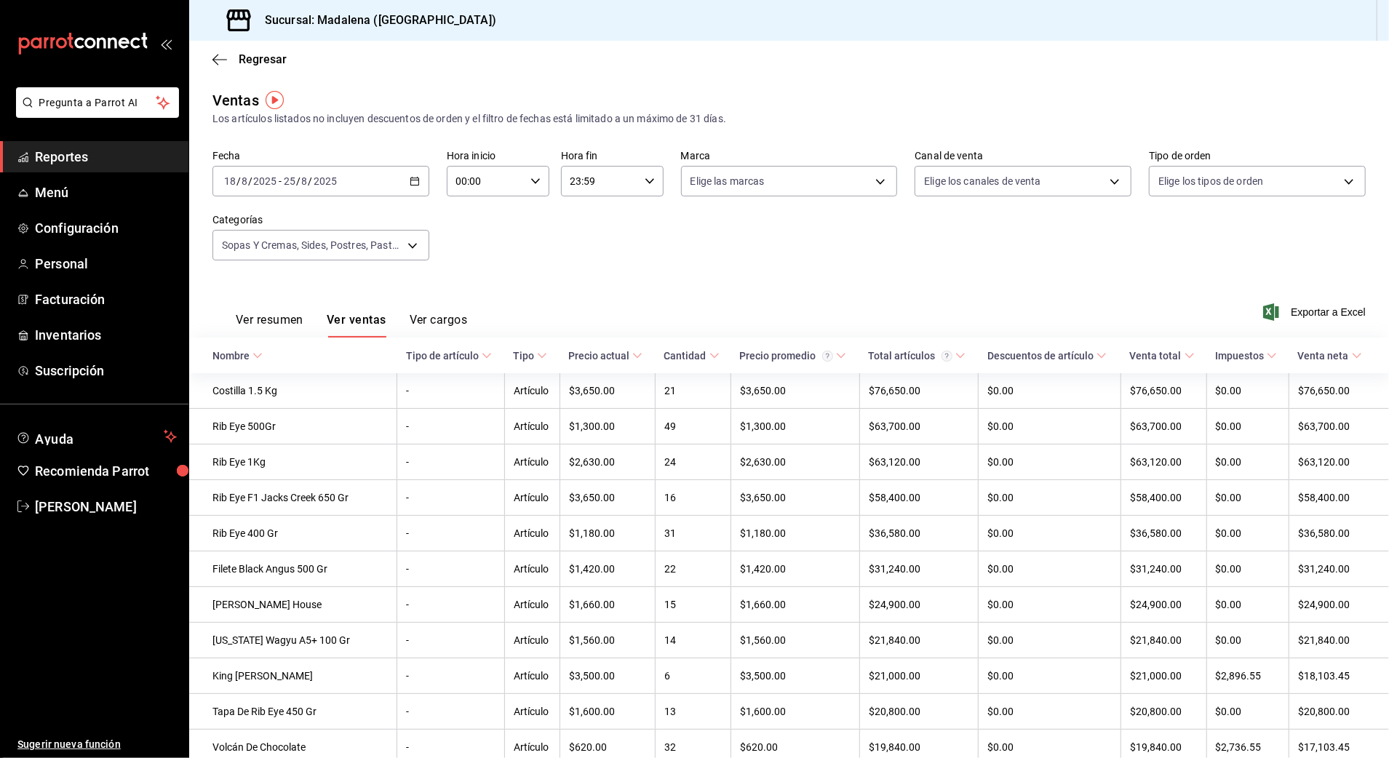
click at [47, 154] on span "Reportes" at bounding box center [106, 157] width 142 height 20
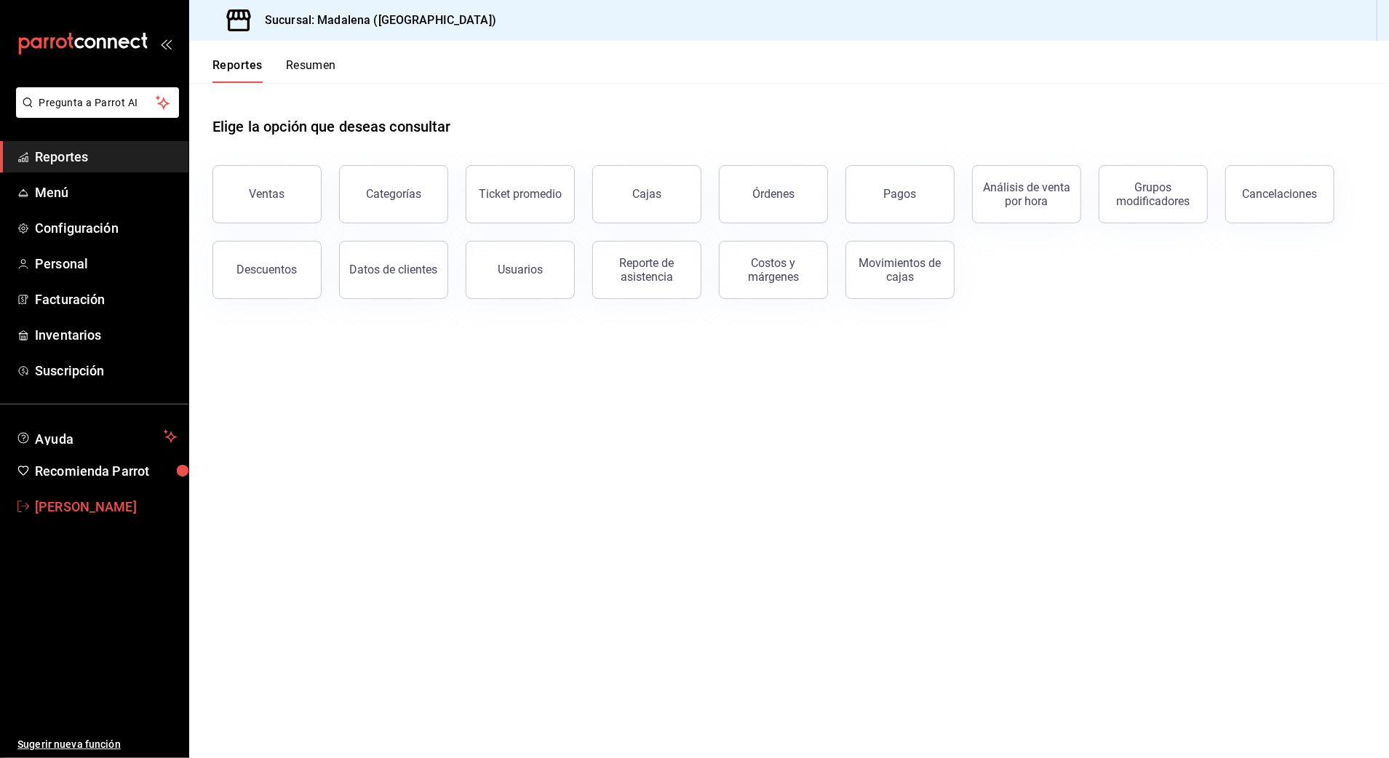
click at [109, 499] on span "[PERSON_NAME]" at bounding box center [106, 507] width 142 height 20
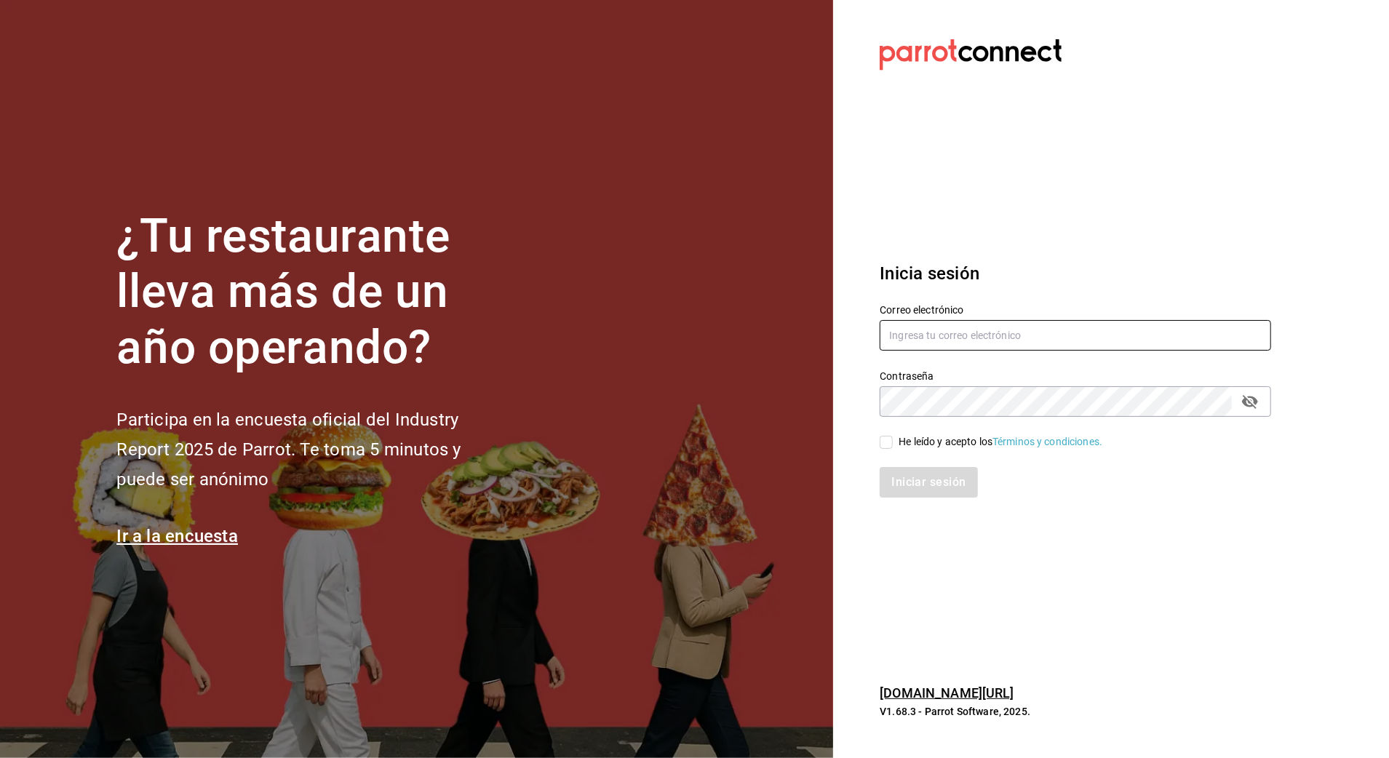
type input "arf941012@gmail.com"
click at [1244, 402] on icon "passwordField" at bounding box center [1250, 402] width 16 height 14
click at [889, 442] on input "He leído y acepto los Términos y condiciones." at bounding box center [886, 442] width 13 height 13
checkbox input "true"
click at [915, 472] on button "Iniciar sesión" at bounding box center [929, 482] width 99 height 31
